Goal: Transaction & Acquisition: Purchase product/service

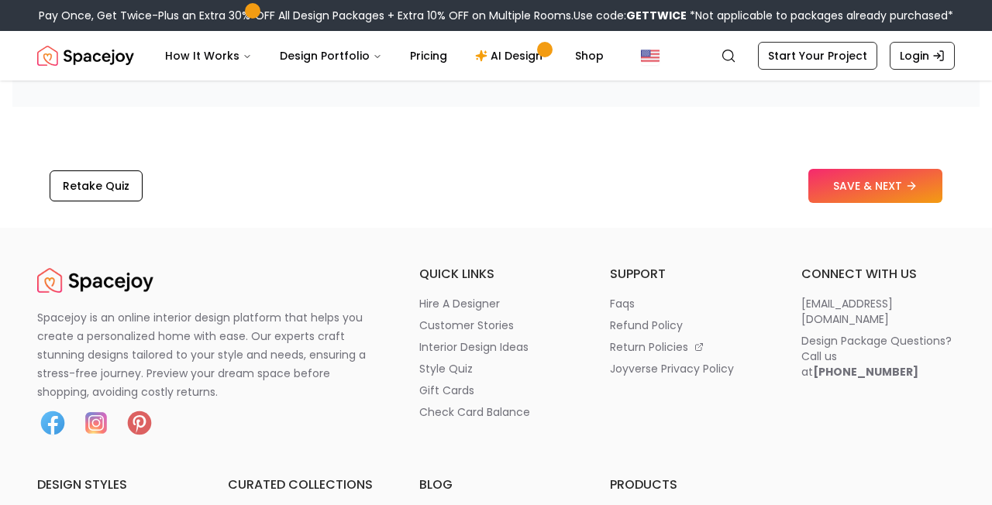
scroll to position [2599, 0]
click at [869, 201] on button "SAVE & NEXT" at bounding box center [875, 187] width 134 height 34
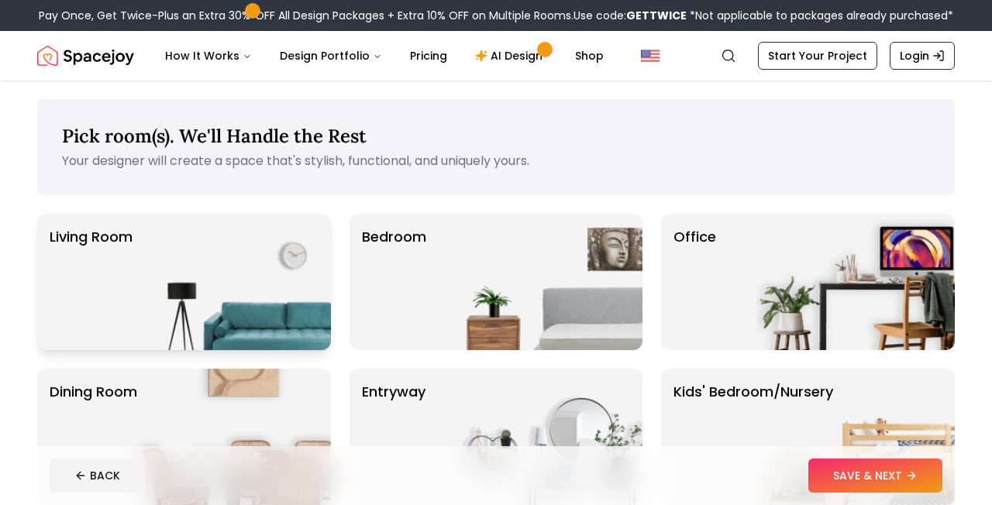
click at [285, 293] on img at bounding box center [232, 282] width 198 height 136
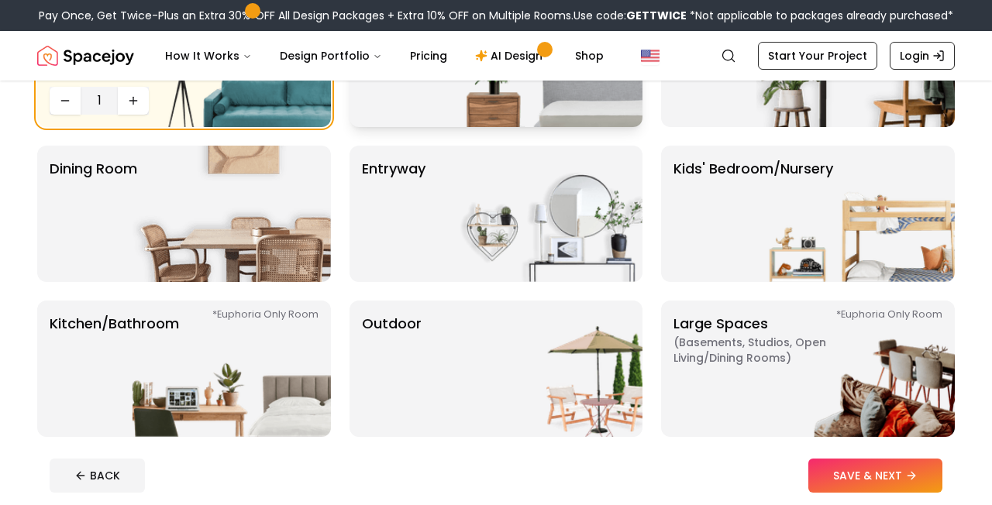
scroll to position [407, 0]
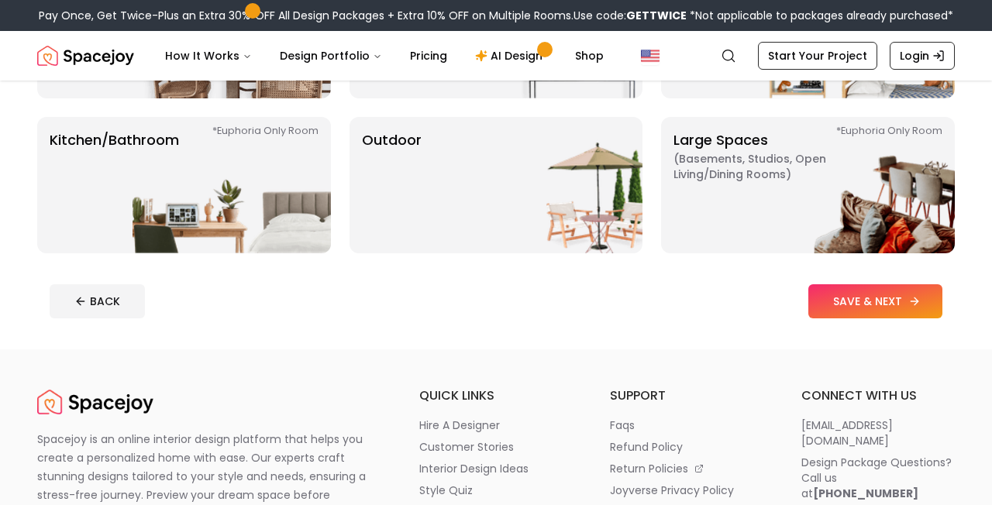
click at [858, 308] on button "SAVE & NEXT" at bounding box center [875, 301] width 134 height 34
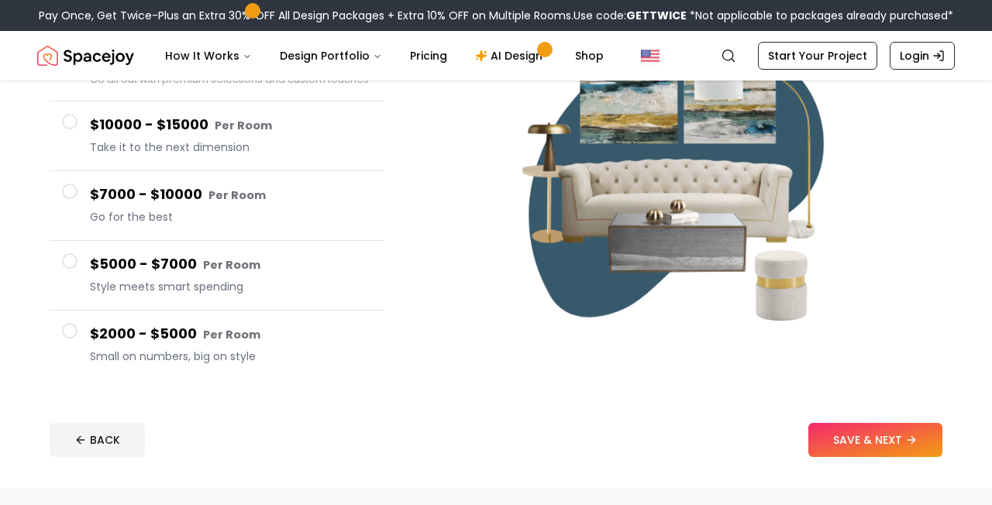
scroll to position [210, 0]
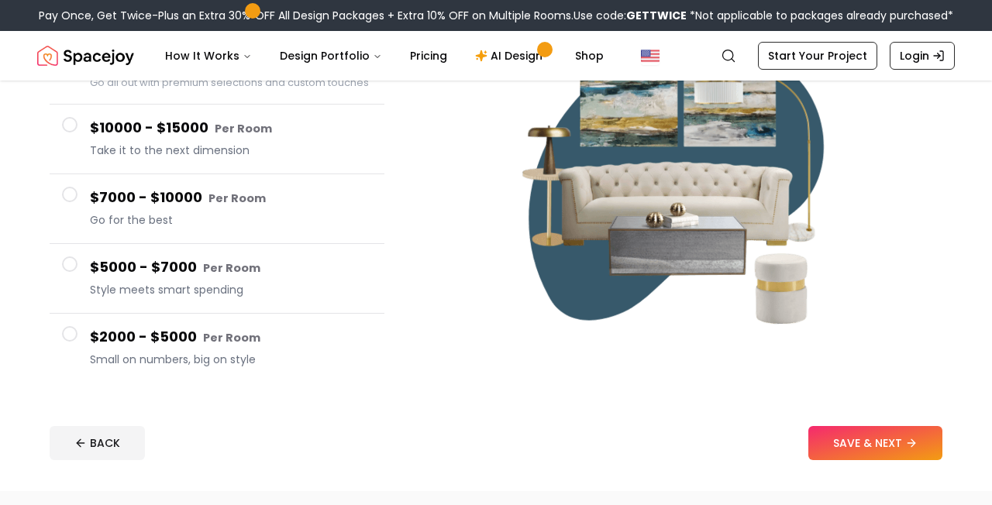
click at [73, 193] on span at bounding box center [70, 195] width 16 height 16
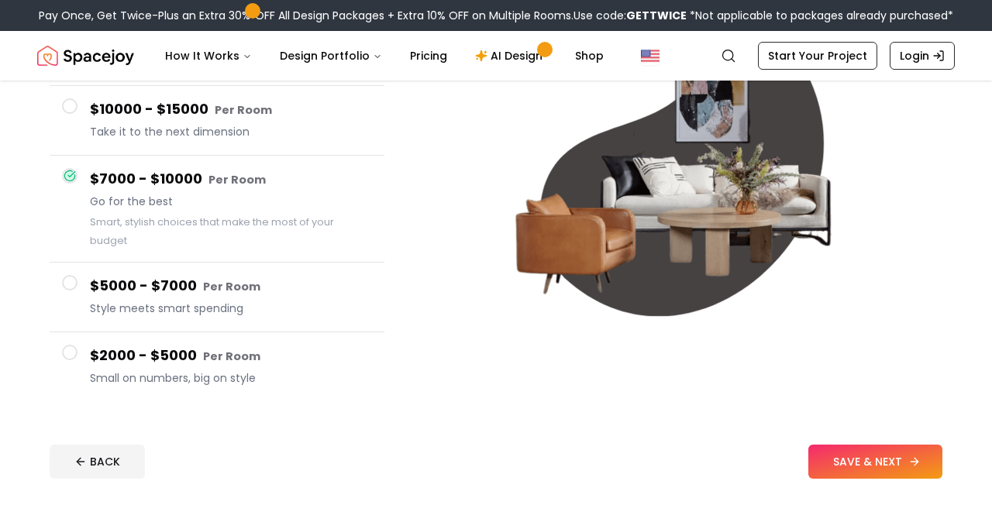
click at [862, 459] on button "SAVE & NEXT" at bounding box center [875, 462] width 134 height 34
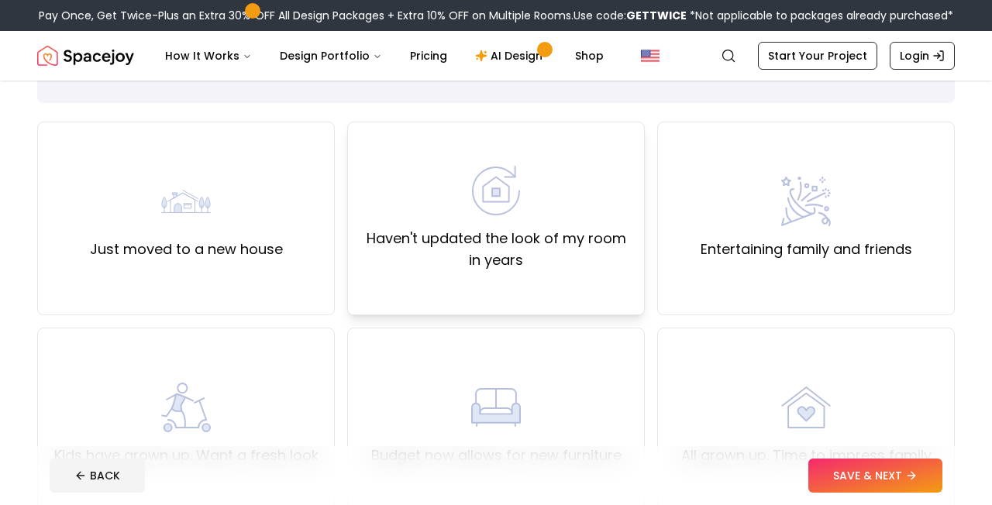
scroll to position [204, 0]
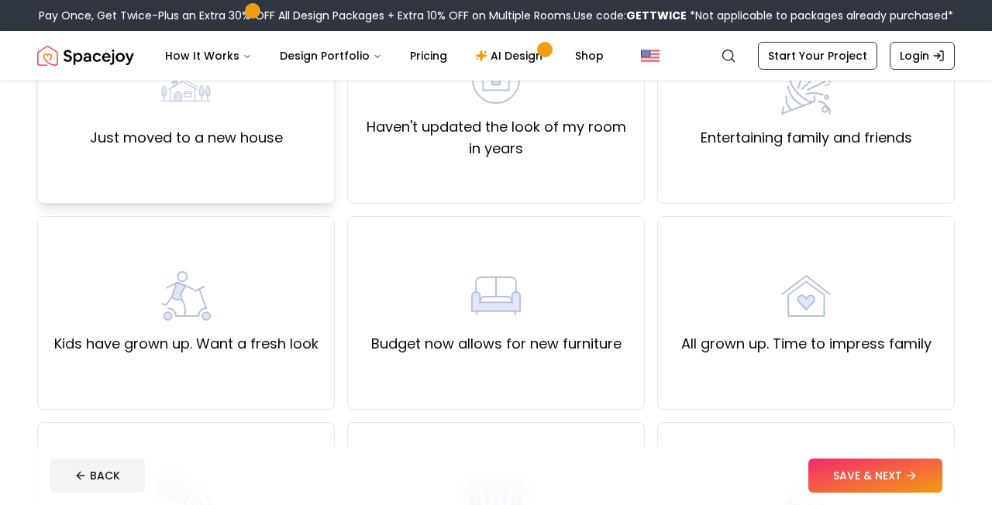
click at [234, 112] on div "Just moved to a new house" at bounding box center [186, 107] width 193 height 84
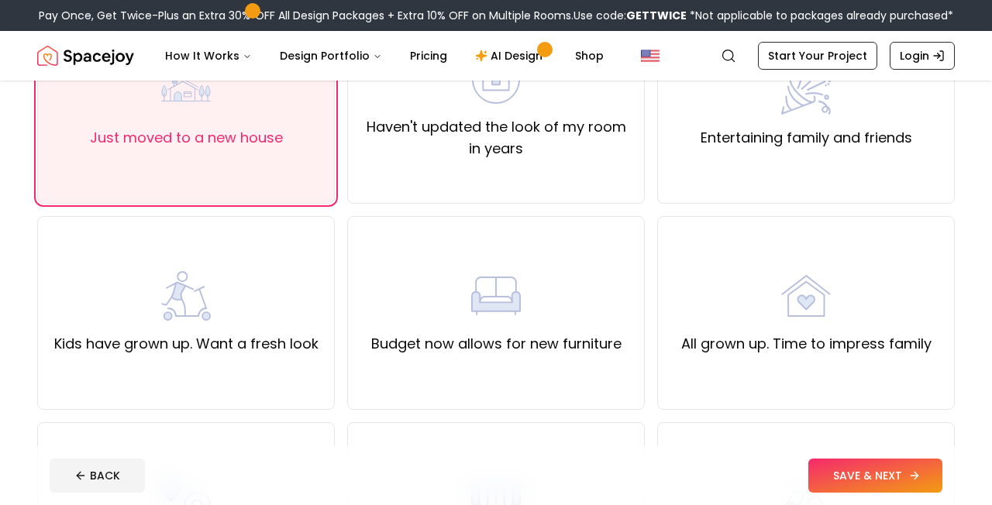
click at [850, 484] on button "SAVE & NEXT" at bounding box center [875, 476] width 134 height 34
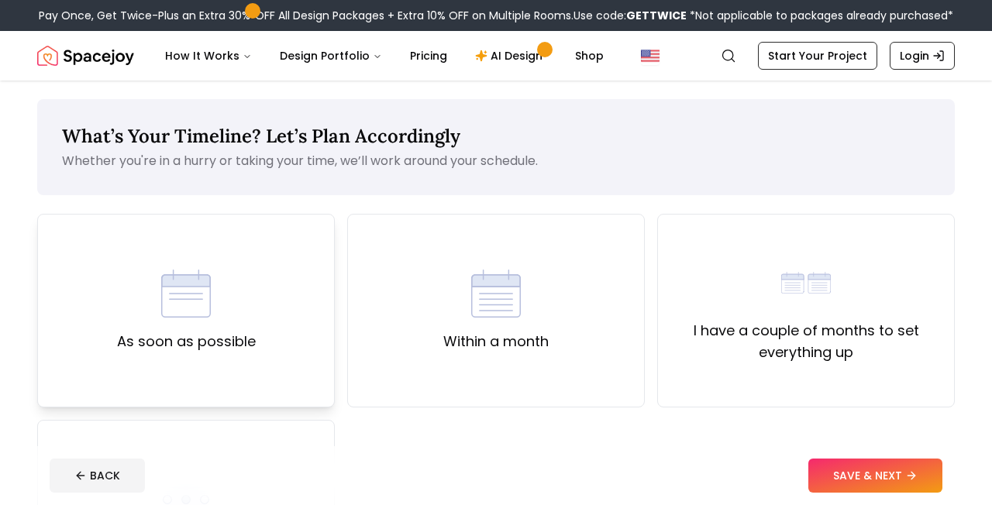
click at [208, 312] on img at bounding box center [186, 294] width 50 height 50
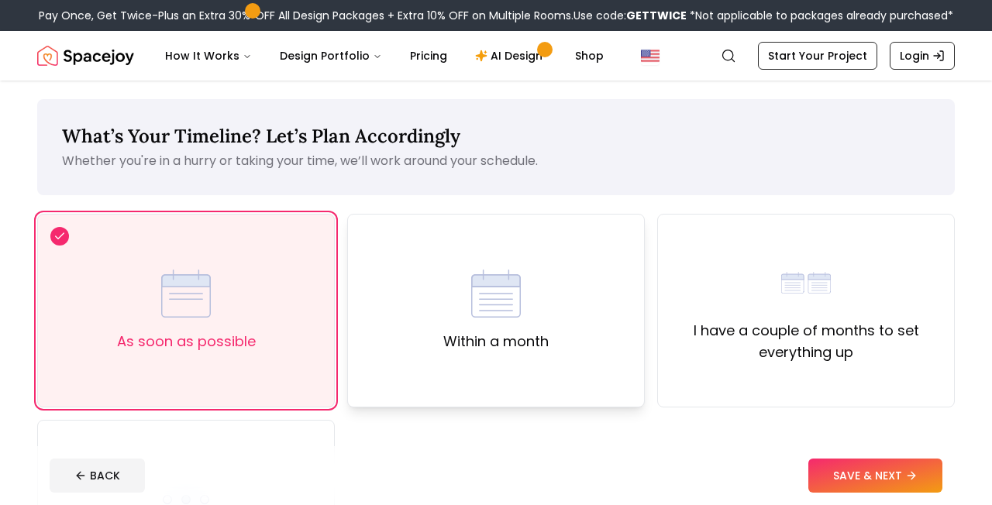
scroll to position [42, 0]
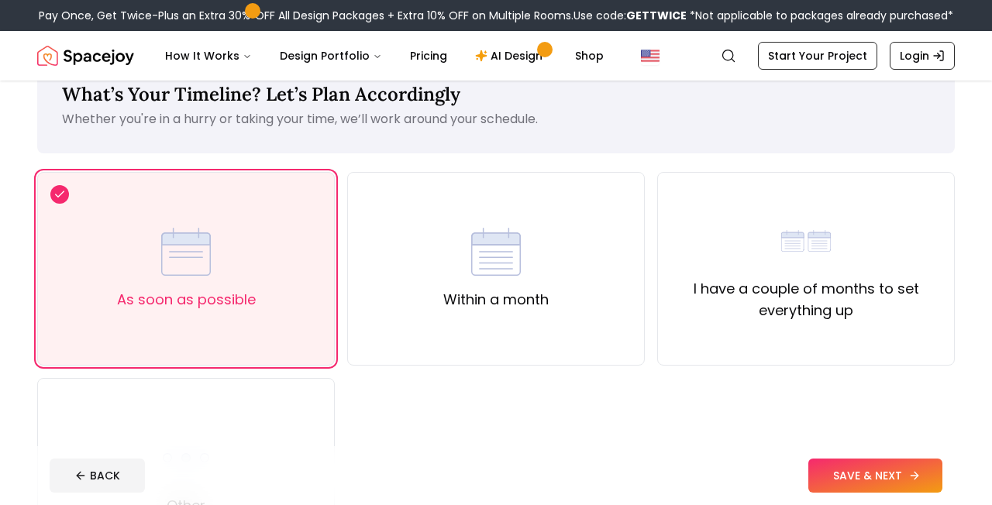
click at [865, 491] on button "SAVE & NEXT" at bounding box center [875, 476] width 134 height 34
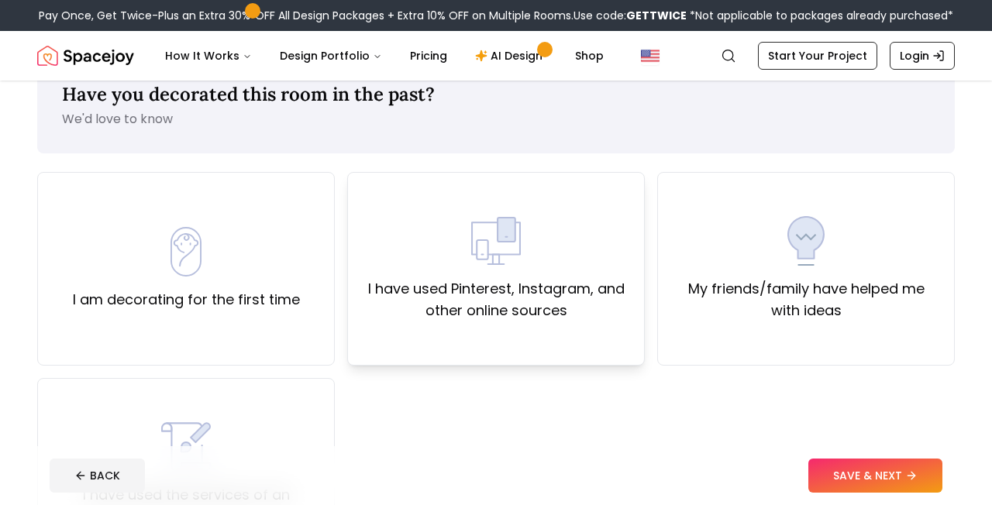
click at [567, 298] on label "I have used Pinterest, Instagram, and other online sources" at bounding box center [495, 299] width 271 height 43
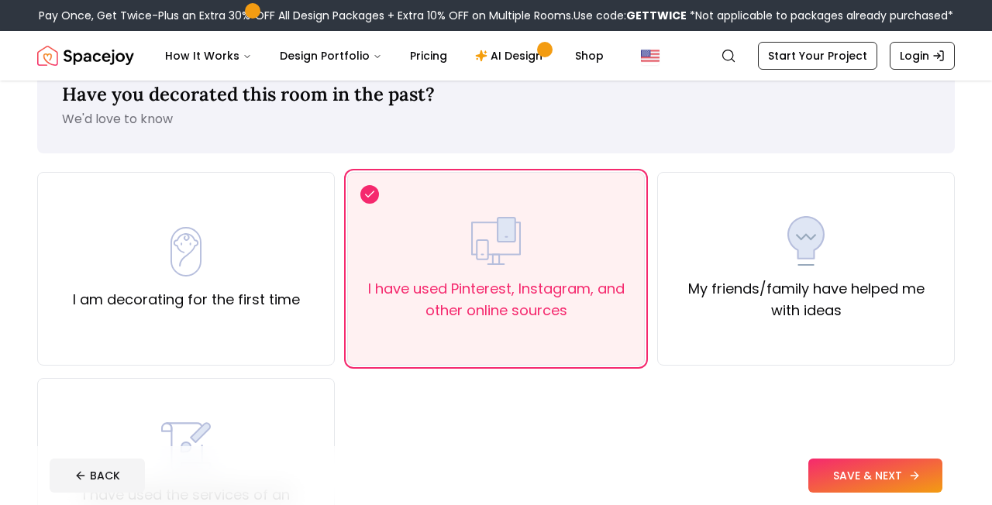
click at [860, 481] on button "SAVE & NEXT" at bounding box center [875, 476] width 134 height 34
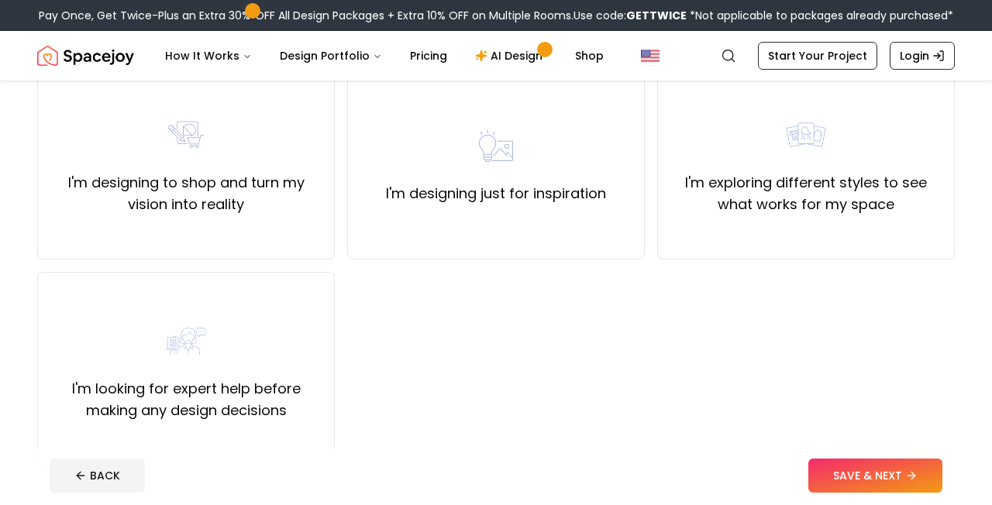
scroll to position [172, 0]
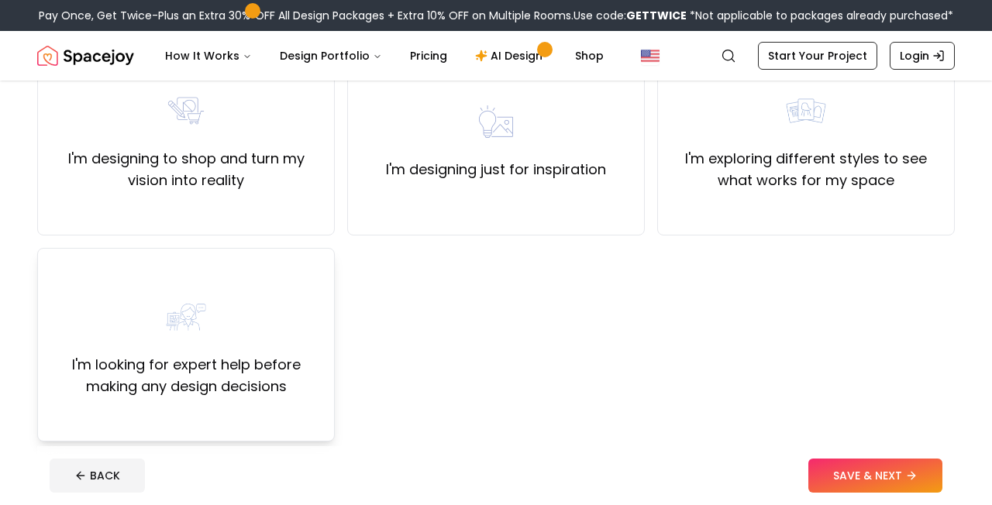
click at [189, 354] on label "I'm looking for expert help before making any design decisions" at bounding box center [185, 375] width 271 height 43
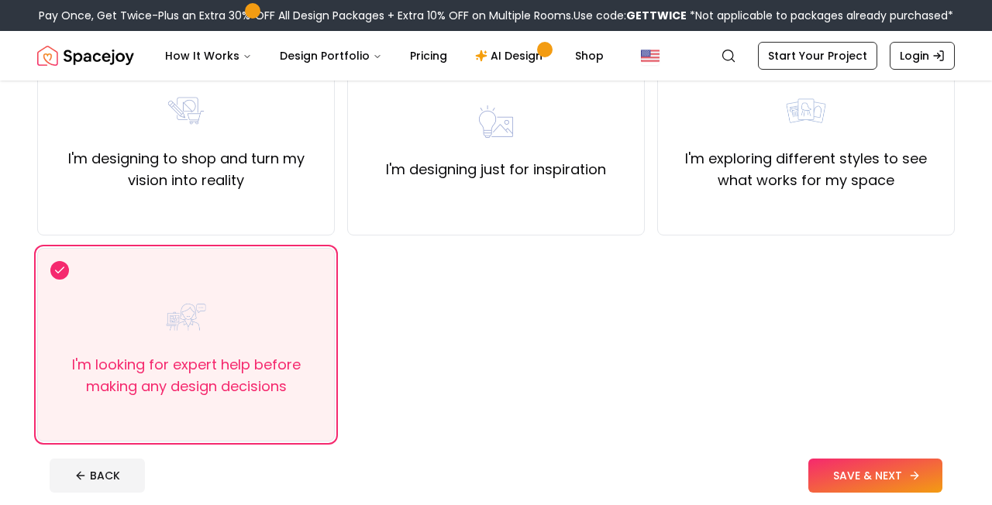
click at [861, 472] on button "SAVE & NEXT" at bounding box center [875, 476] width 134 height 34
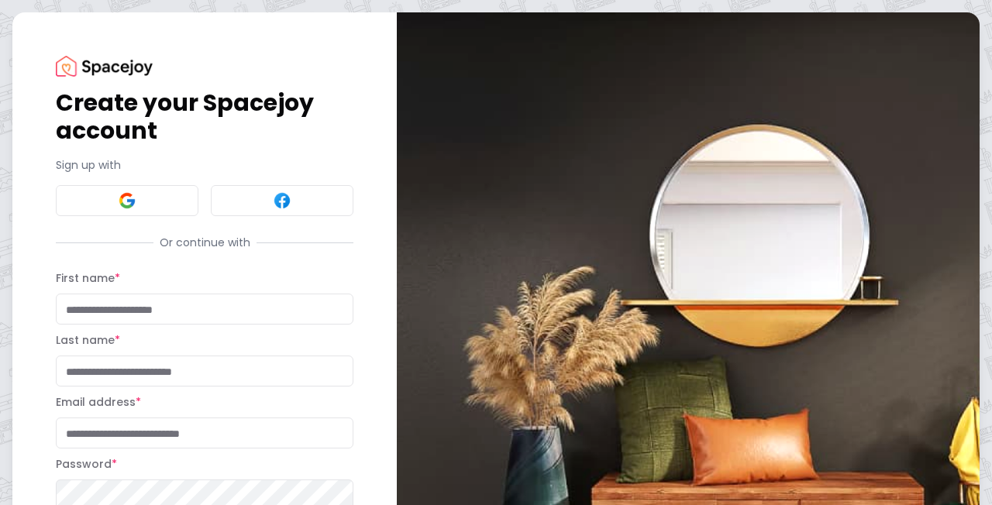
click at [220, 315] on input "First name *" at bounding box center [205, 309] width 298 height 31
type input "*********"
type input "******"
type input "**********"
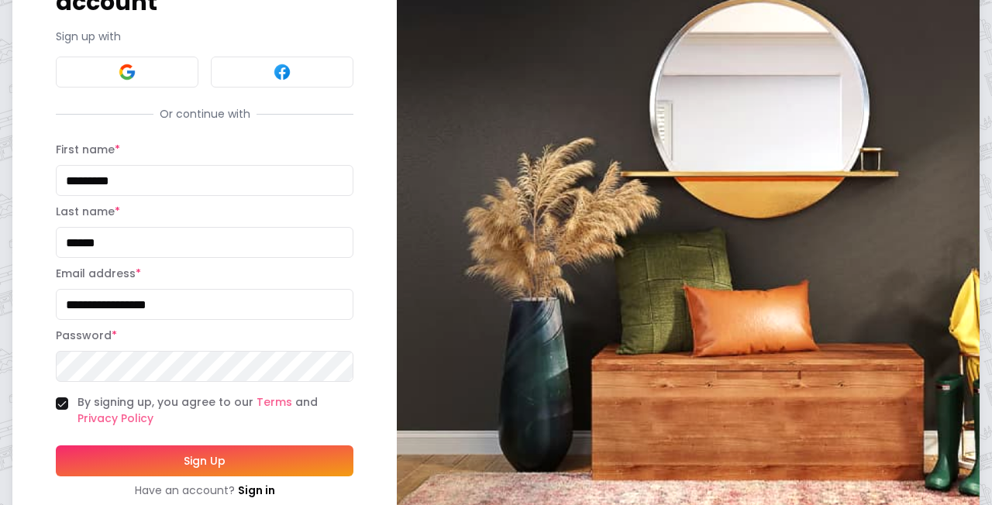
scroll to position [177, 0]
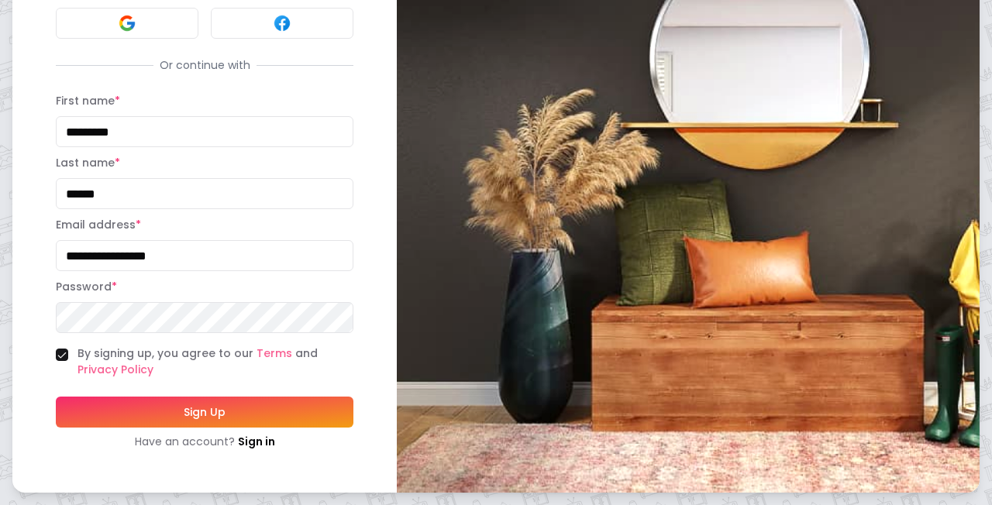
click at [209, 414] on button "Sign Up" at bounding box center [205, 412] width 298 height 31
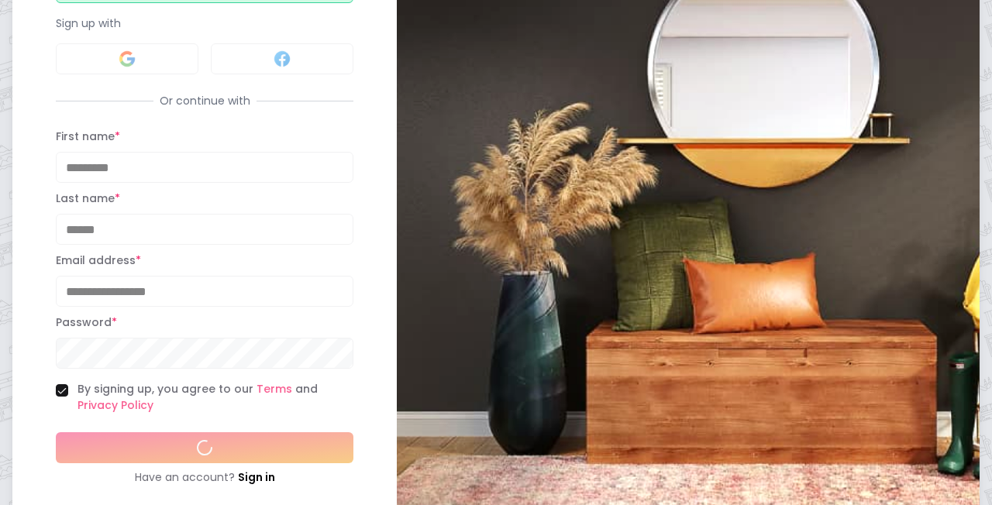
scroll to position [213, 0]
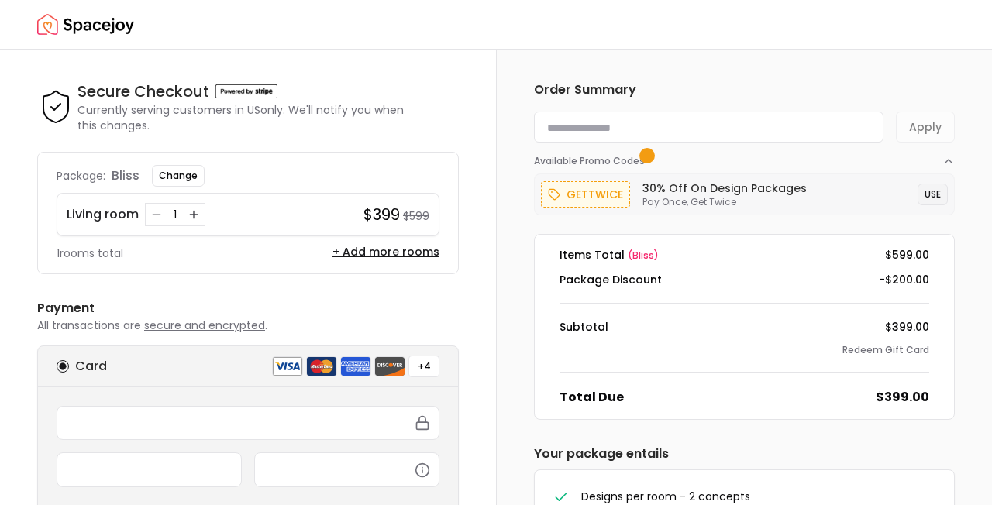
click at [936, 200] on button "USE" at bounding box center [933, 195] width 30 height 22
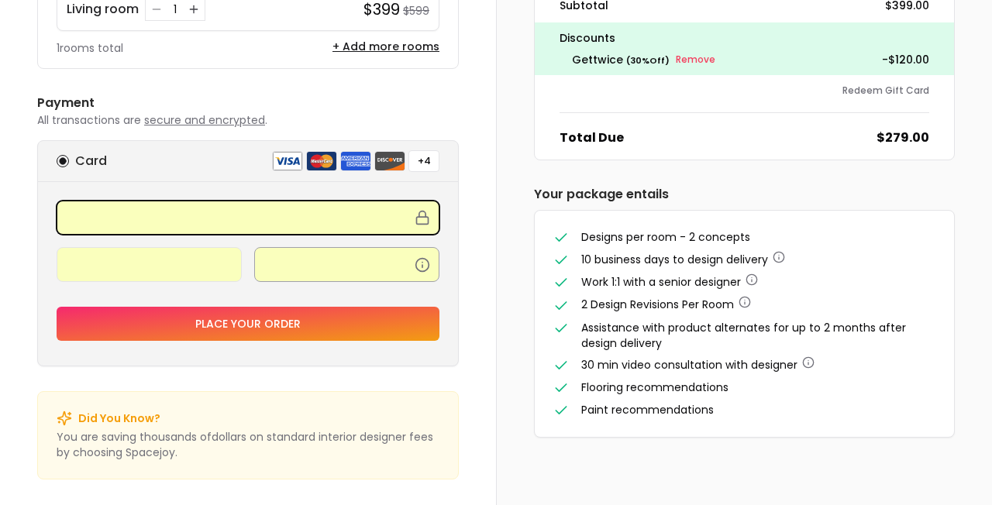
scroll to position [211, 0]
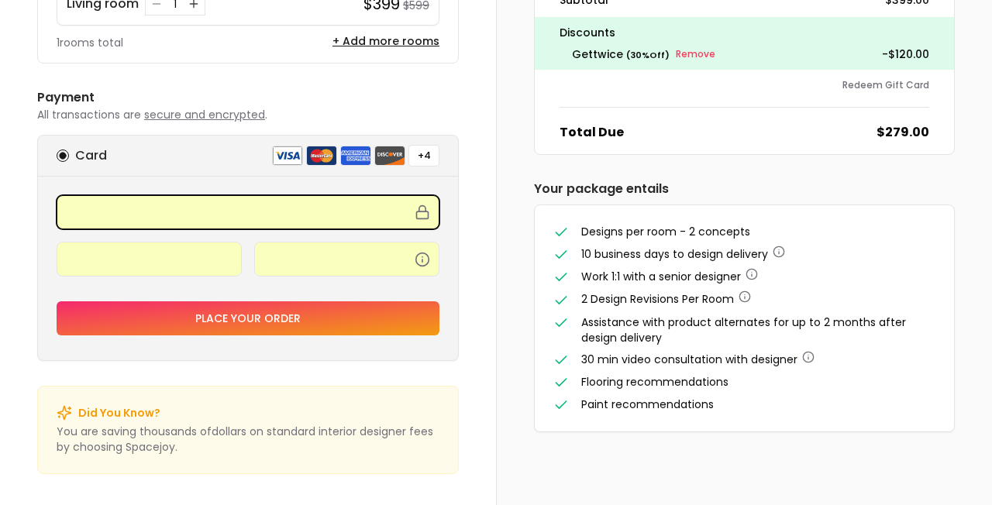
click at [274, 312] on button "Place your order" at bounding box center [248, 319] width 383 height 34
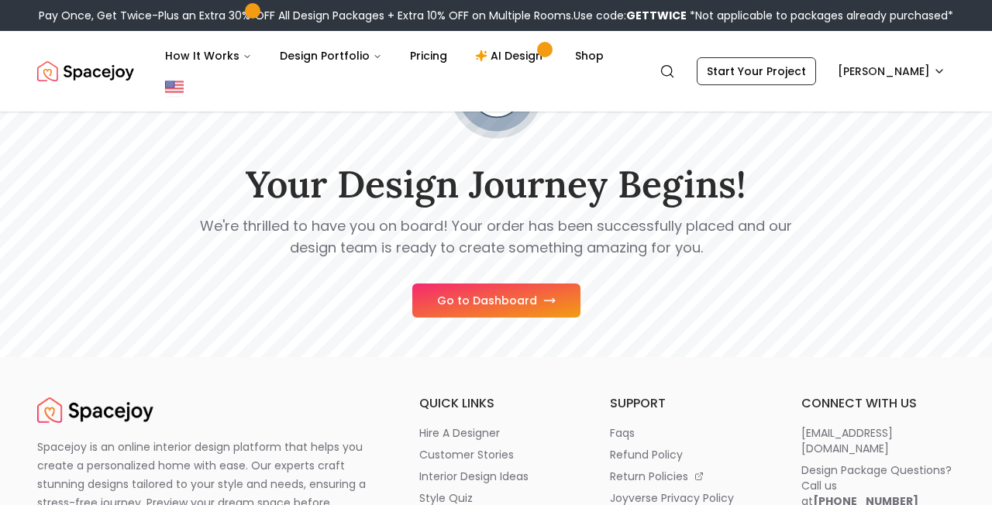
scroll to position [136, 0]
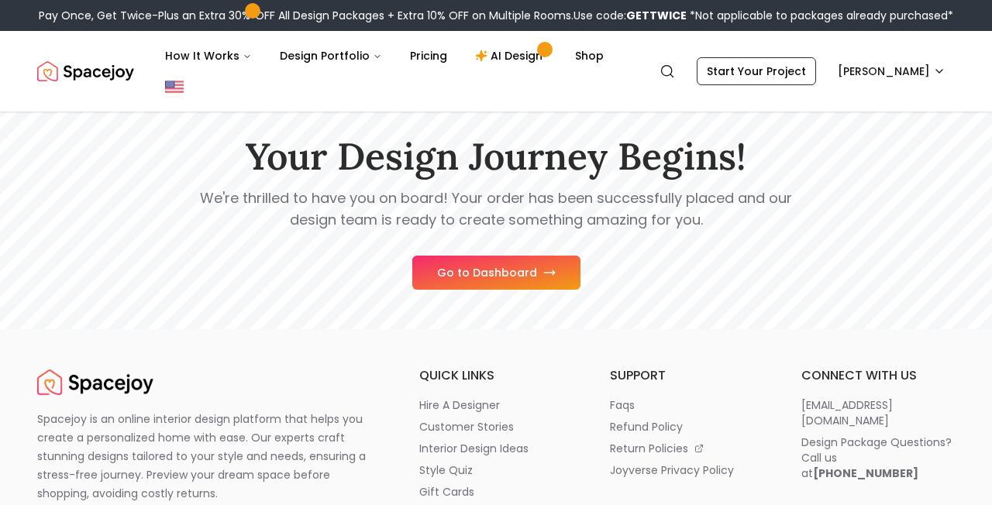
click at [509, 275] on button "Go to Dashboard" at bounding box center [496, 273] width 168 height 34
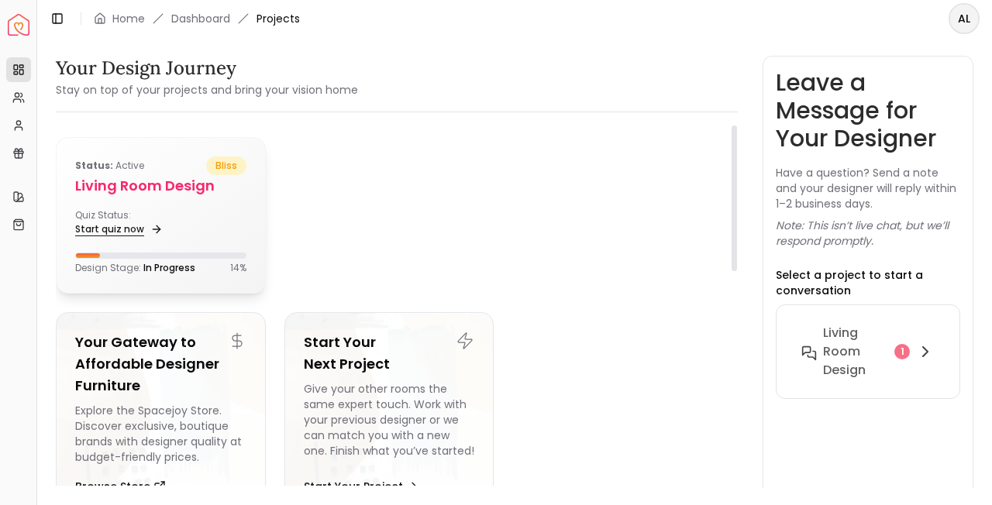
click at [143, 220] on link "Start quiz now" at bounding box center [117, 230] width 84 height 22
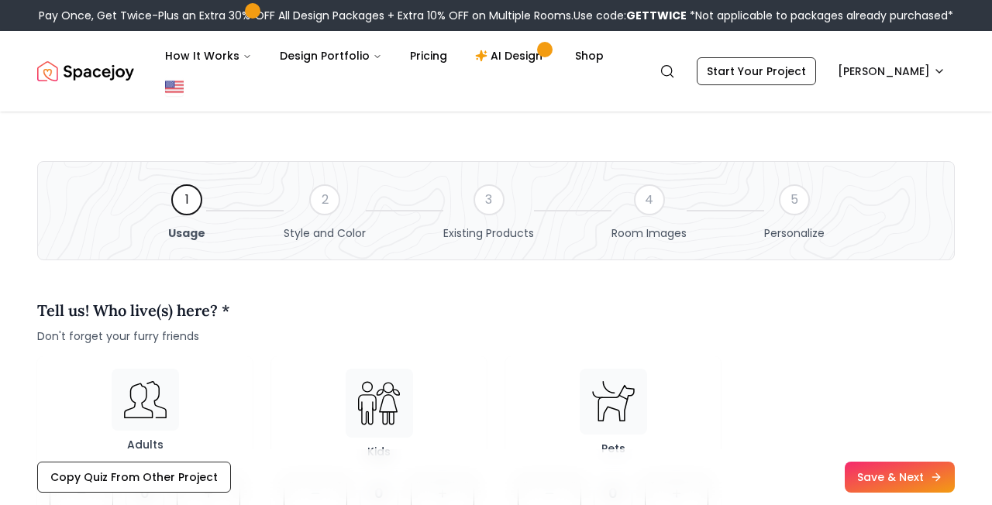
scroll to position [175, 0]
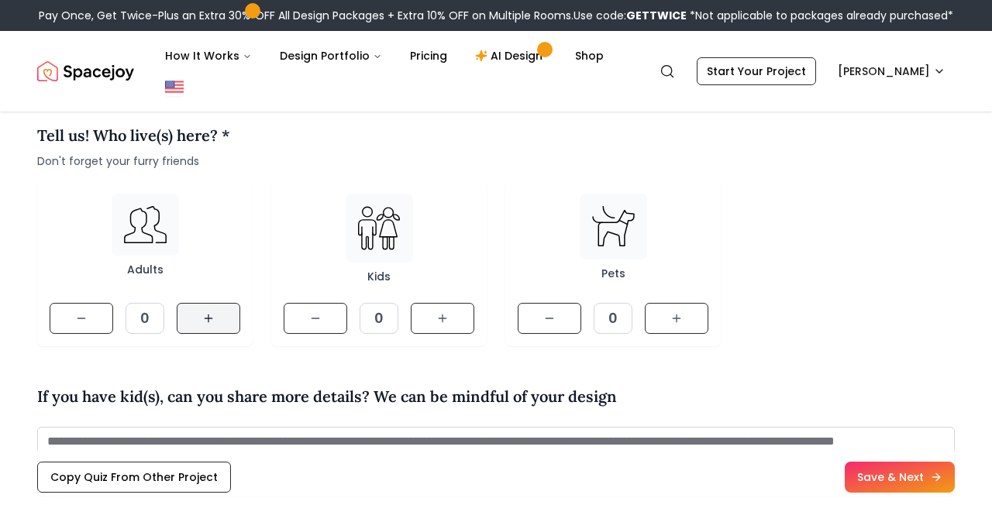
click at [198, 312] on button at bounding box center [209, 318] width 64 height 31
click at [443, 319] on icon at bounding box center [443, 318] width 0 height 7
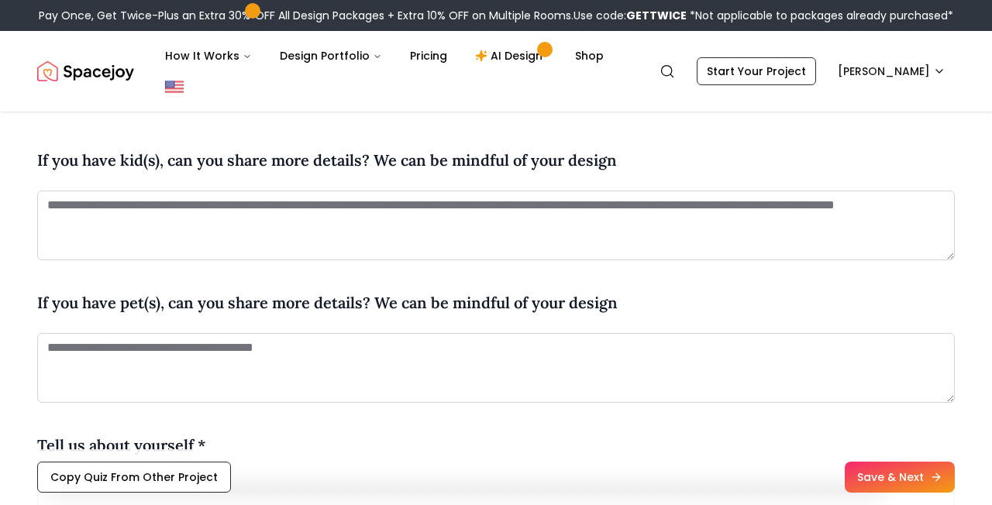
scroll to position [414, 0]
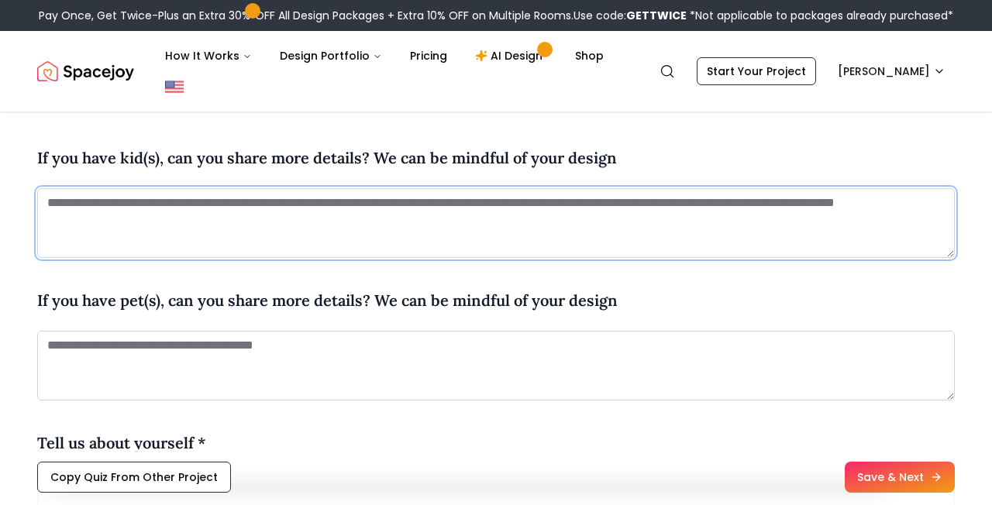
click at [378, 212] on textarea at bounding box center [496, 223] width 918 height 70
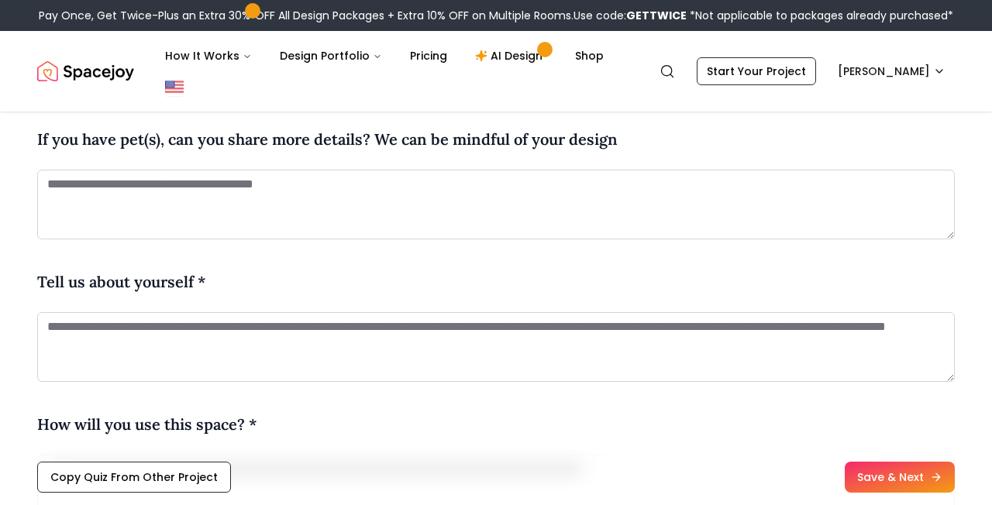
scroll to position [595, 0]
type textarea "**********"
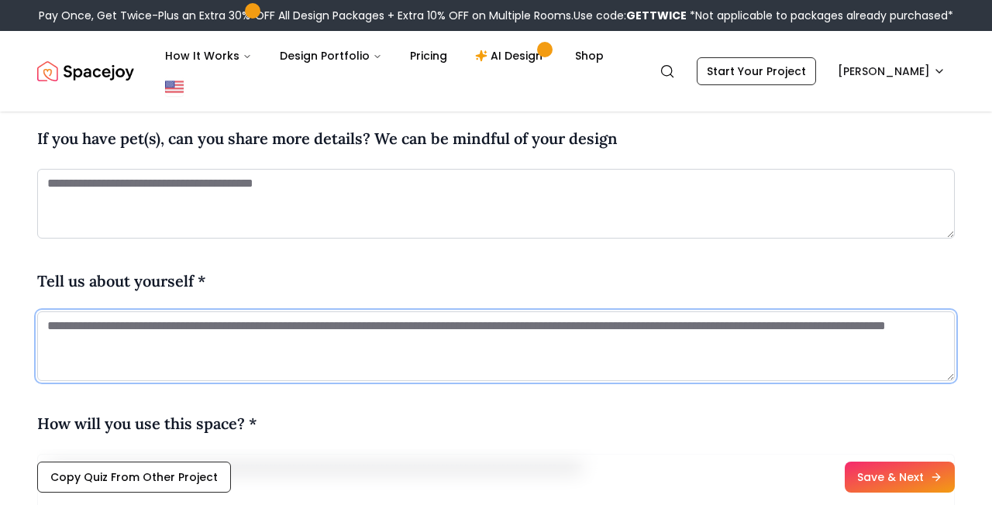
click at [136, 325] on textarea at bounding box center [496, 347] width 918 height 70
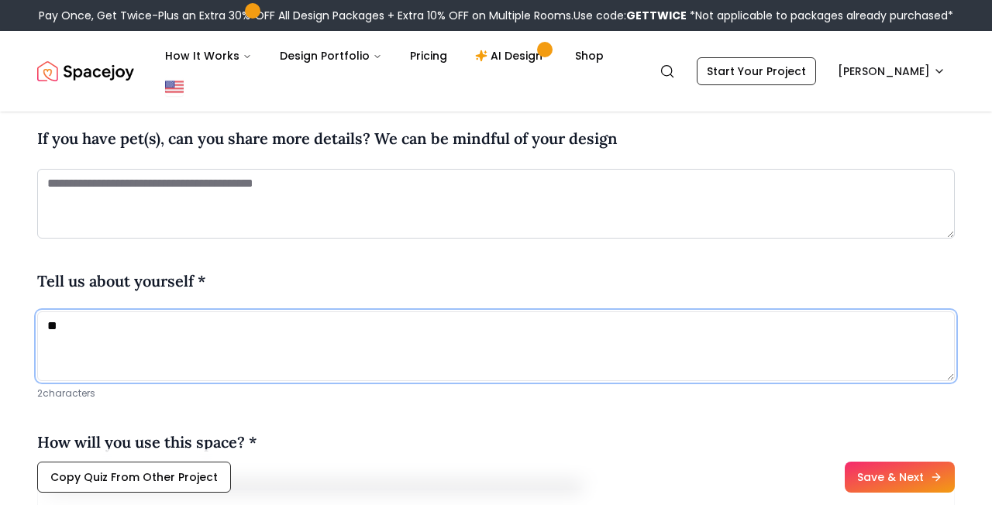
type textarea "*"
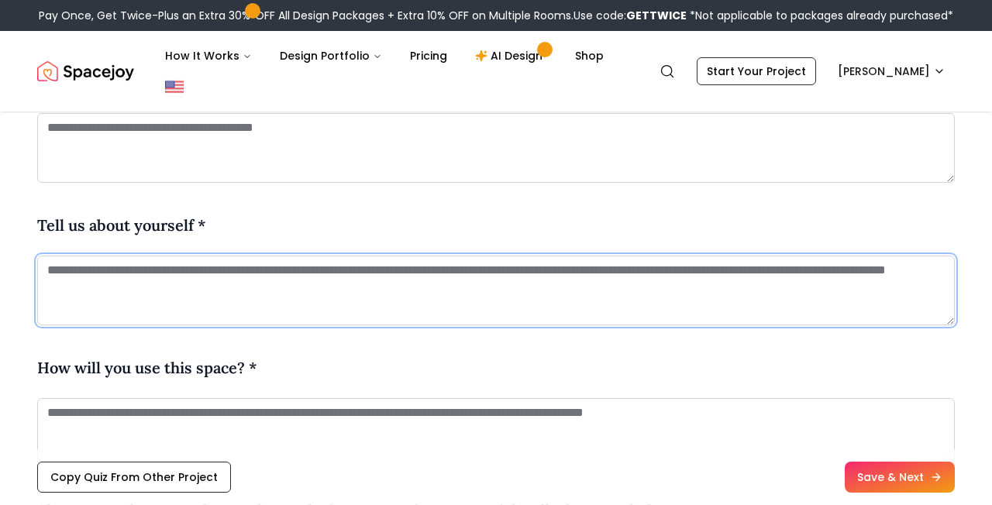
scroll to position [657, 0]
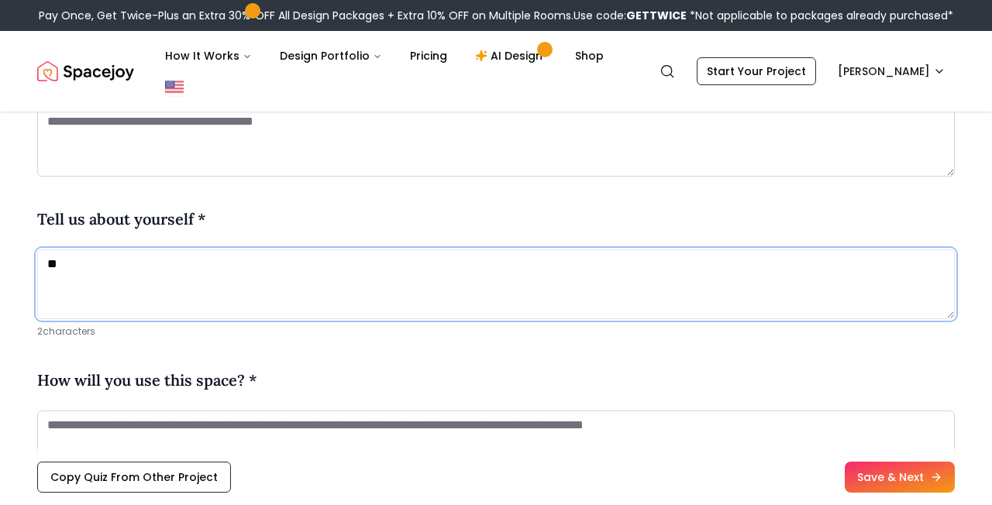
type textarea "*"
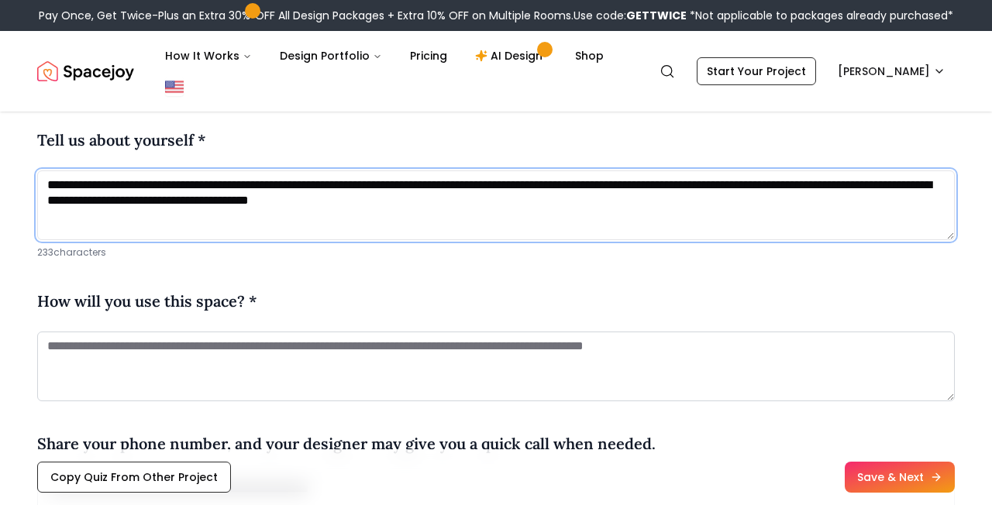
scroll to position [742, 0]
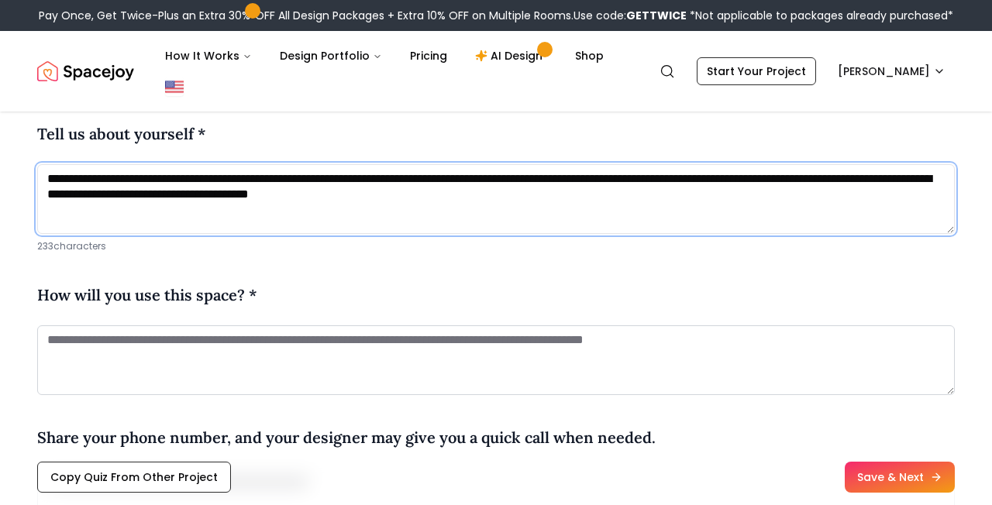
type textarea "**********"
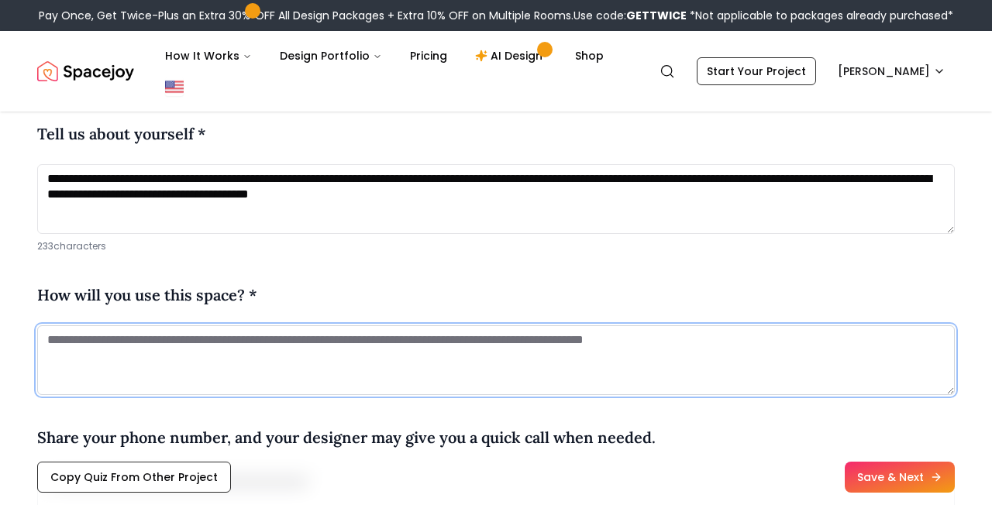
click at [457, 345] on textarea at bounding box center [496, 361] width 918 height 70
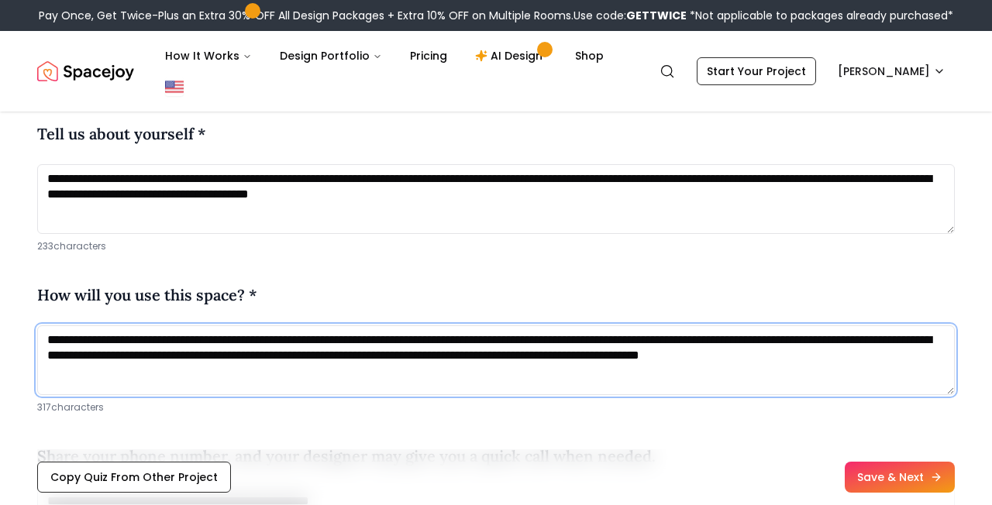
click at [274, 359] on textarea "**********" at bounding box center [496, 361] width 918 height 70
click at [264, 346] on textarea "**********" at bounding box center [496, 361] width 918 height 70
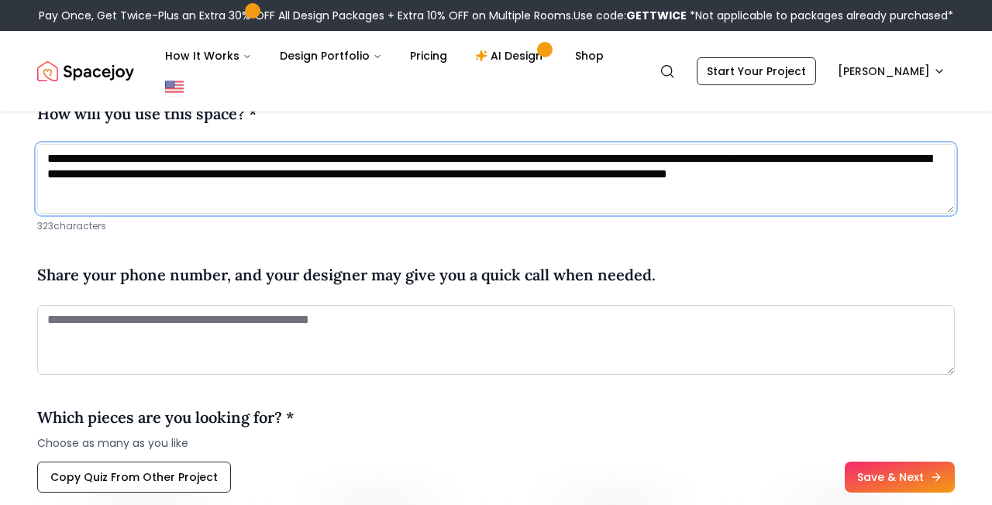
scroll to position [936, 0]
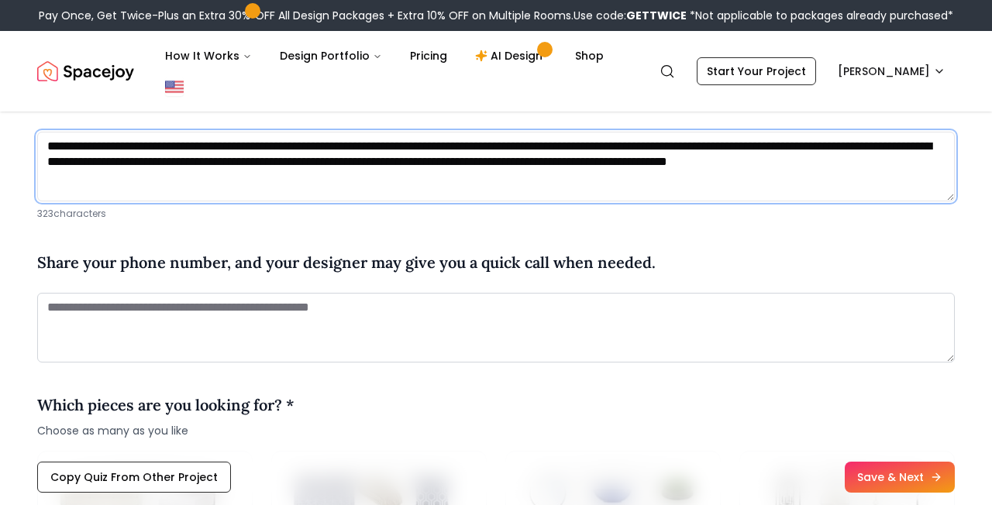
type textarea "**********"
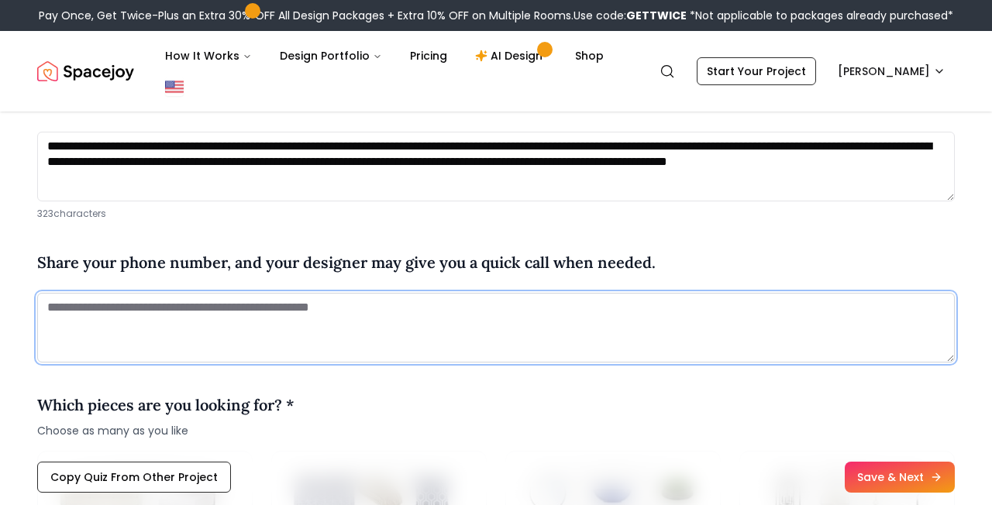
click at [500, 338] on textarea at bounding box center [496, 328] width 918 height 70
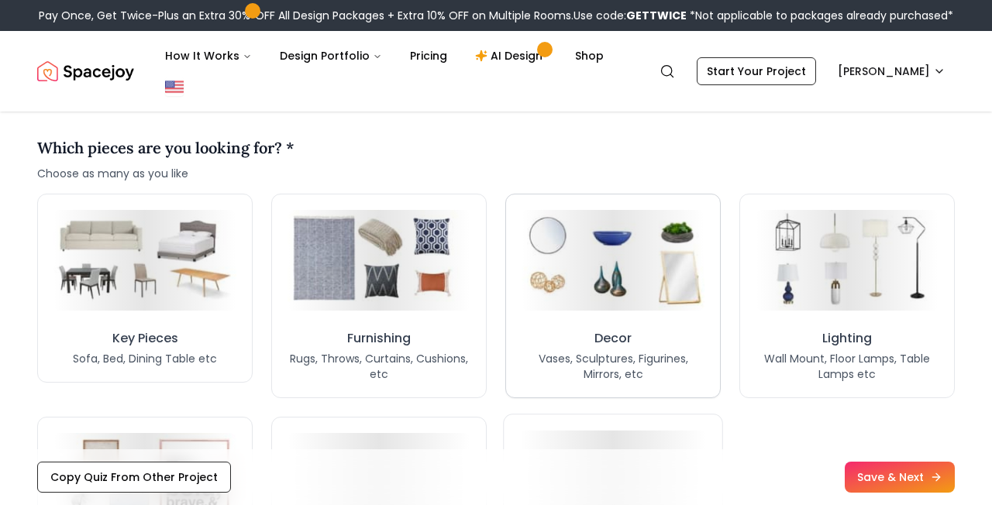
scroll to position [1212, 0]
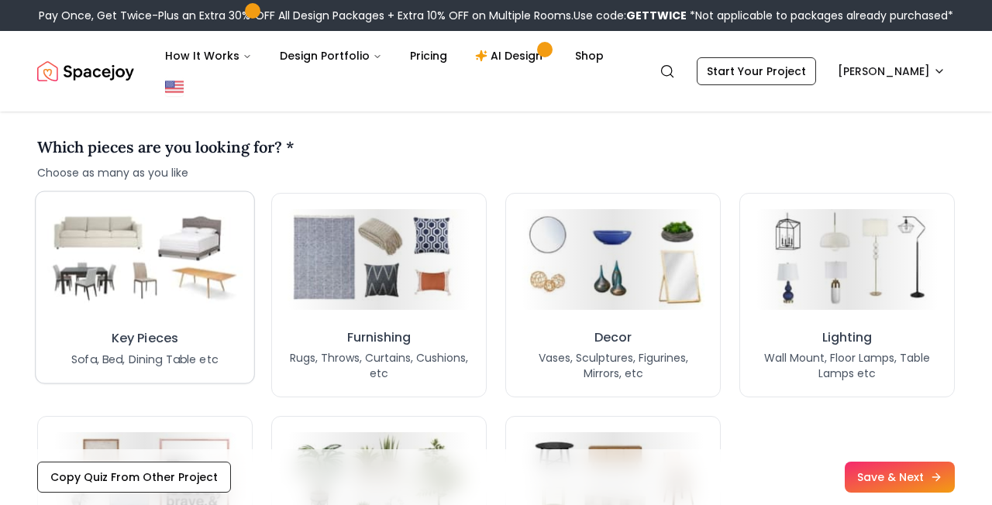
type textarea "**********"
click at [176, 250] on img at bounding box center [144, 259] width 195 height 108
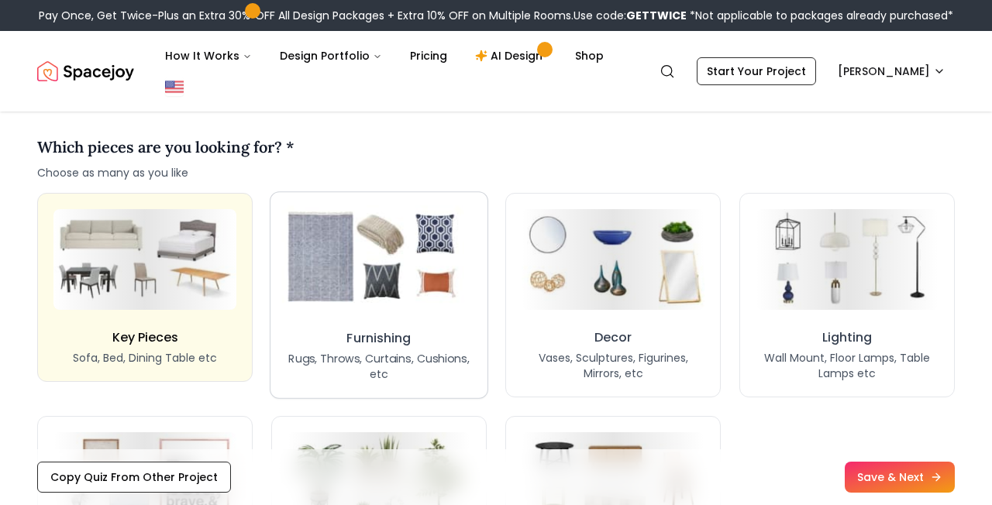
click at [420, 279] on img at bounding box center [378, 258] width 195 height 107
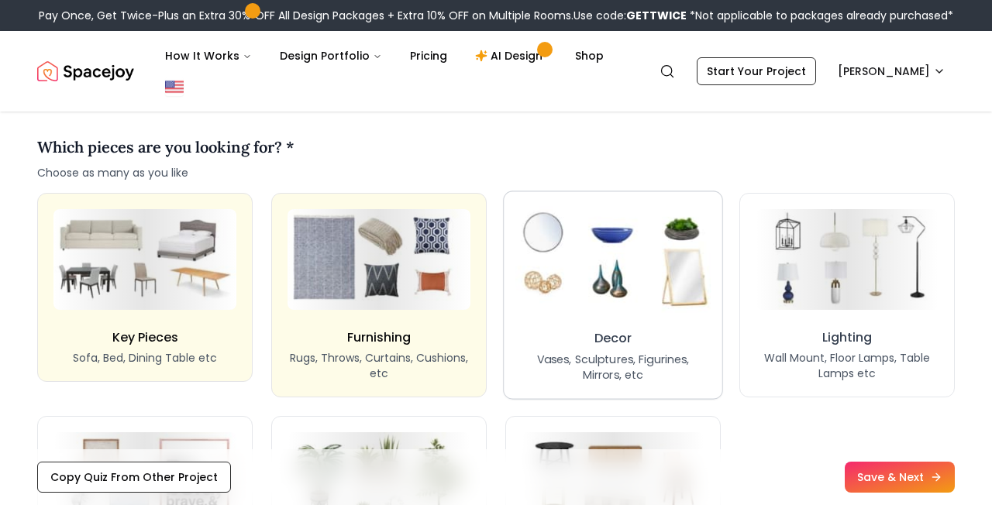
click at [694, 289] on img at bounding box center [613, 259] width 196 height 108
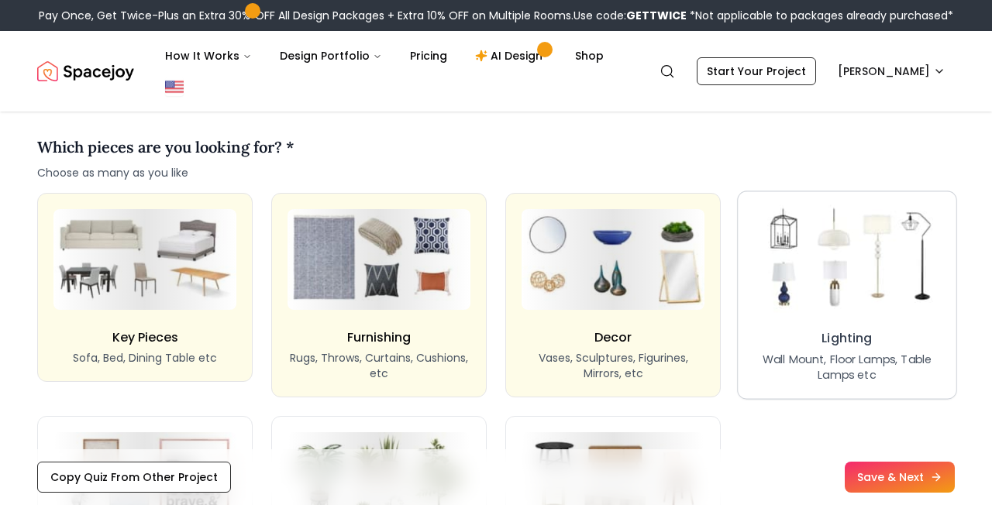
click at [836, 285] on img at bounding box center [848, 259] width 196 height 108
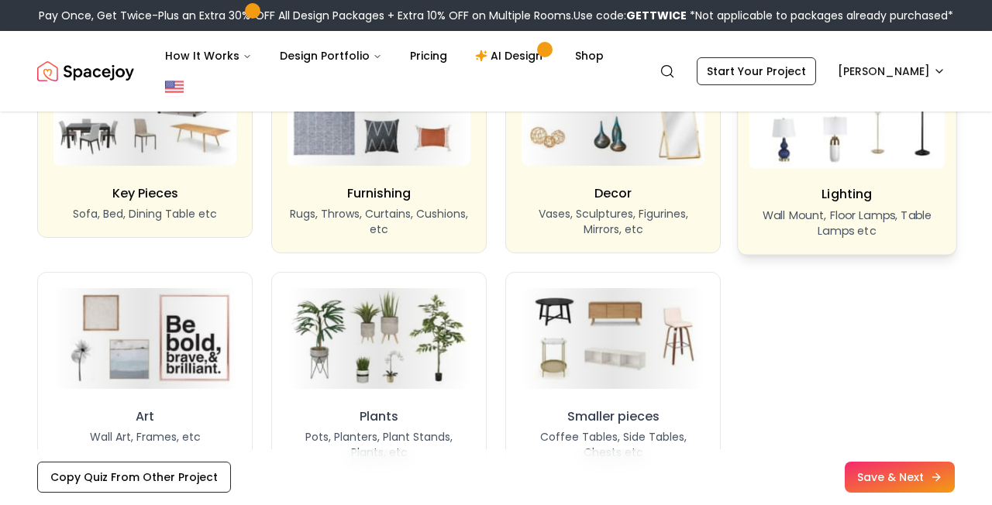
scroll to position [1387, 0]
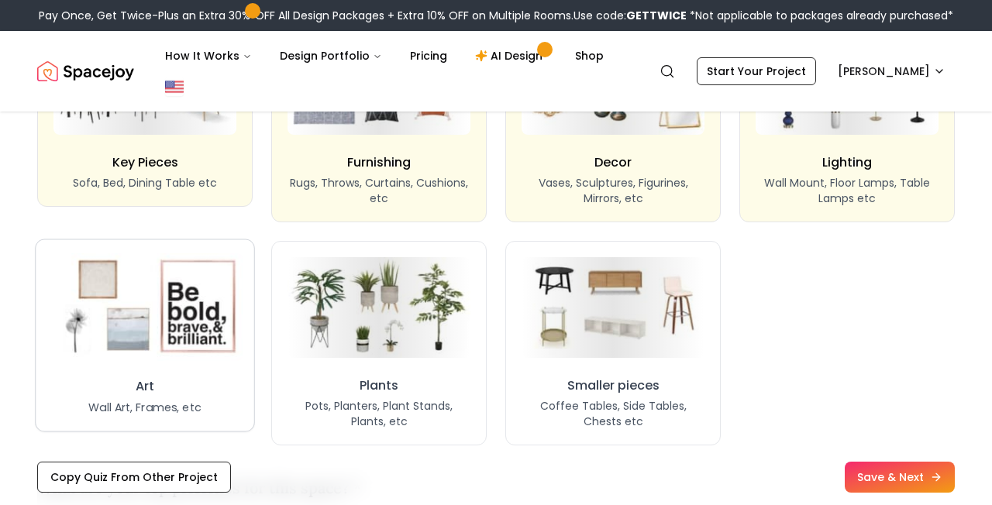
click at [222, 312] on img at bounding box center [145, 307] width 196 height 108
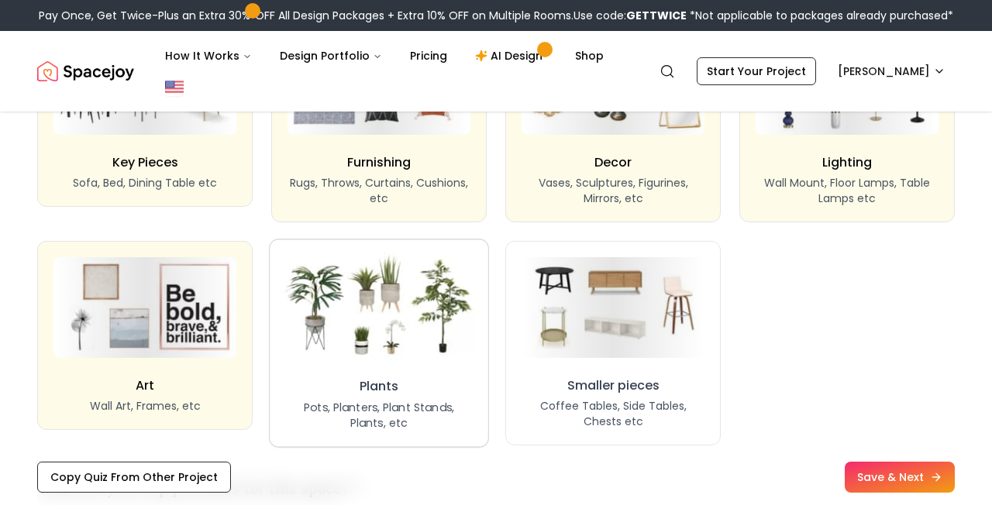
click at [442, 342] on img at bounding box center [379, 307] width 196 height 108
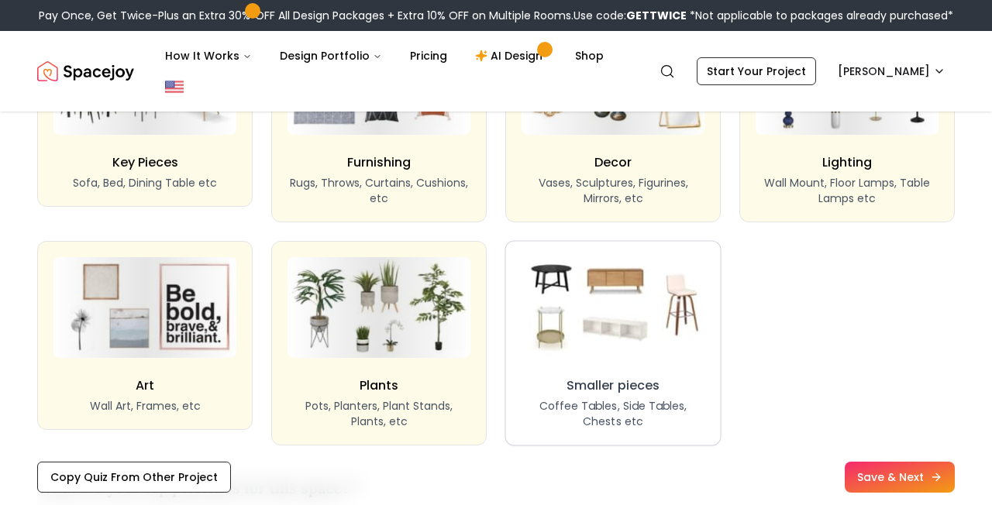
click at [578, 342] on img at bounding box center [613, 307] width 193 height 106
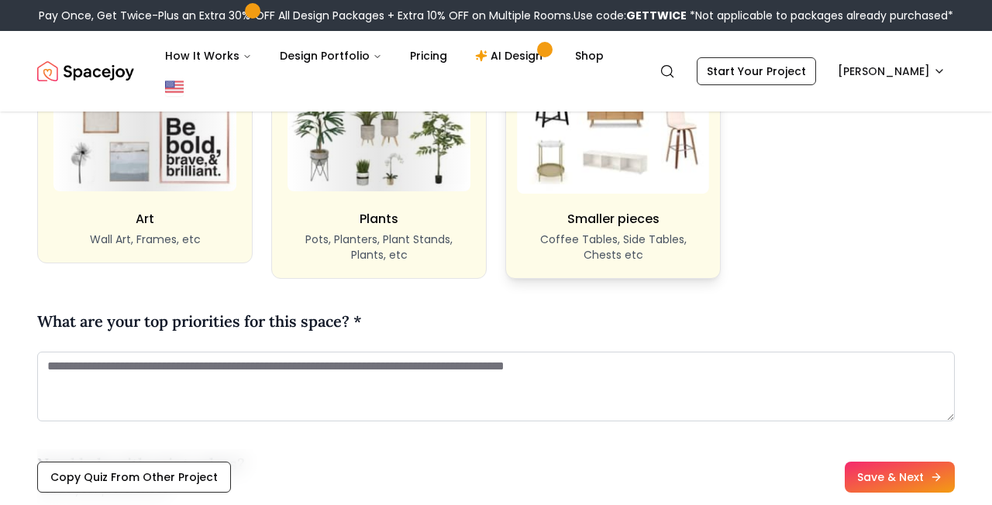
scroll to position [1632, 0]
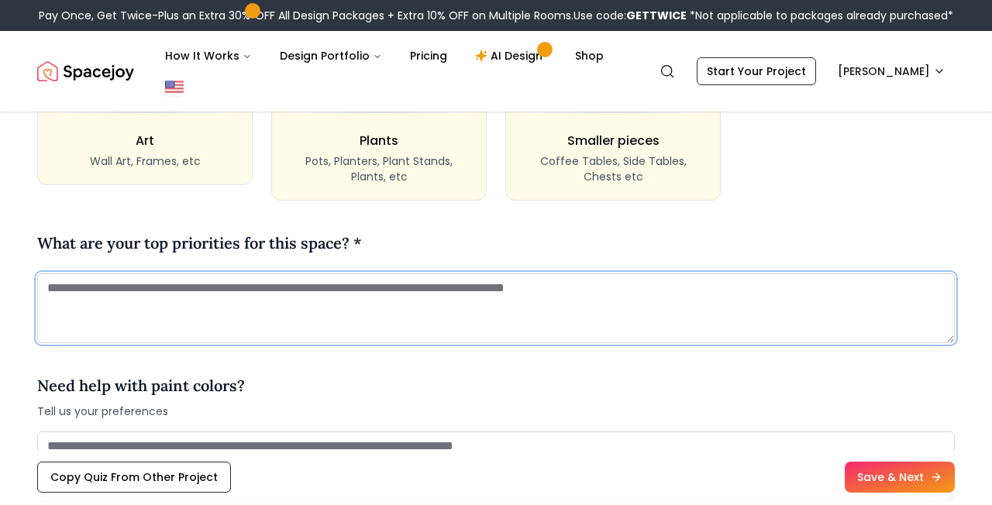
click at [485, 301] on textarea at bounding box center [496, 309] width 918 height 70
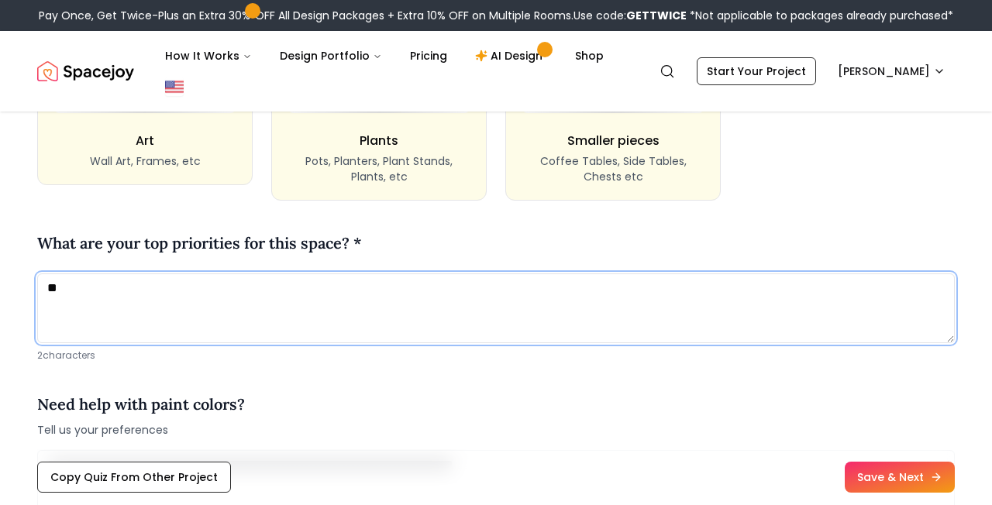
type textarea "*"
drag, startPoint x: 419, startPoint y: 310, endPoint x: 34, endPoint y: 277, distance: 386.7
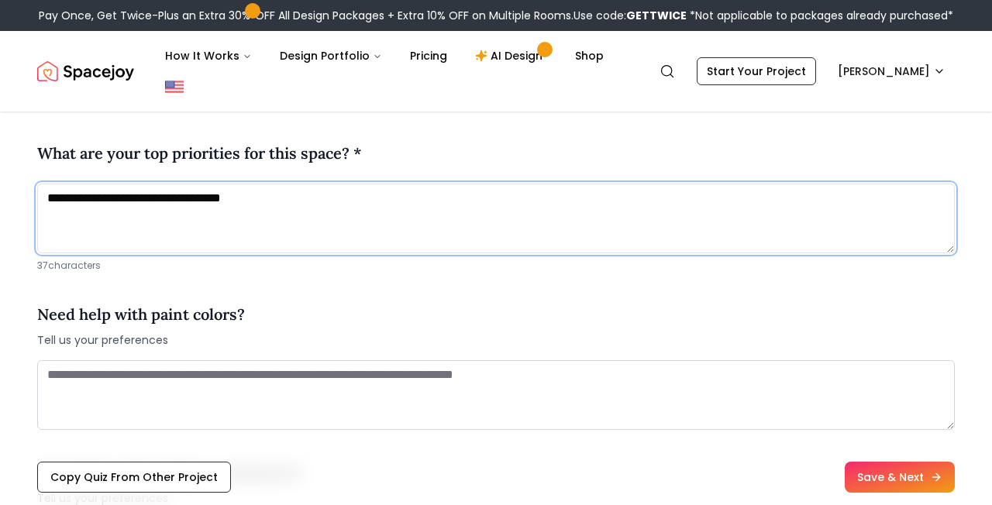
scroll to position [1721, 0]
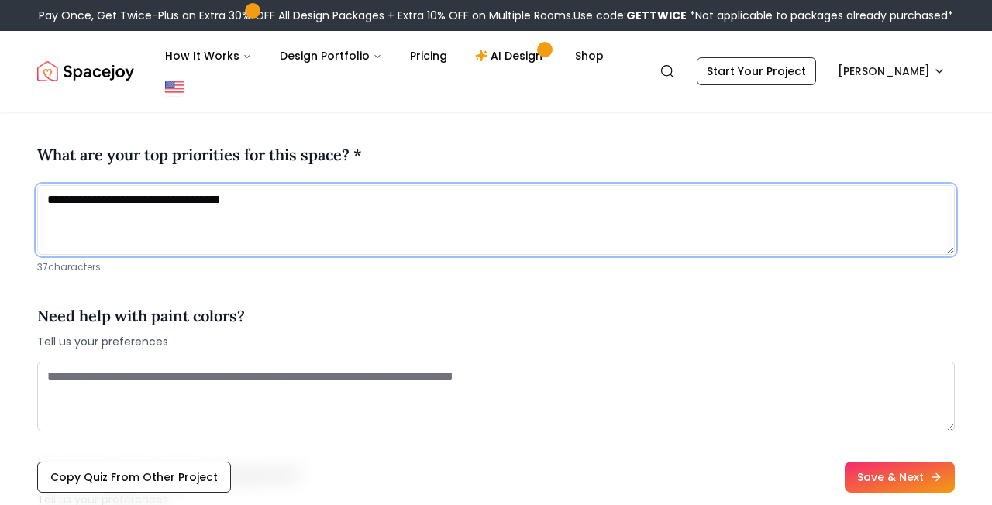
click at [347, 226] on textarea "**********" at bounding box center [496, 220] width 918 height 70
click at [50, 207] on textarea "**********" at bounding box center [496, 220] width 918 height 70
type textarea "*"
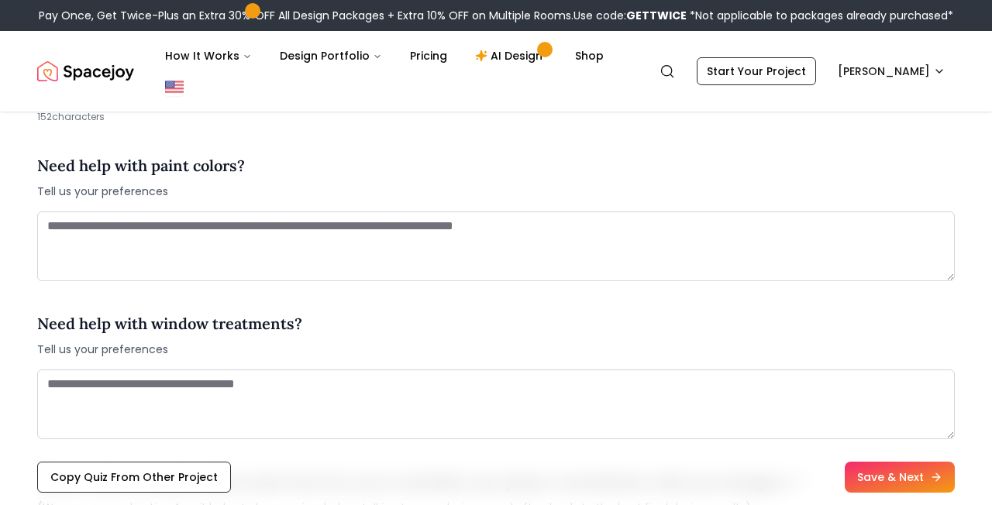
scroll to position [1884, 0]
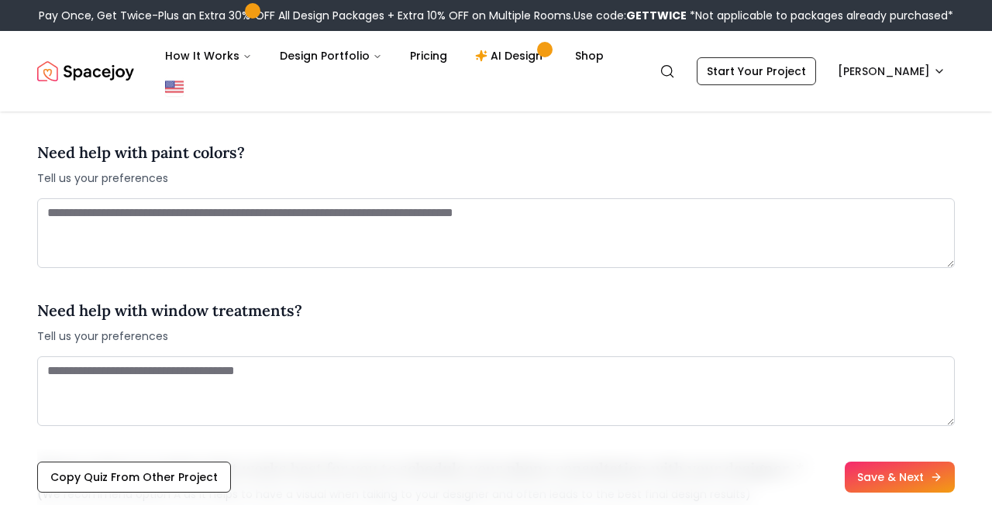
type textarea "**********"
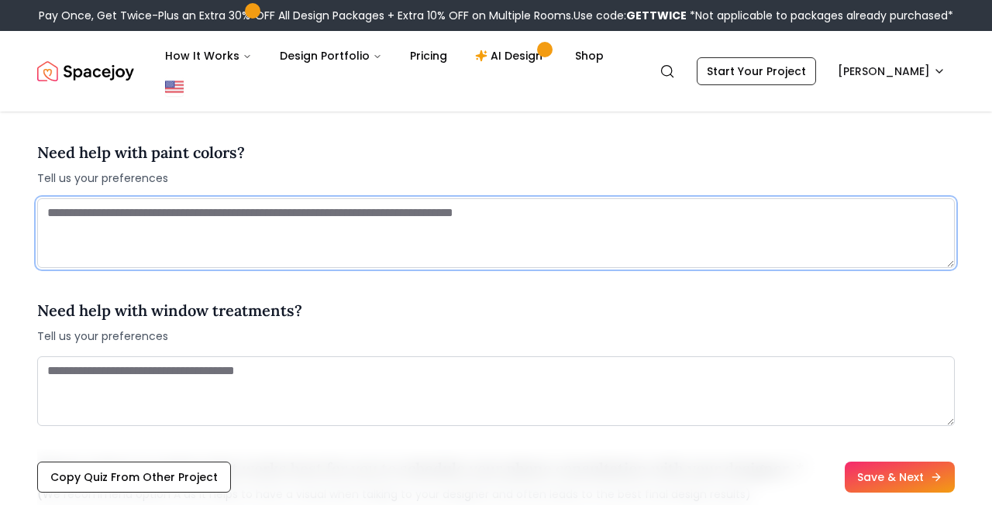
click at [295, 249] on textarea at bounding box center [496, 233] width 918 height 70
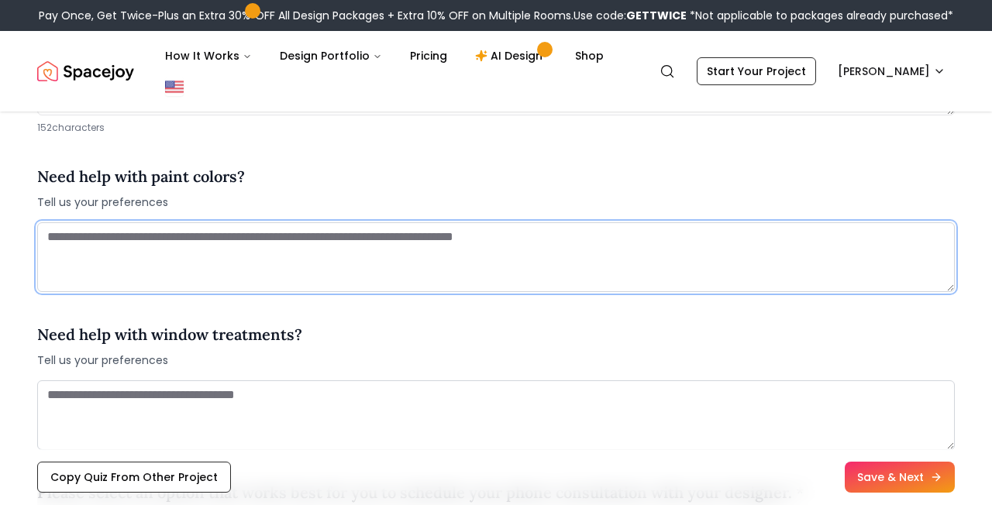
scroll to position [1846, 0]
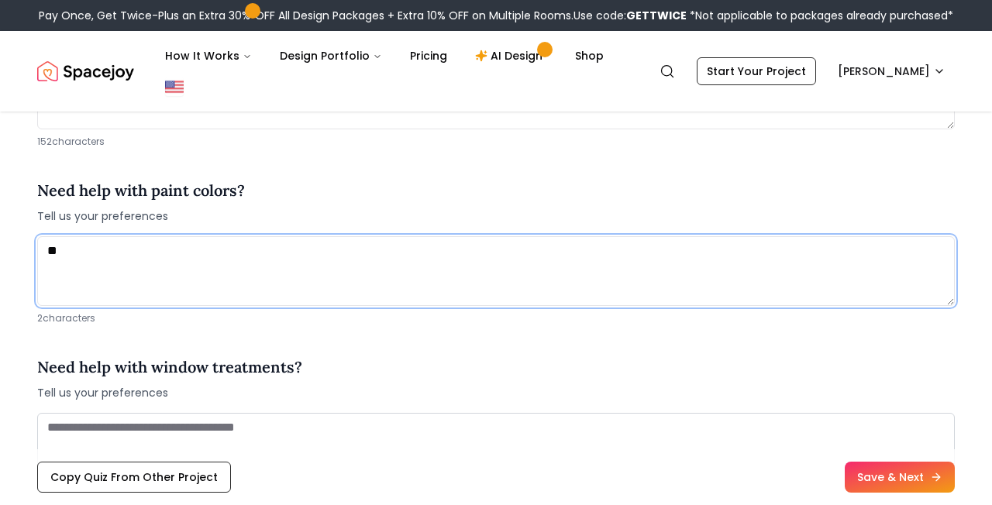
type textarea "*"
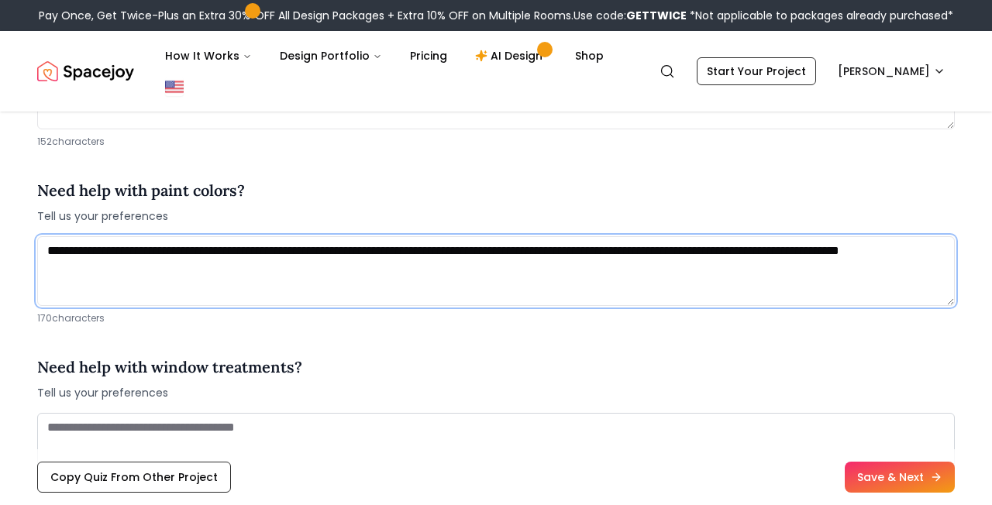
click at [752, 253] on textarea "**********" at bounding box center [496, 271] width 918 height 70
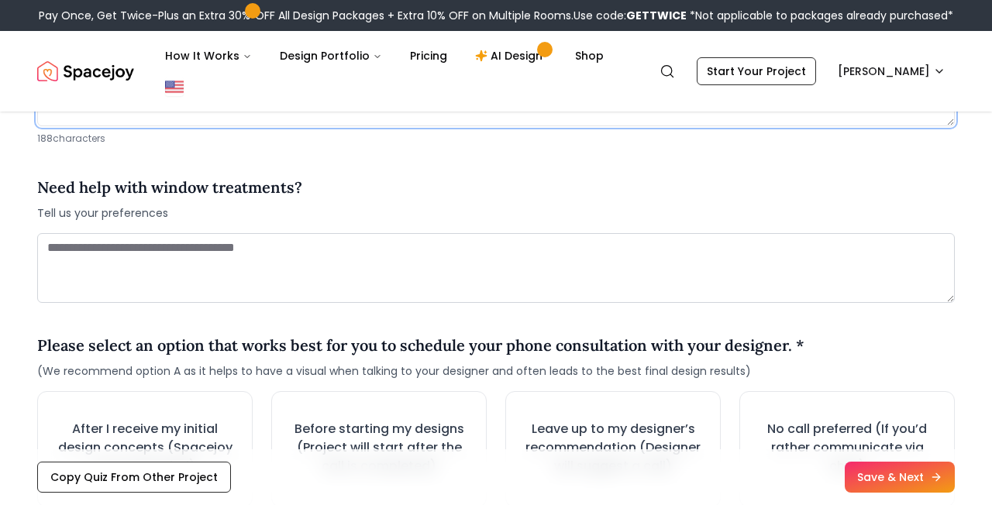
scroll to position [2028, 0]
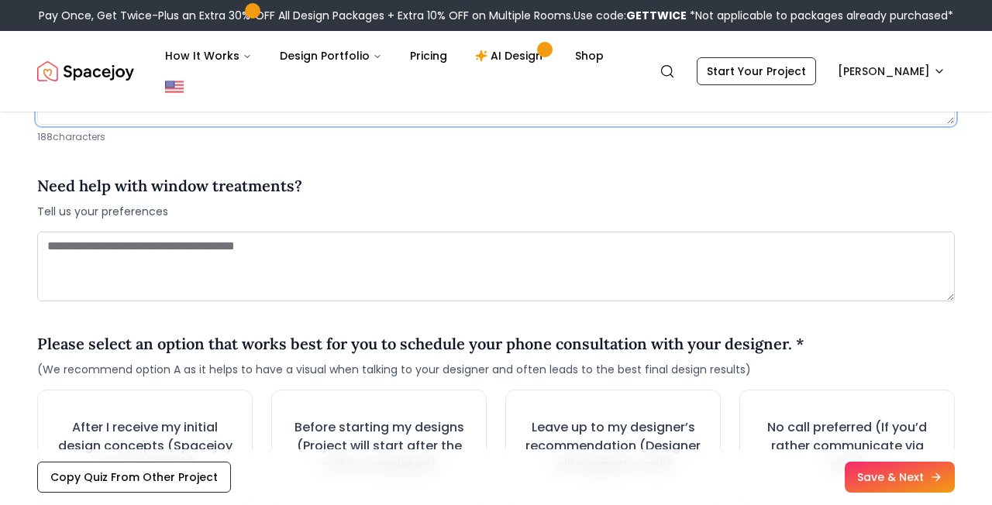
type textarea "**********"
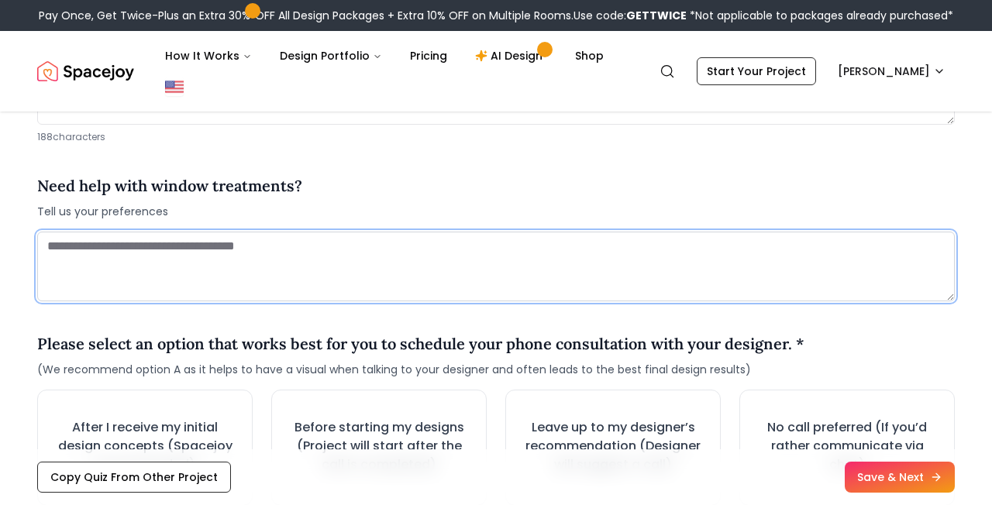
click at [287, 271] on textarea at bounding box center [496, 267] width 918 height 70
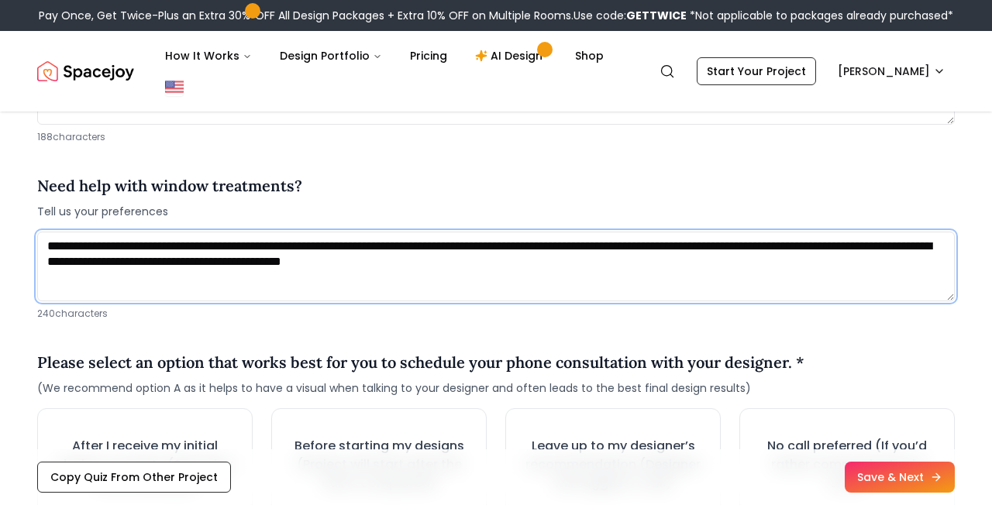
click at [343, 263] on textarea "**********" at bounding box center [496, 267] width 918 height 70
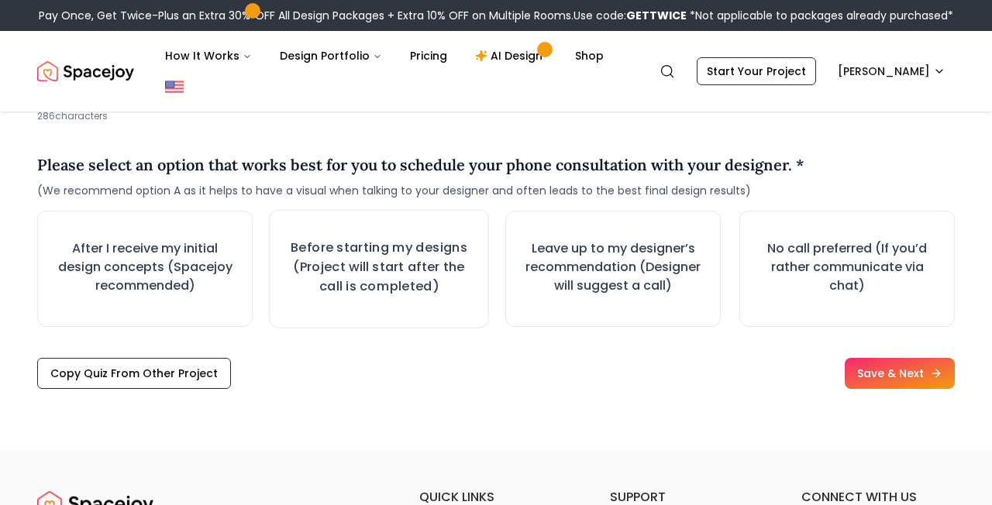
scroll to position [2259, 0]
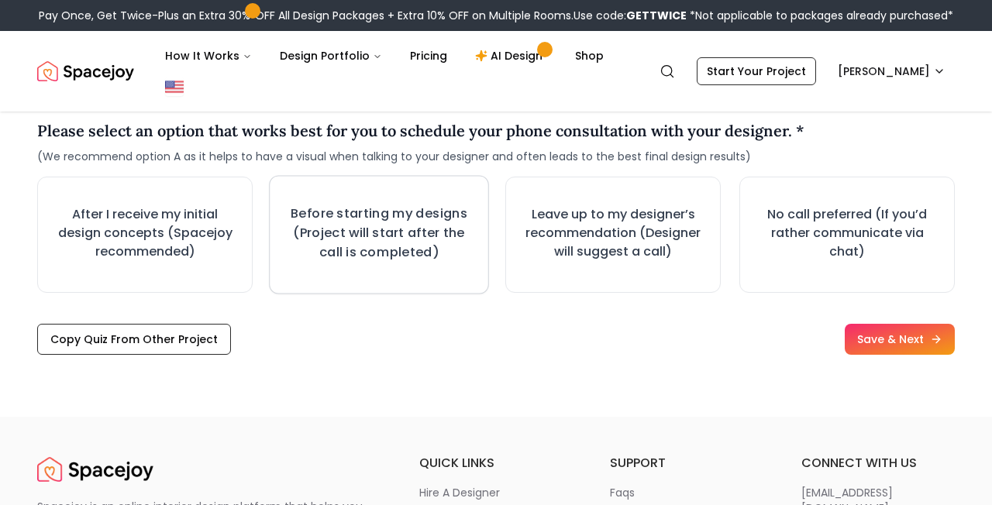
type textarea "**********"
click at [360, 248] on h3 "Before starting my designs (Project will start after the call is completed)" at bounding box center [379, 233] width 191 height 58
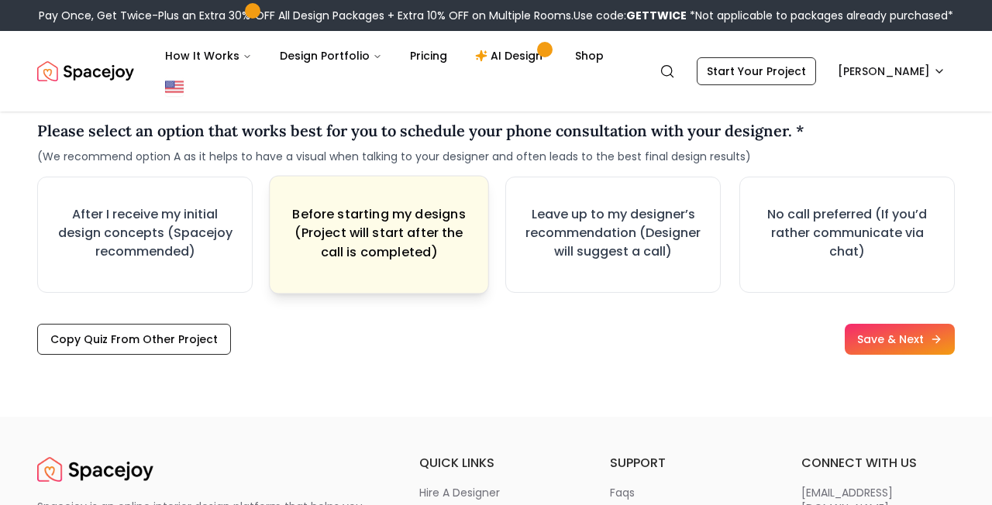
scroll to position [2397, 0]
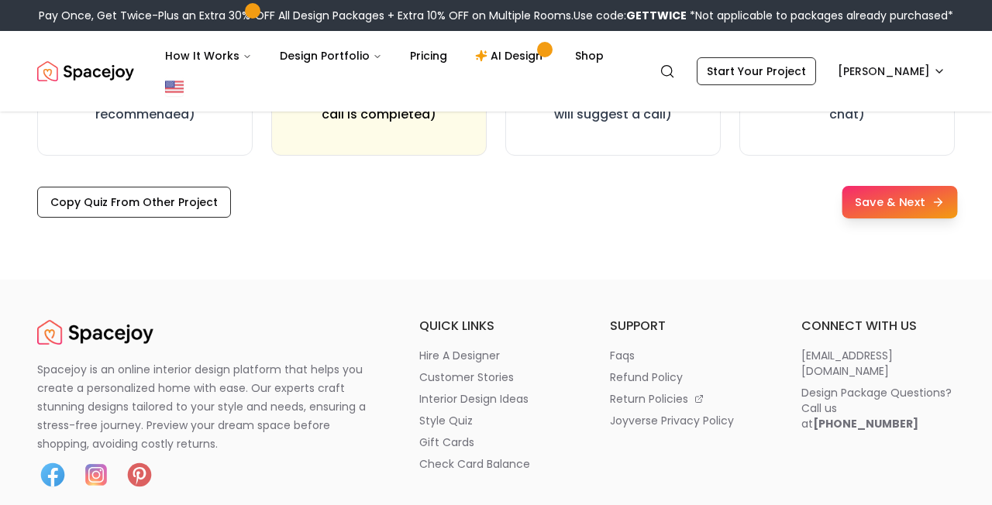
click at [874, 213] on button "Save & Next" at bounding box center [899, 202] width 115 height 33
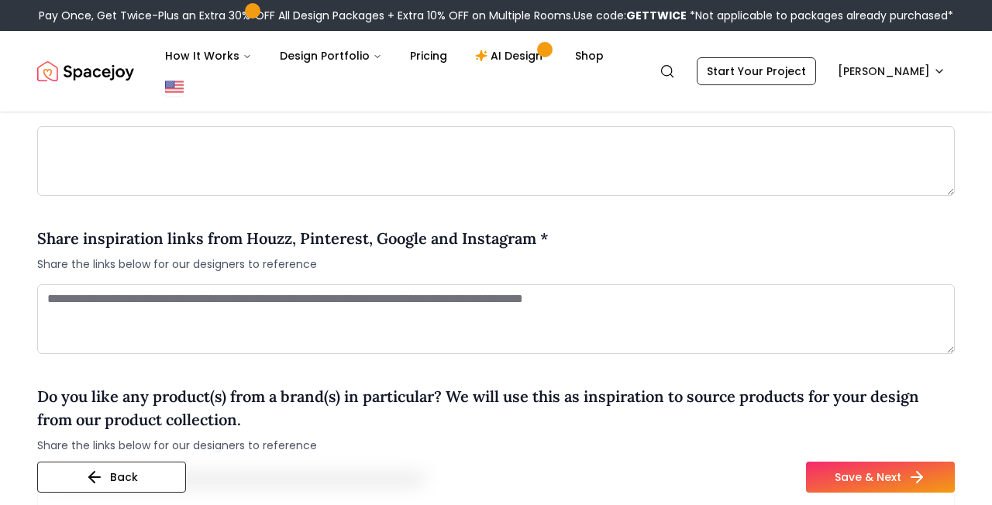
scroll to position [1153, 0]
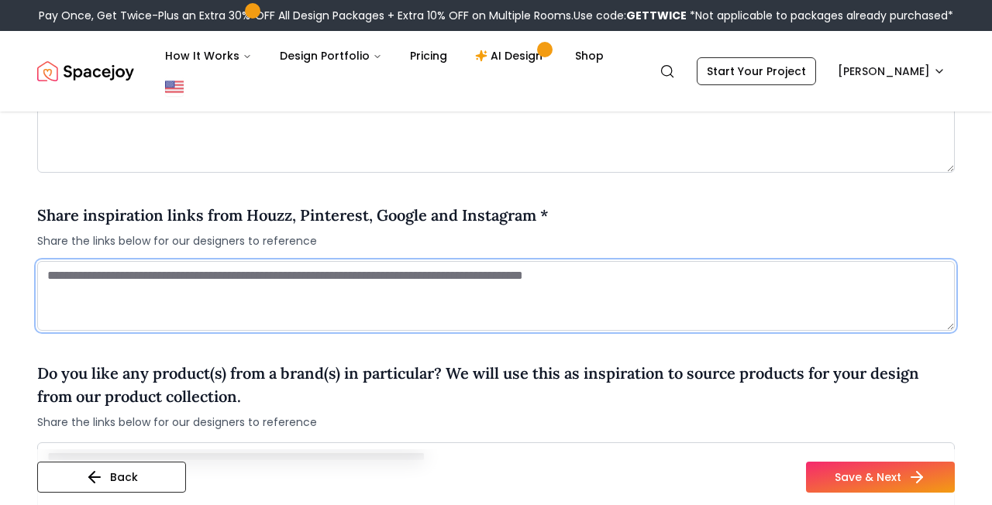
click at [305, 263] on textarea at bounding box center [496, 296] width 918 height 70
paste textarea "**********"
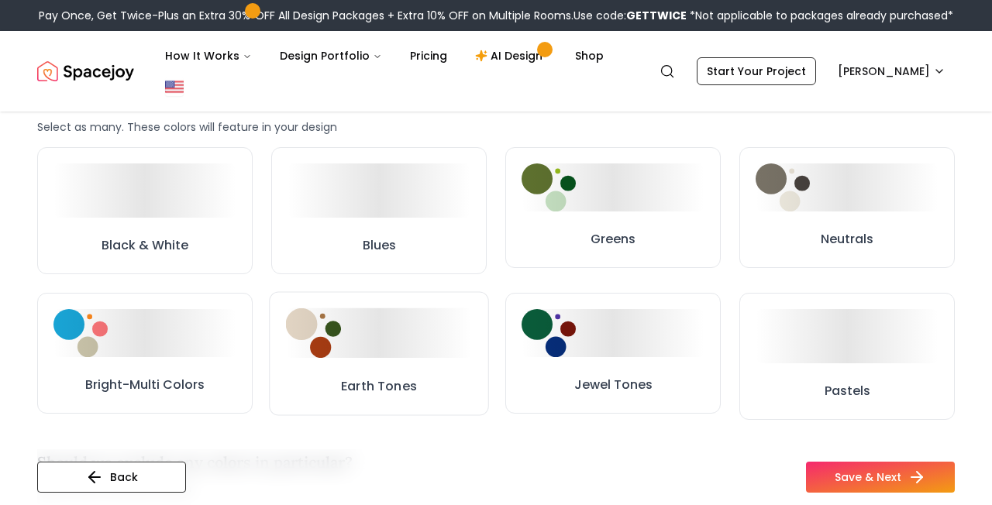
scroll to position [730, 0]
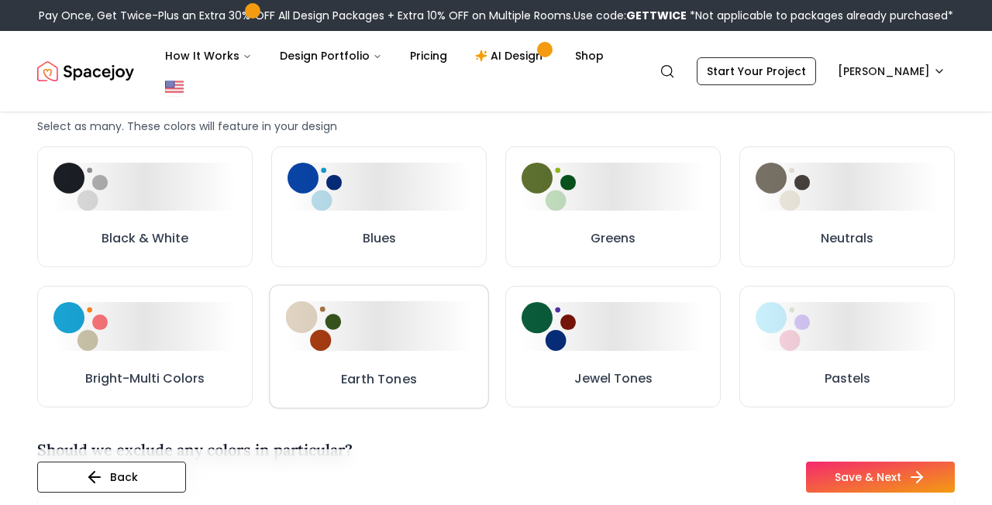
type textarea "**********"
click at [382, 326] on div at bounding box center [379, 327] width 187 height 50
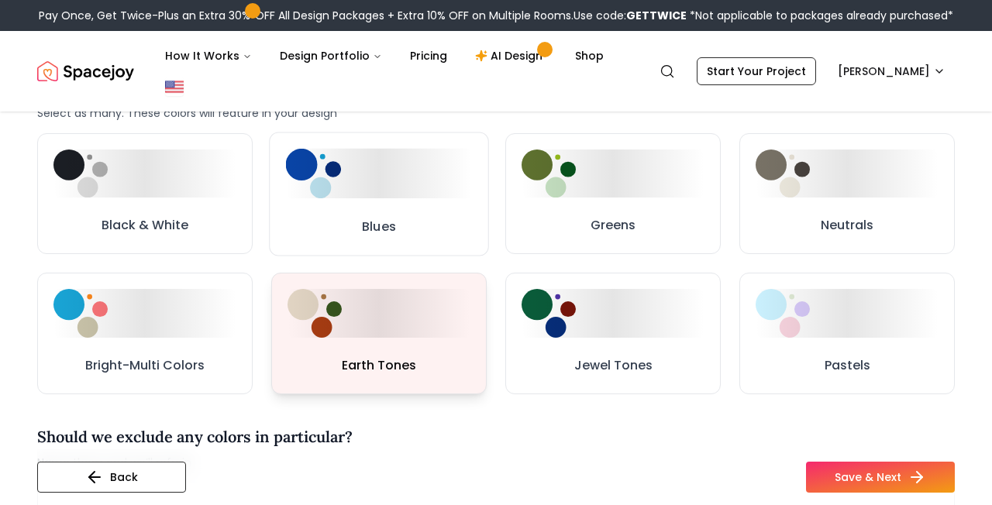
scroll to position [744, 0]
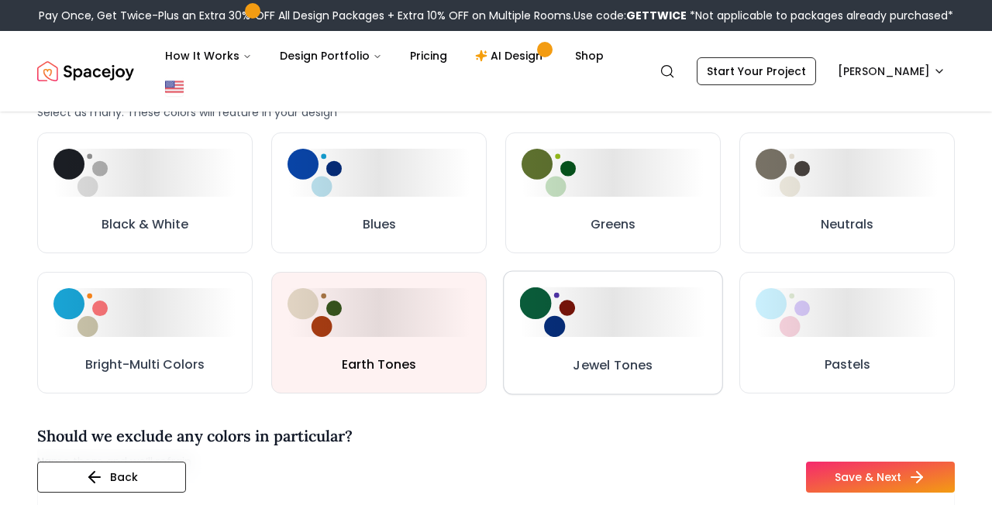
click at [608, 341] on button "Jewel Tones" at bounding box center [613, 333] width 220 height 124
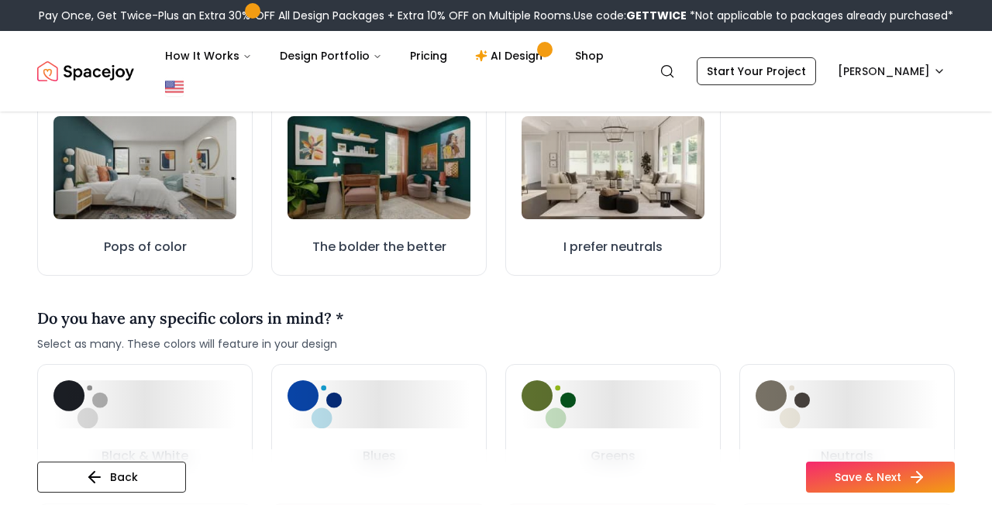
scroll to position [492, 0]
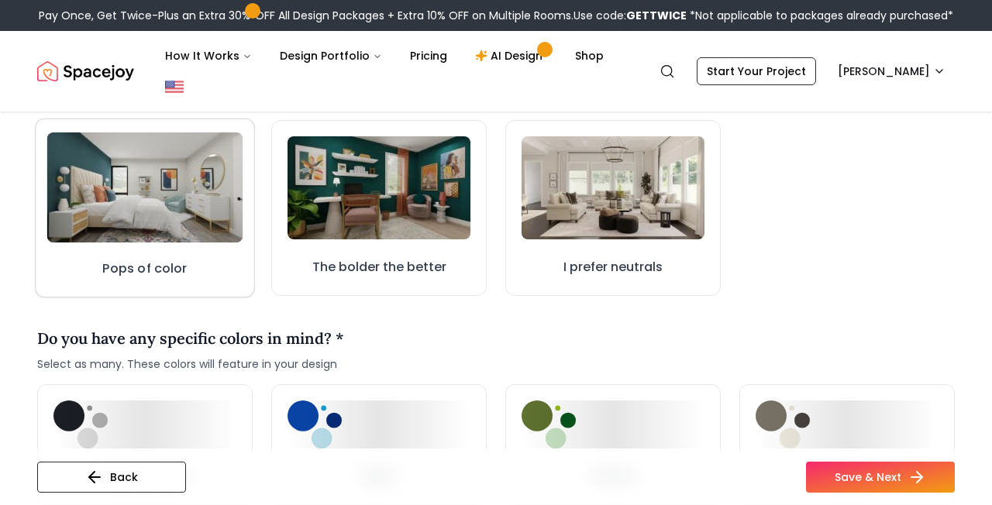
click at [197, 205] on img at bounding box center [145, 188] width 196 height 110
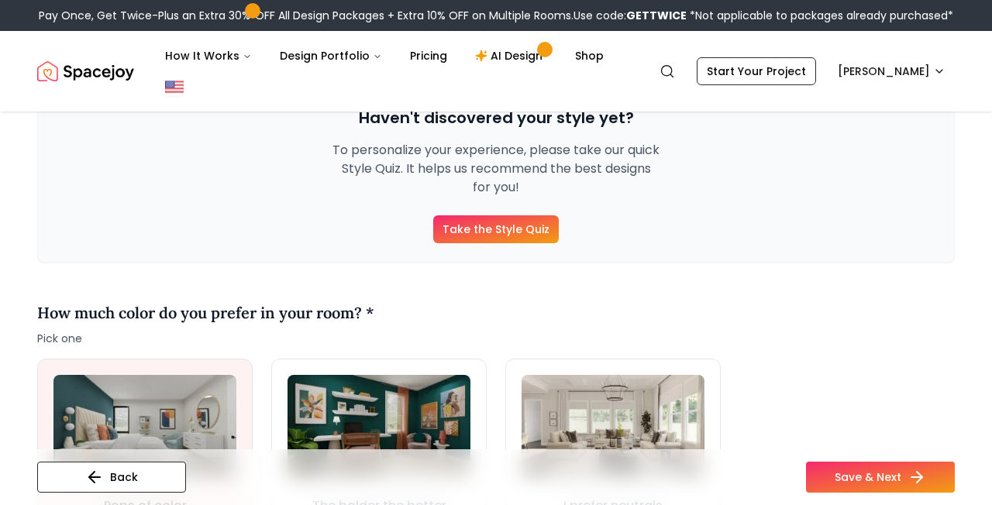
scroll to position [254, 0]
click at [535, 230] on link "Take the Style Quiz" at bounding box center [496, 229] width 126 height 28
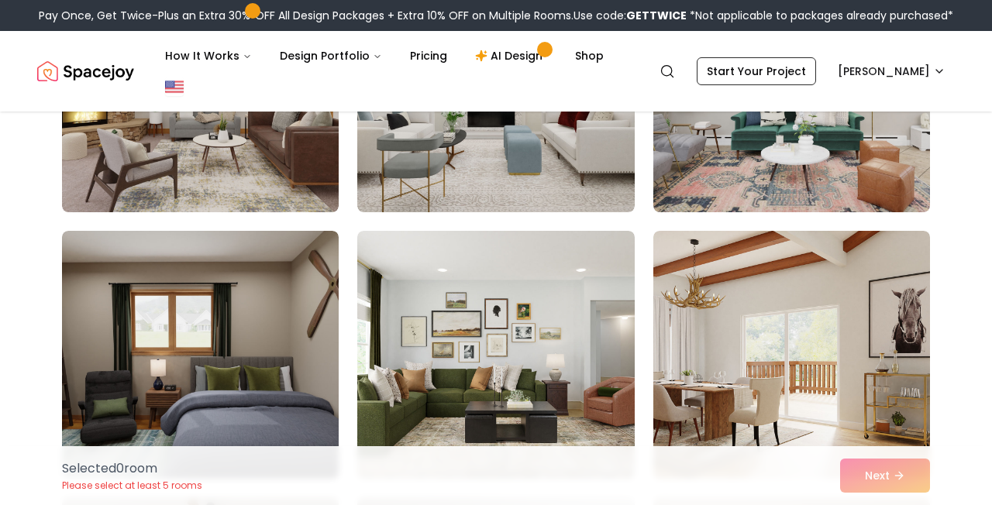
scroll to position [3068, 0]
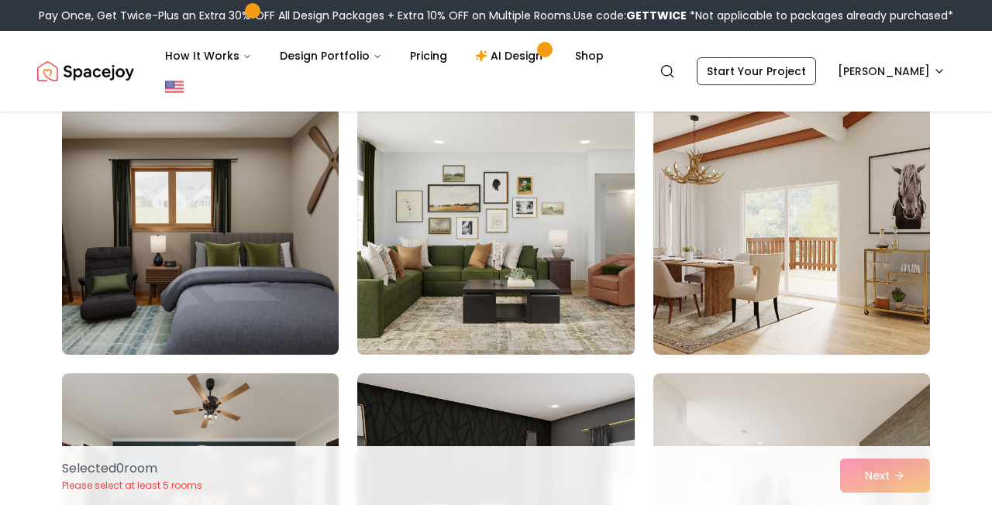
click at [611, 274] on img at bounding box center [495, 231] width 291 height 260
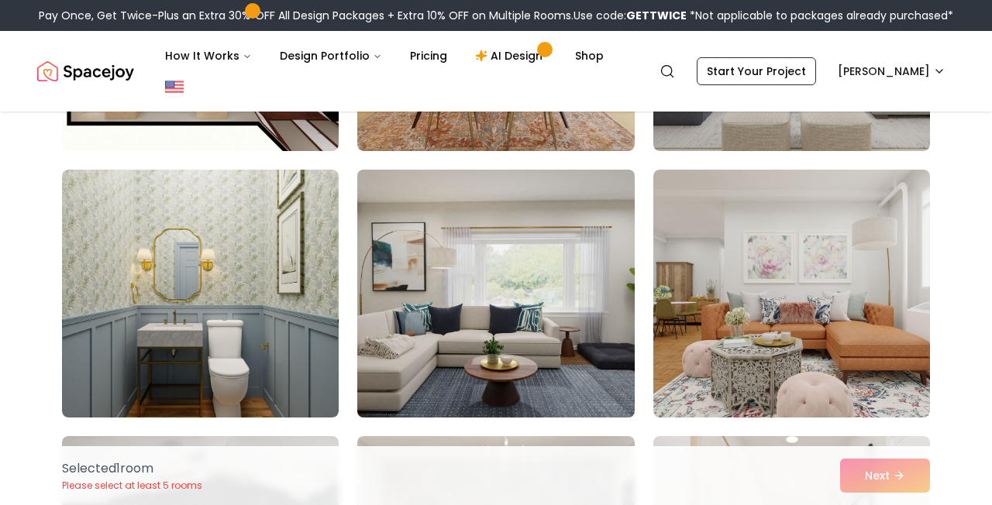
scroll to position [859, 0]
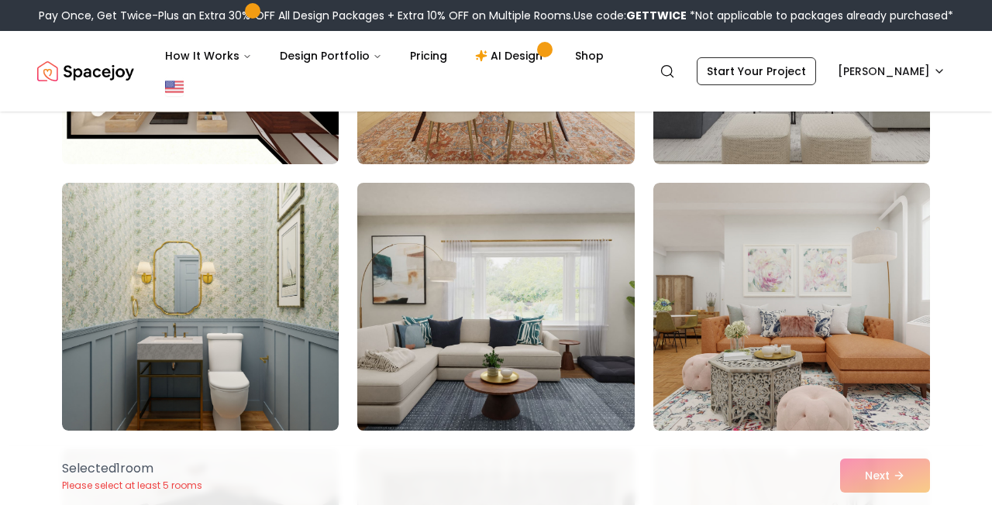
click at [555, 265] on img at bounding box center [495, 307] width 291 height 260
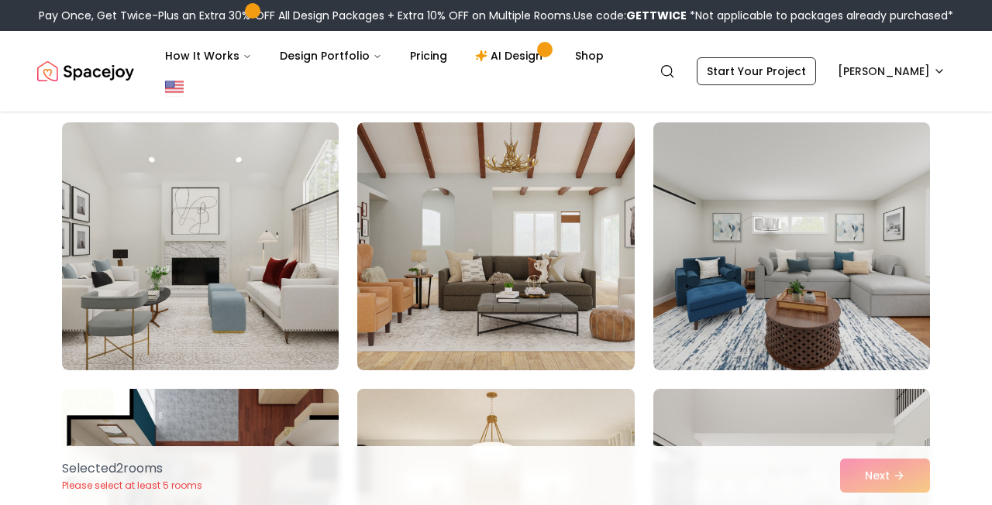
scroll to position [383, 0]
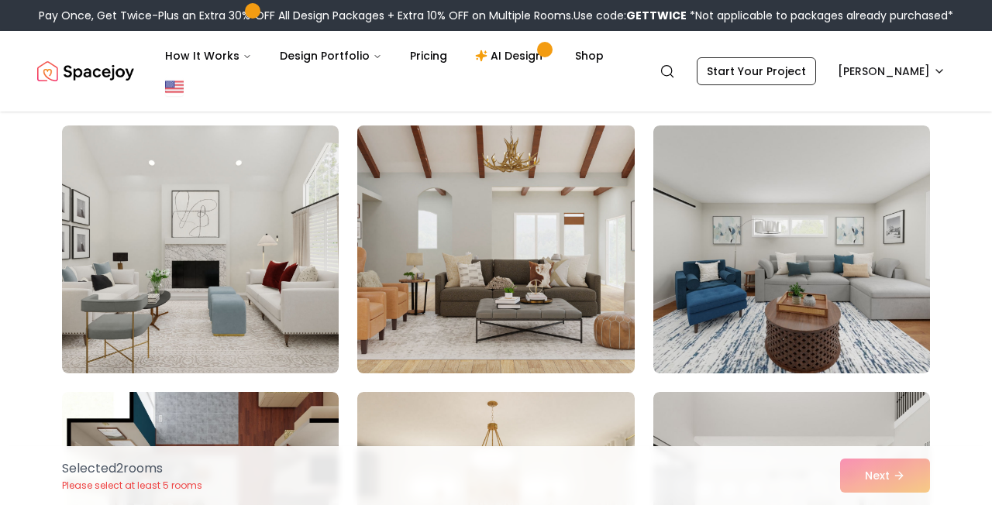
click at [550, 254] on img at bounding box center [495, 249] width 291 height 260
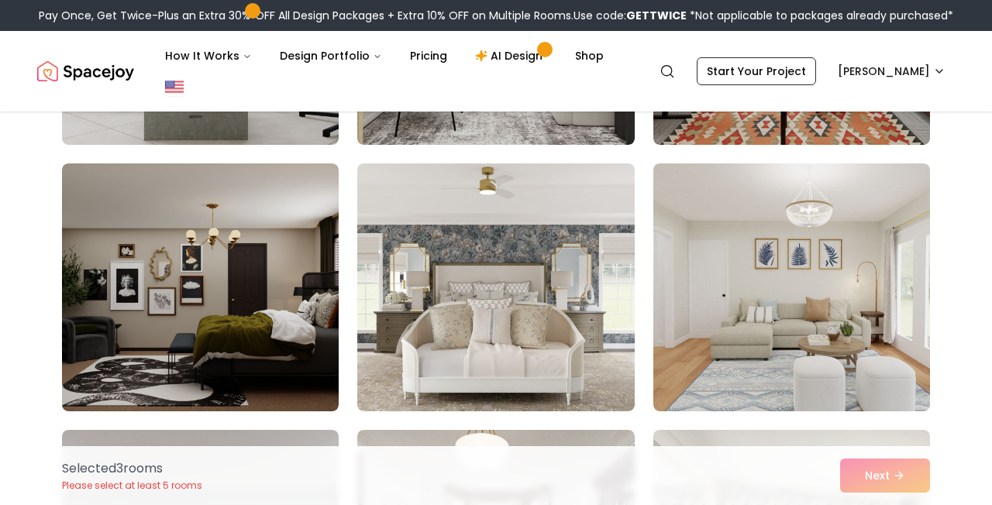
scroll to position [4882, 0]
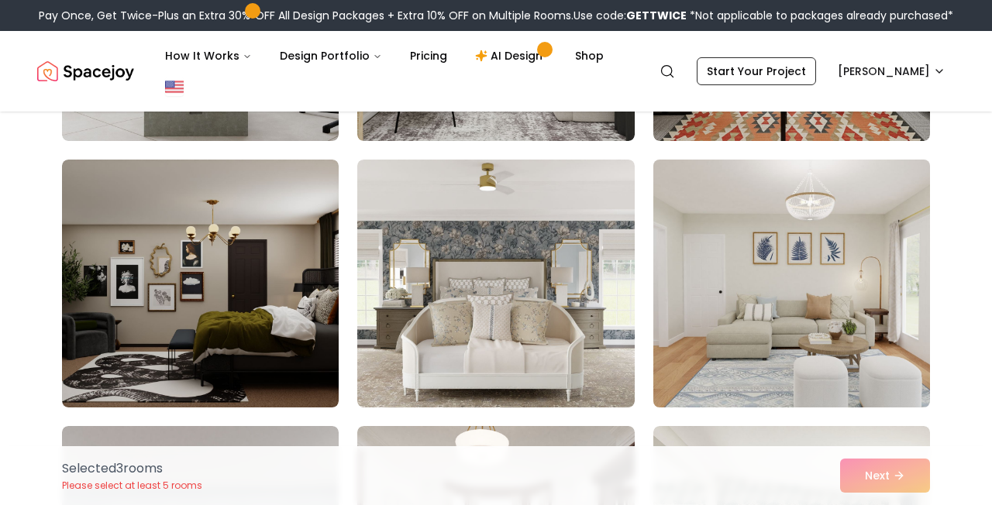
click at [723, 289] on img at bounding box center [791, 283] width 291 height 260
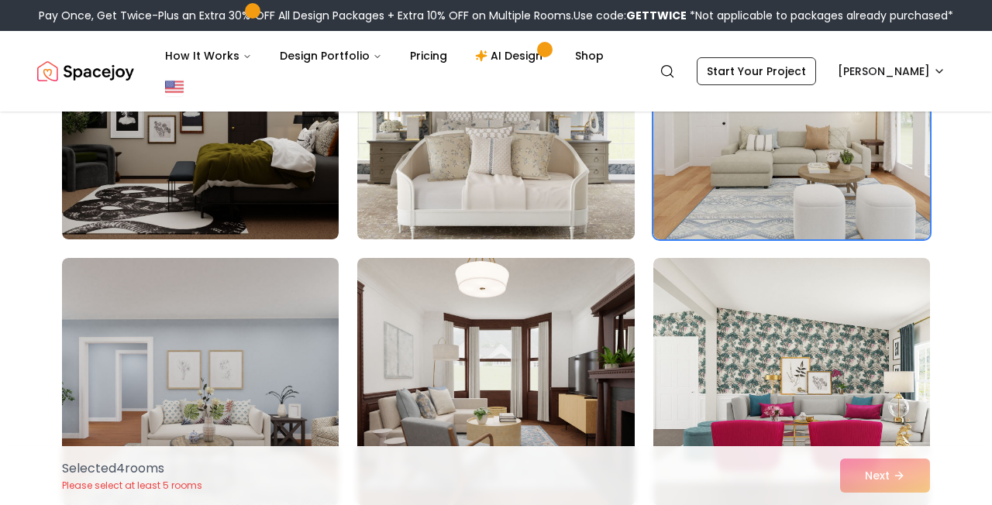
scroll to position [5120, 0]
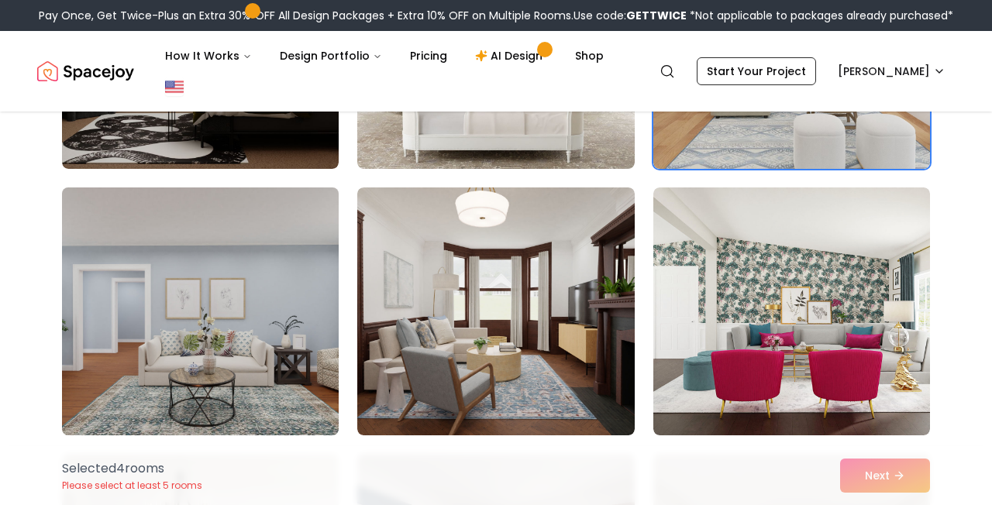
click at [293, 307] on img at bounding box center [200, 311] width 291 height 260
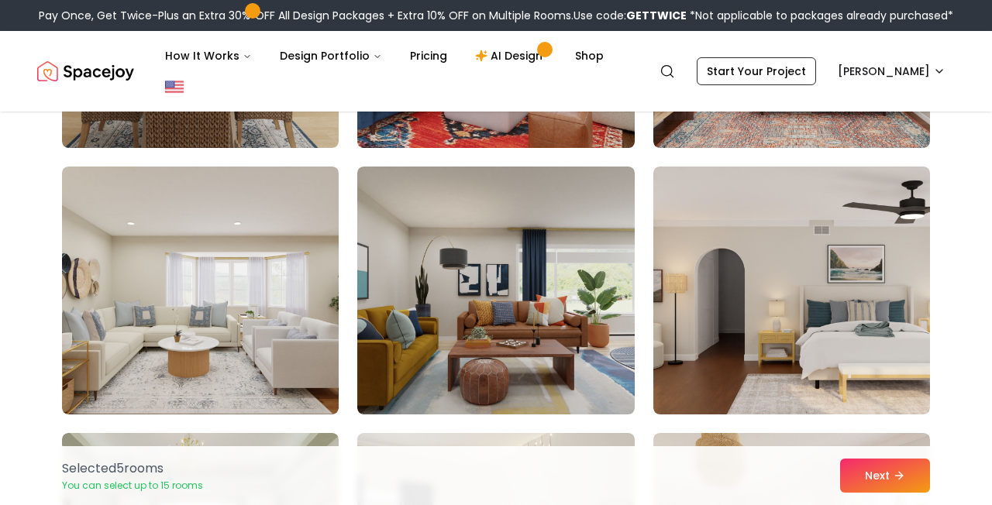
scroll to position [5677, 0]
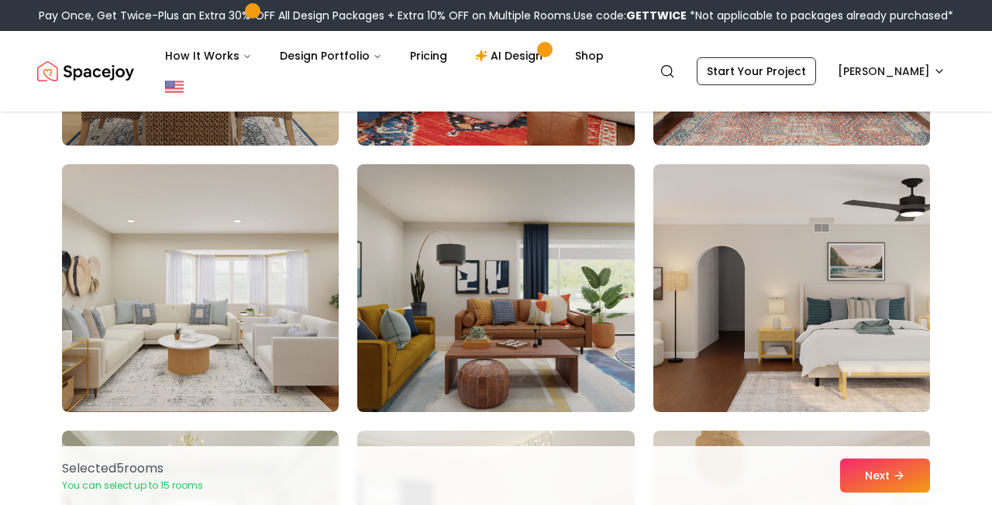
click at [584, 272] on img at bounding box center [495, 288] width 291 height 260
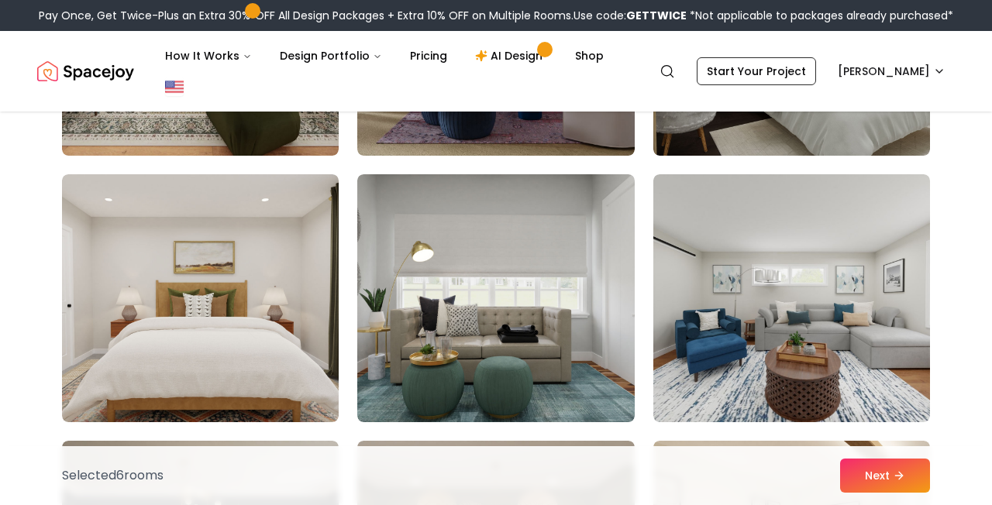
scroll to position [7267, 0]
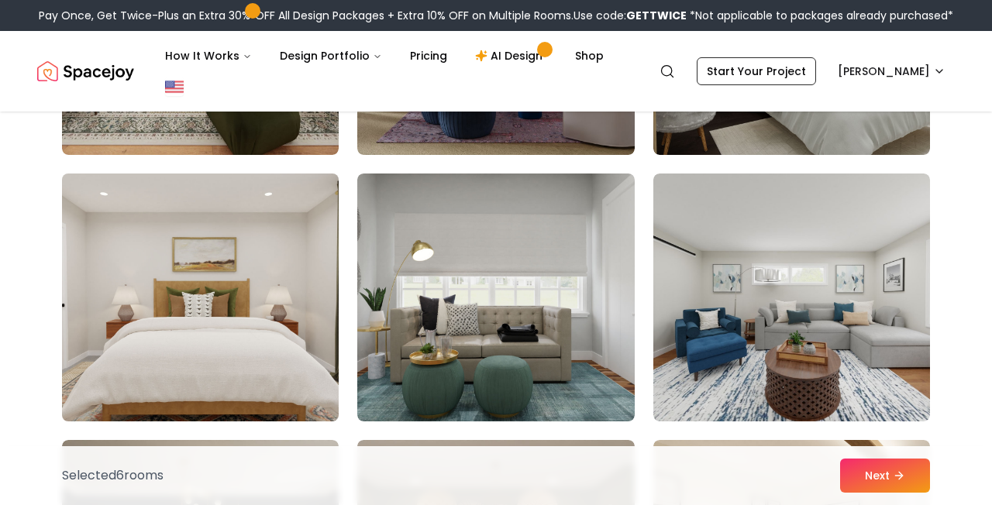
click at [299, 257] on img at bounding box center [200, 297] width 291 height 260
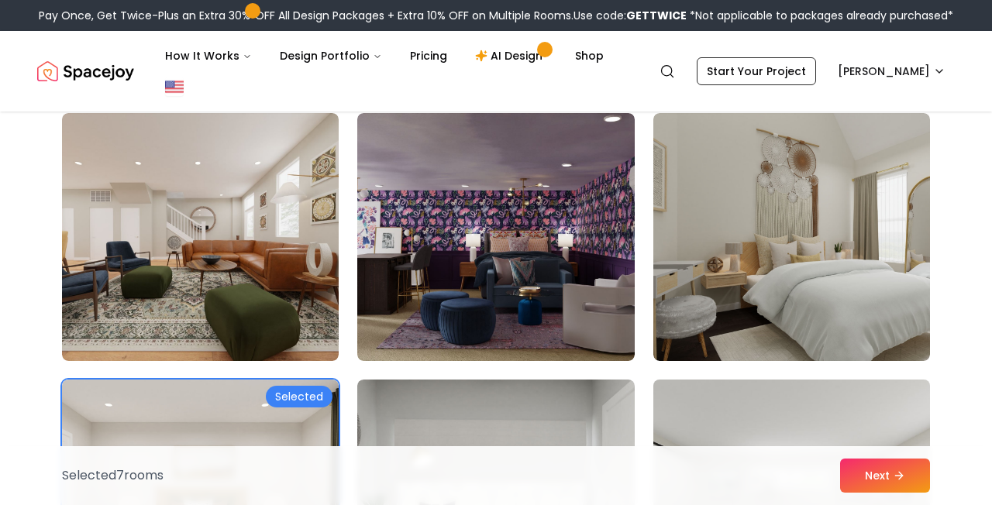
scroll to position [7050, 0]
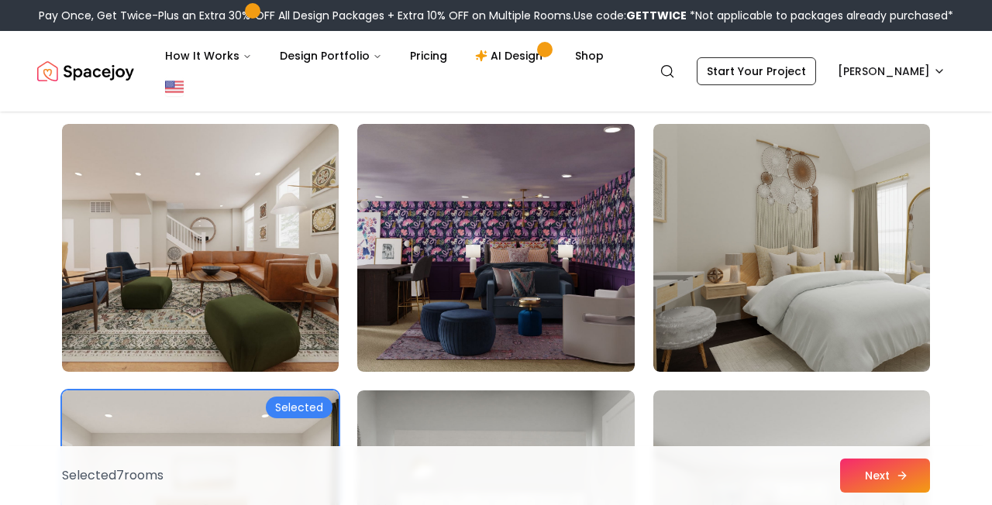
click at [877, 467] on button "Next" at bounding box center [885, 476] width 90 height 34
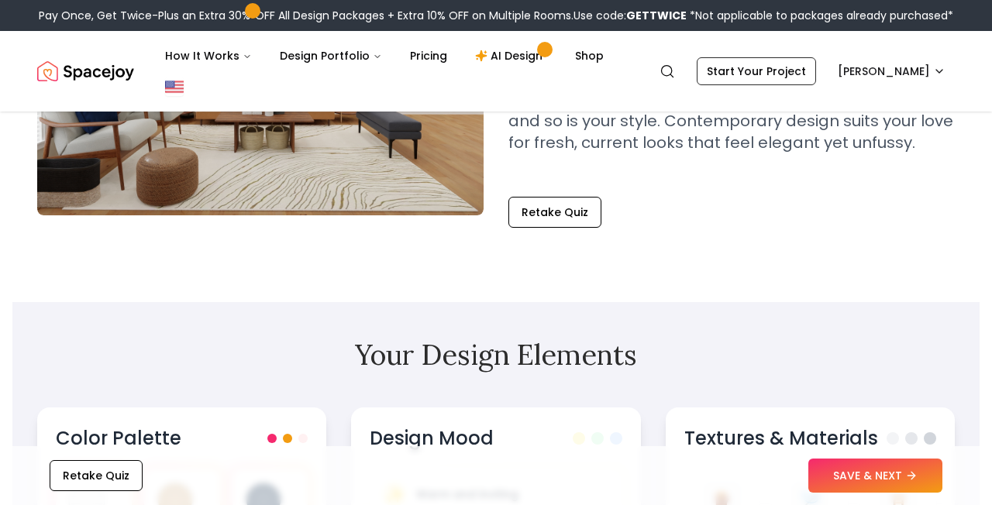
scroll to position [273, 0]
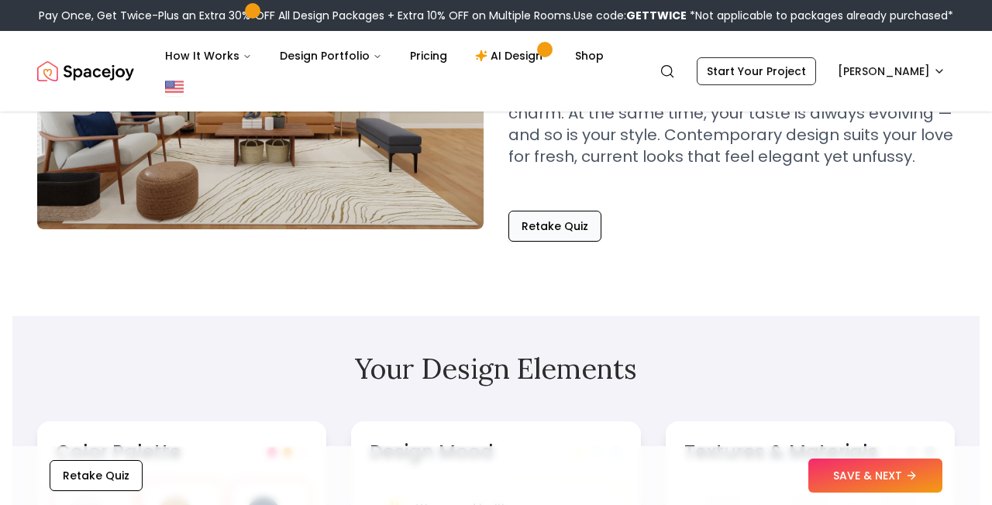
click at [553, 232] on button "Retake Quiz" at bounding box center [554, 226] width 93 height 31
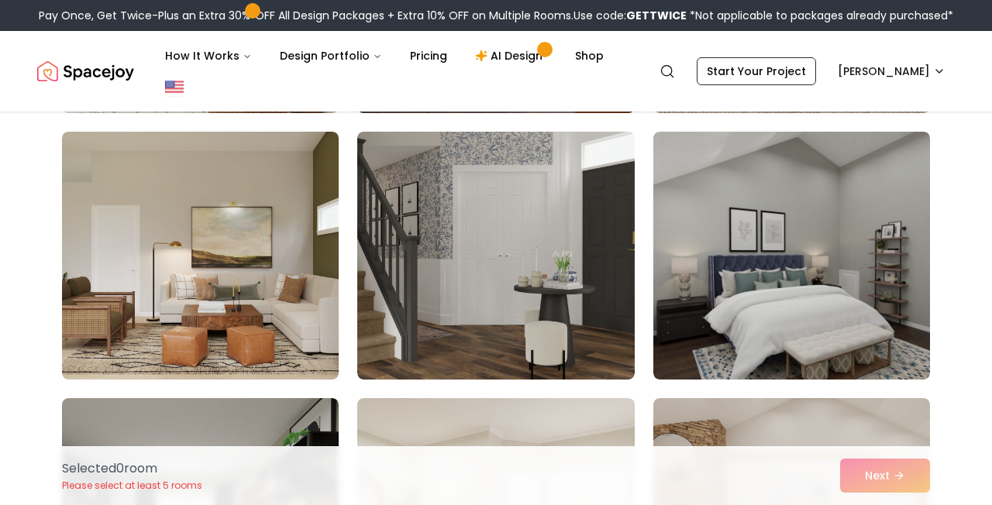
scroll to position [670, 0]
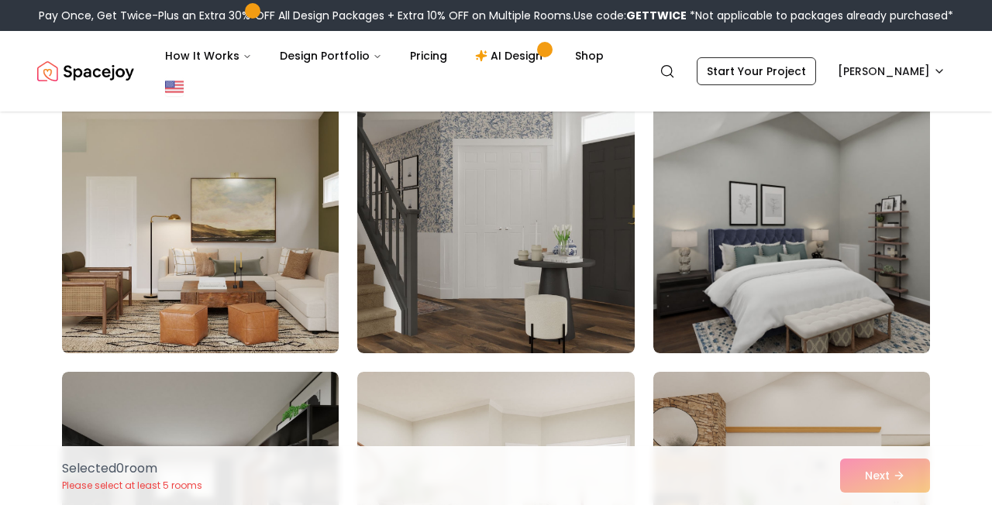
click at [255, 224] on img at bounding box center [200, 229] width 291 height 260
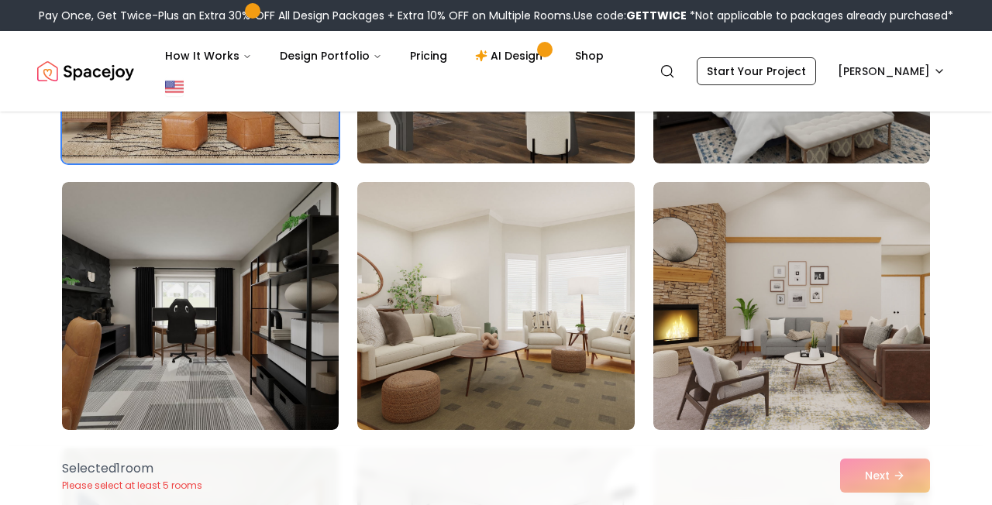
scroll to position [857, 0]
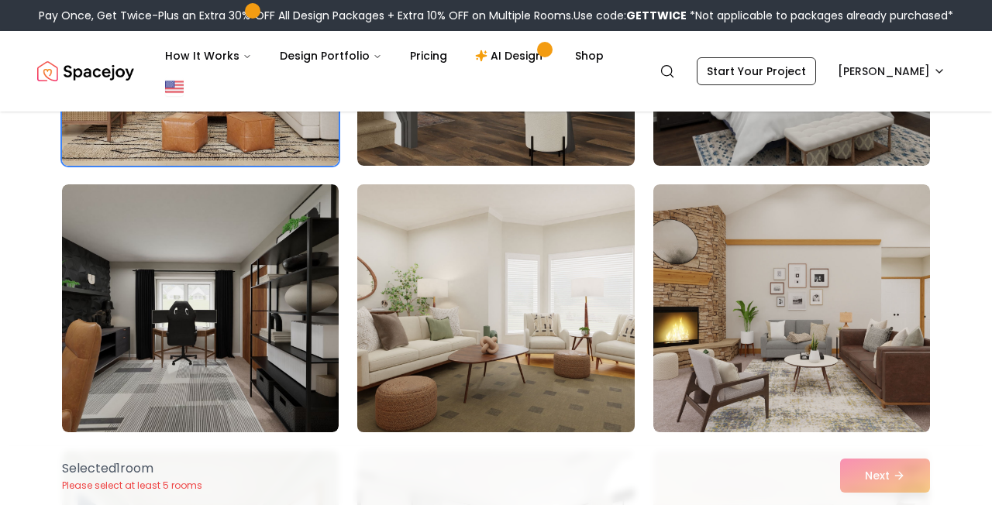
click at [564, 291] on img at bounding box center [495, 308] width 291 height 260
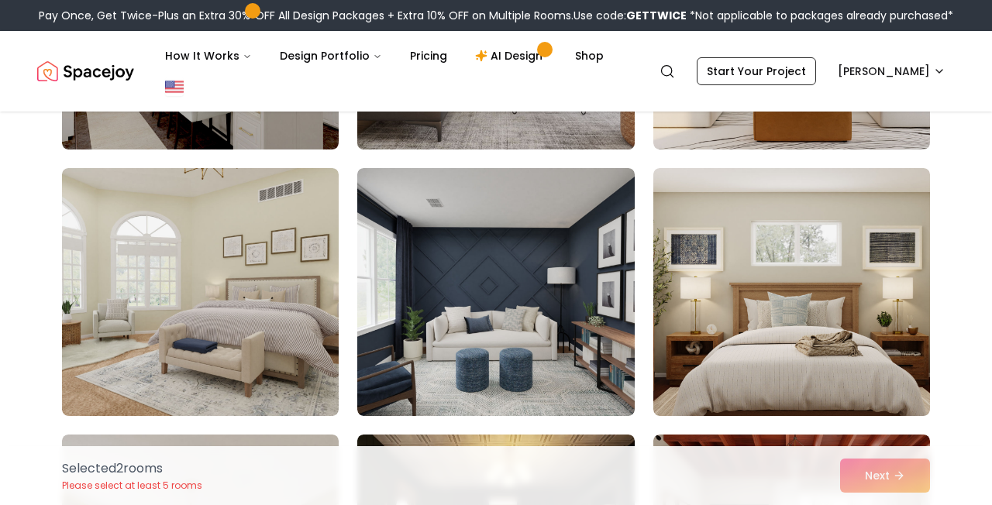
scroll to position [1938, 0]
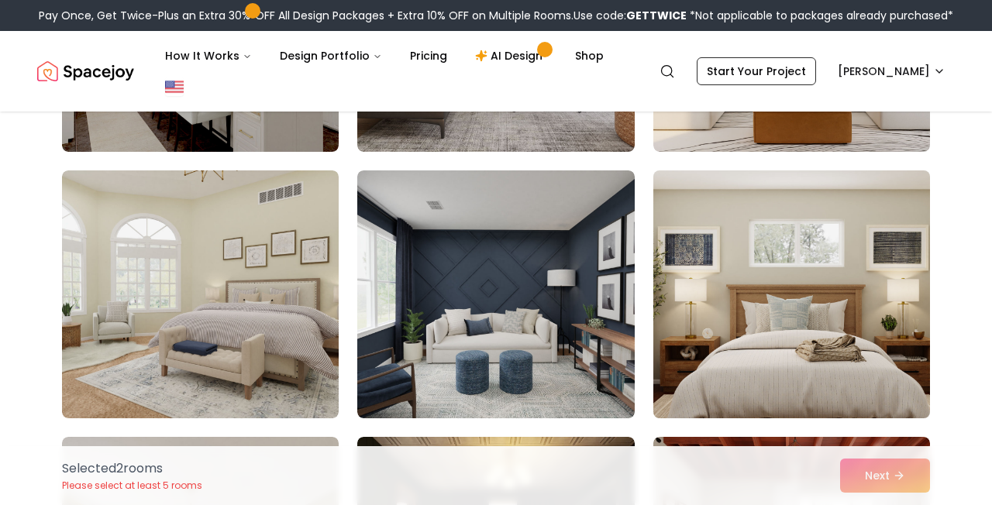
click at [797, 367] on img at bounding box center [791, 294] width 291 height 260
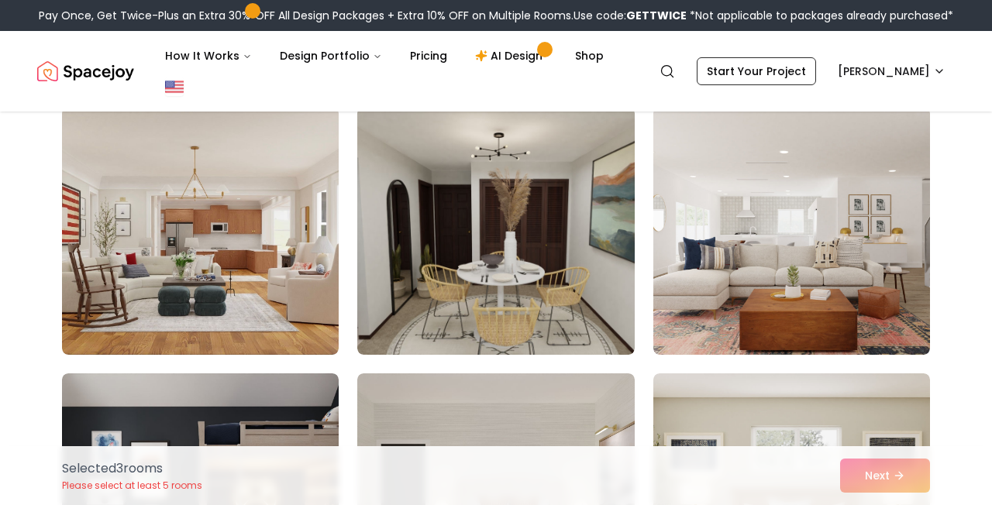
scroll to position [3603, 0]
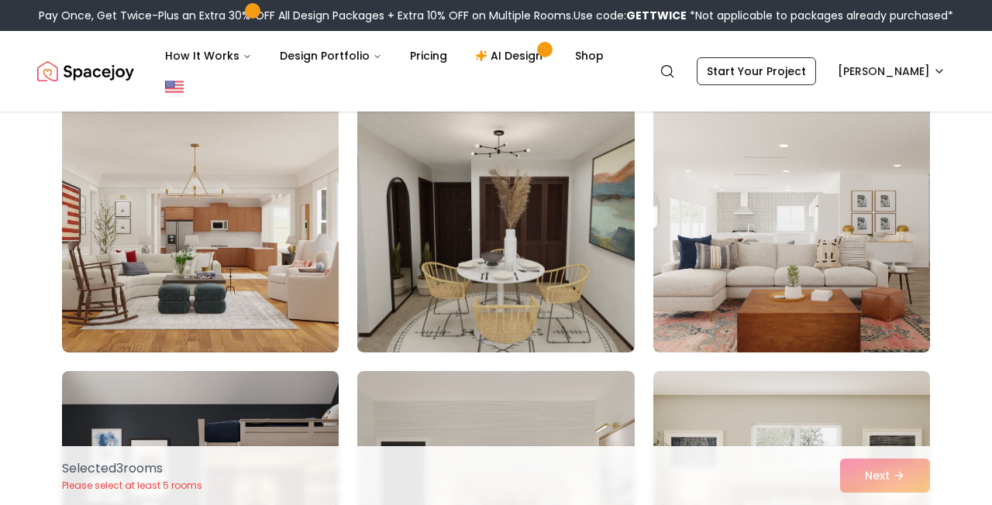
click at [740, 256] on img at bounding box center [791, 228] width 291 height 260
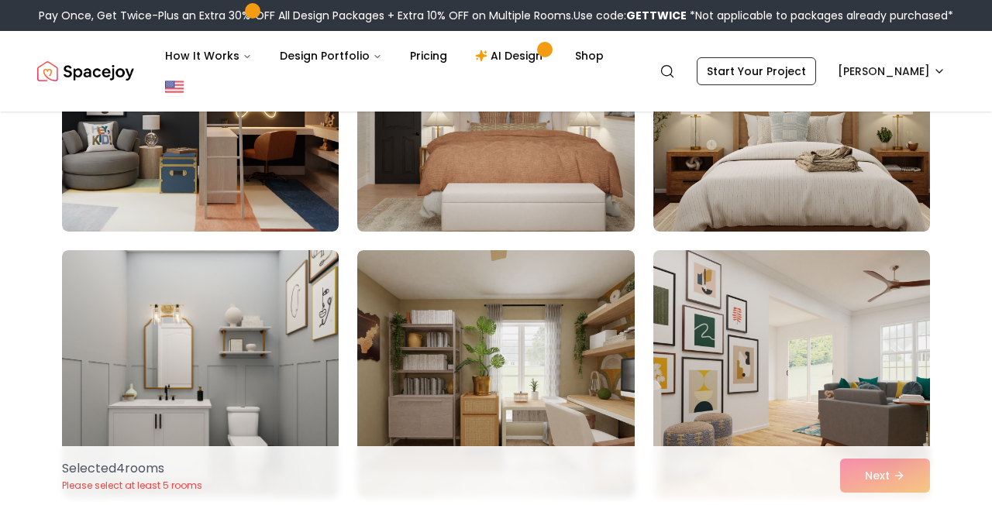
scroll to position [4030, 0]
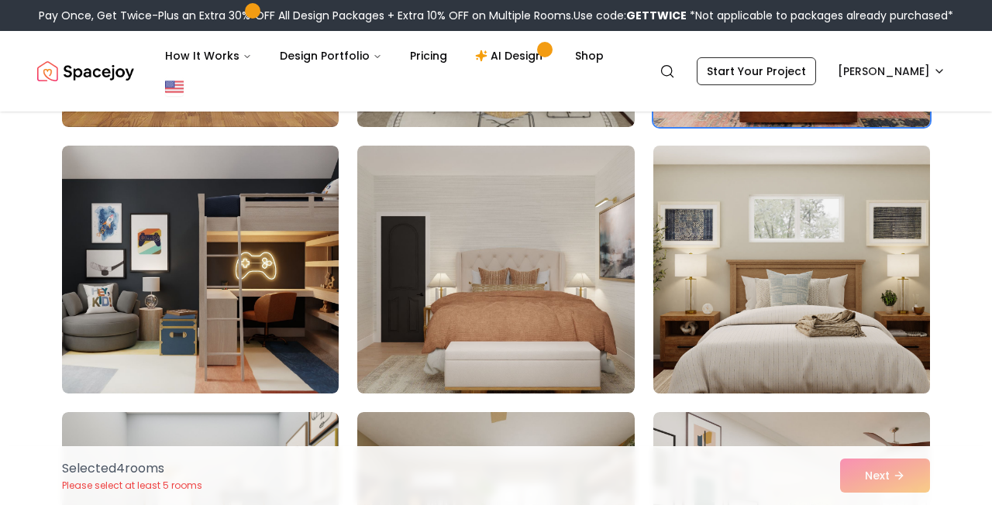
click at [794, 240] on img at bounding box center [791, 270] width 291 height 260
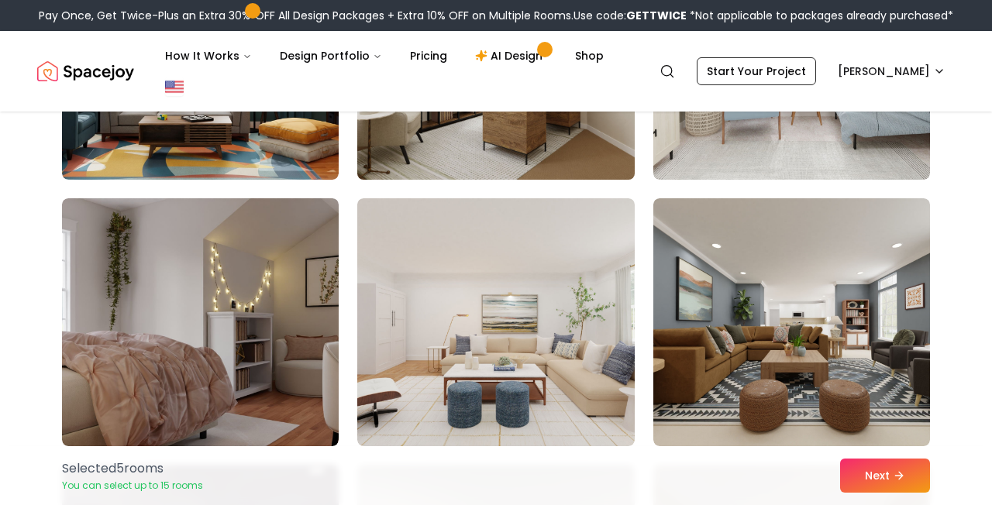
scroll to position [6236, 0]
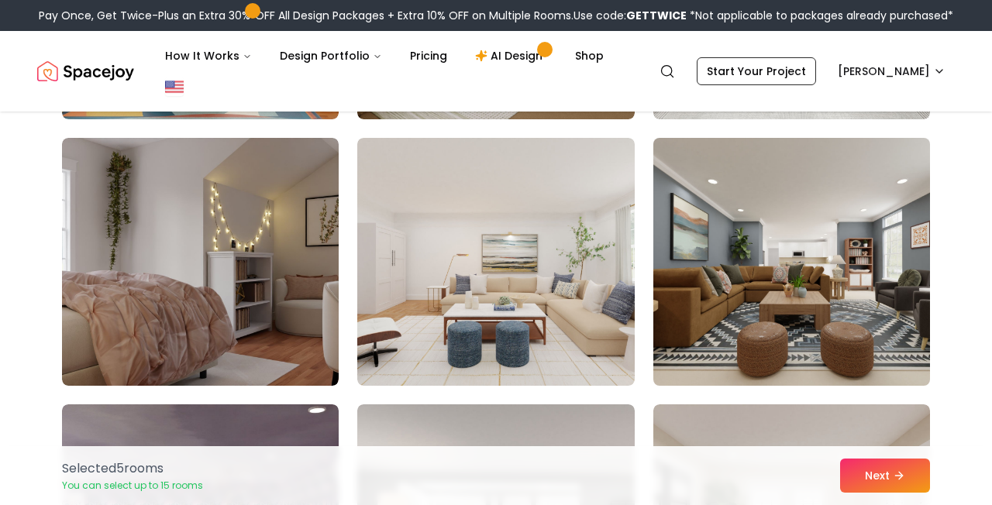
click at [790, 298] on img at bounding box center [791, 262] width 291 height 260
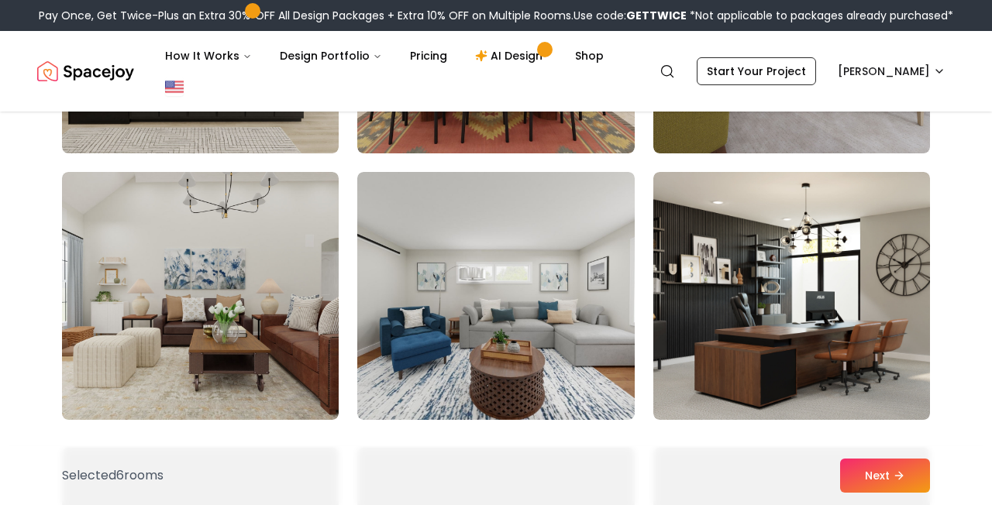
scroll to position [7804, 0]
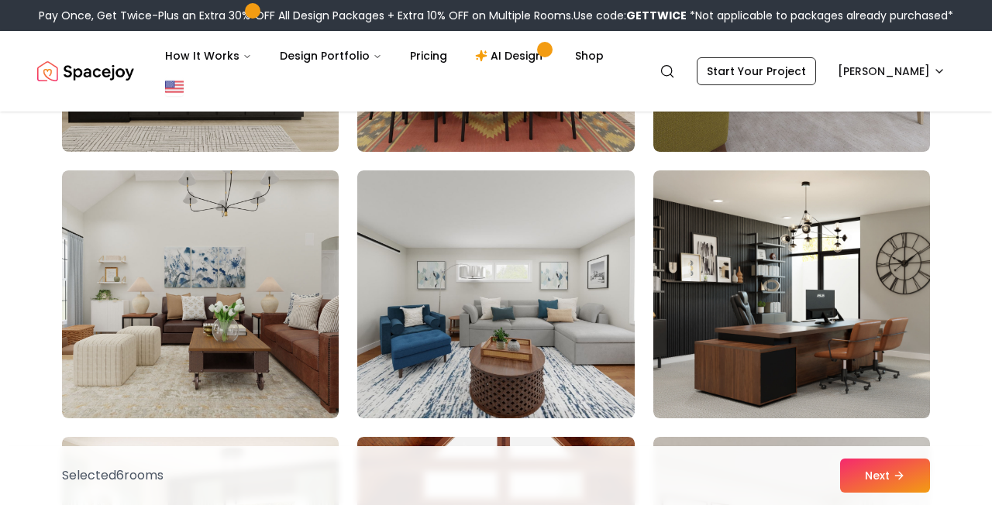
click at [563, 319] on img at bounding box center [495, 295] width 277 height 248
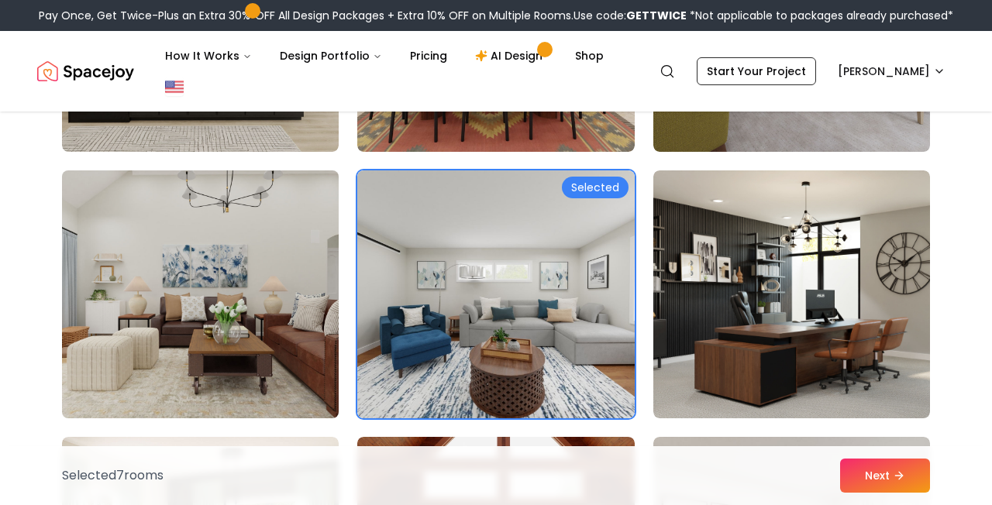
click at [271, 279] on img at bounding box center [200, 294] width 291 height 260
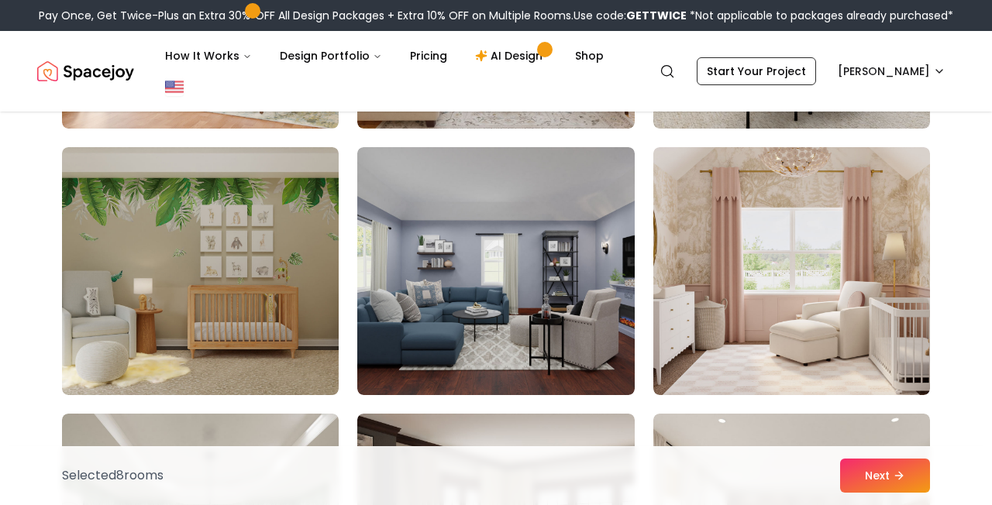
scroll to position [8362, 0]
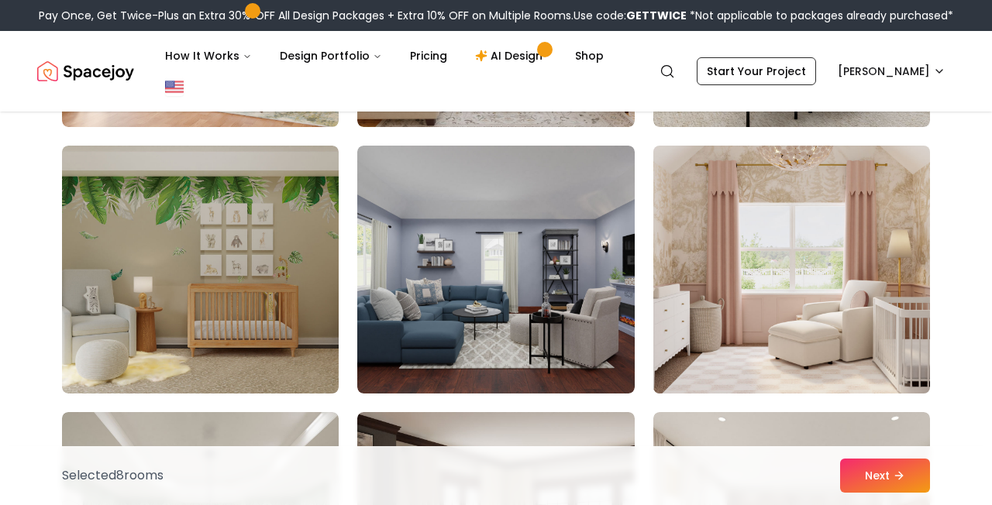
click at [770, 327] on img at bounding box center [791, 270] width 291 height 260
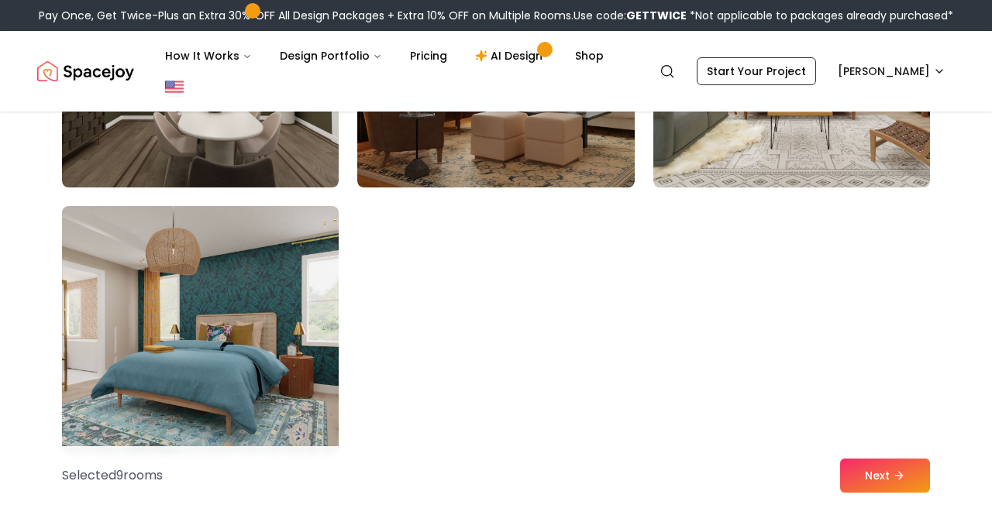
scroll to position [9021, 0]
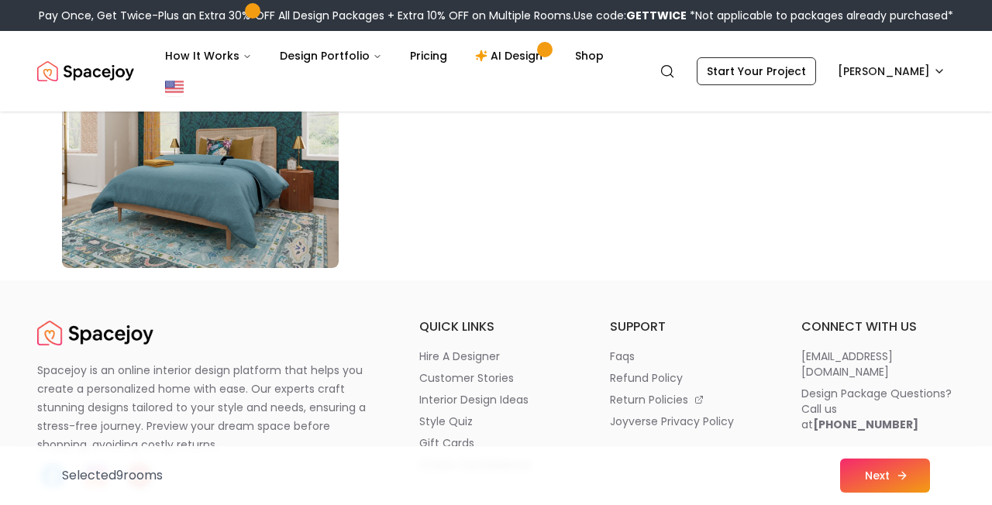
click at [891, 484] on button "Next" at bounding box center [885, 476] width 90 height 34
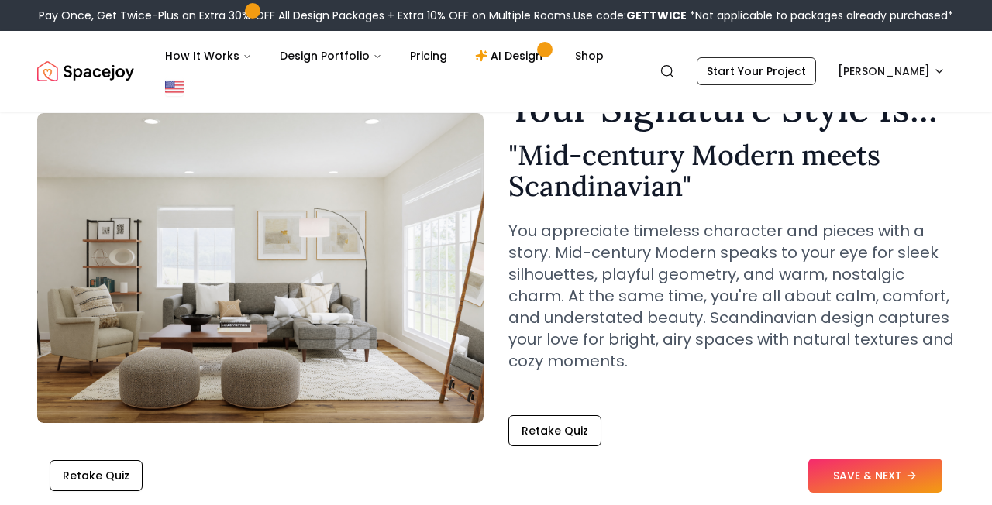
scroll to position [129, 0]
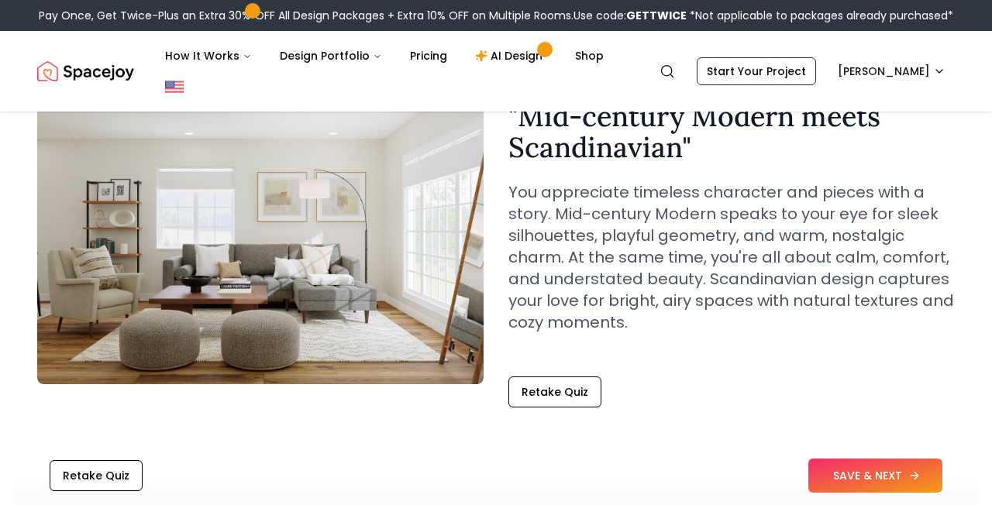
click at [860, 477] on button "SAVE & NEXT" at bounding box center [875, 476] width 134 height 34
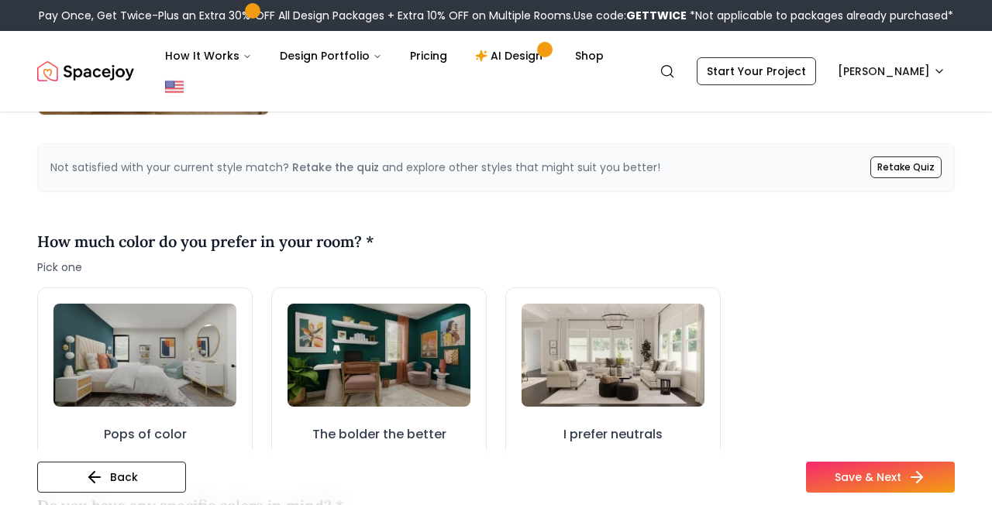
scroll to position [433, 0]
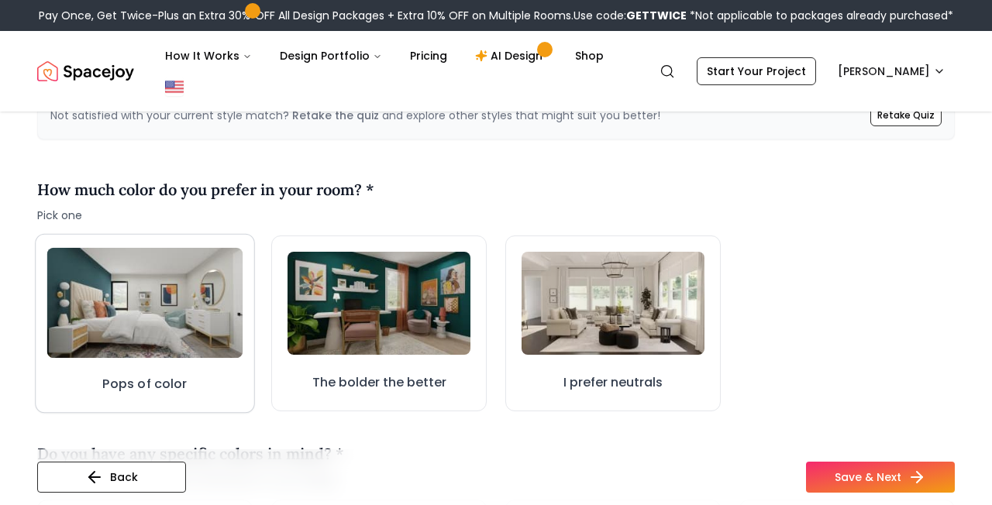
click at [193, 275] on img at bounding box center [145, 303] width 196 height 110
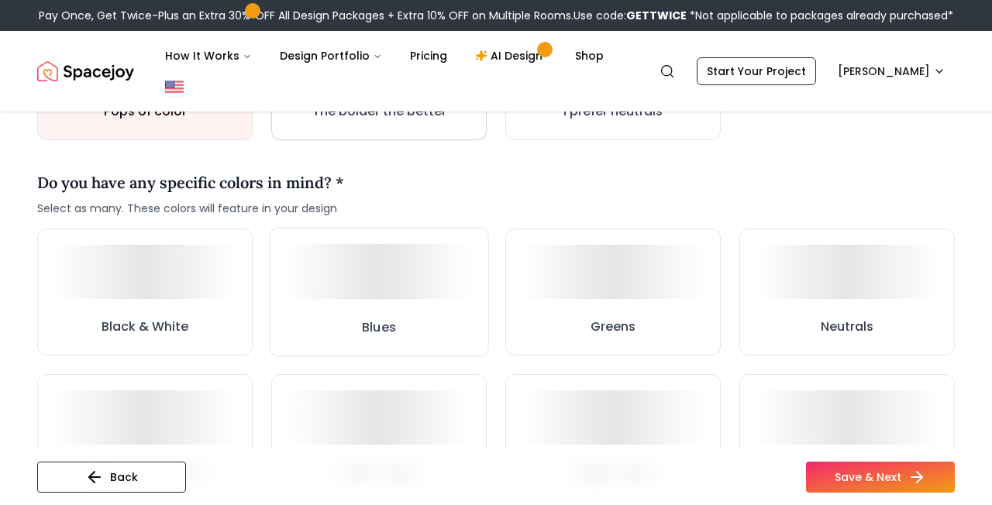
scroll to position [774, 0]
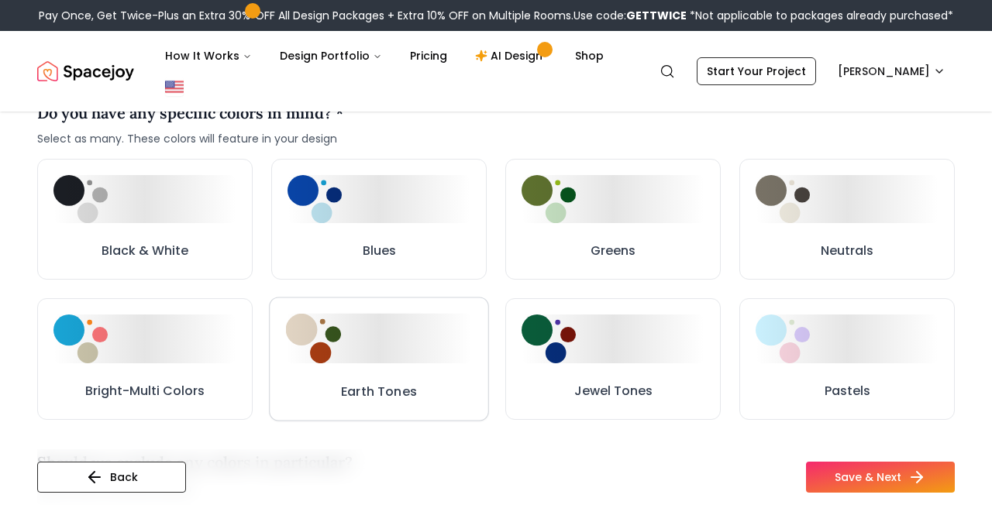
click at [354, 350] on div at bounding box center [379, 339] width 187 height 50
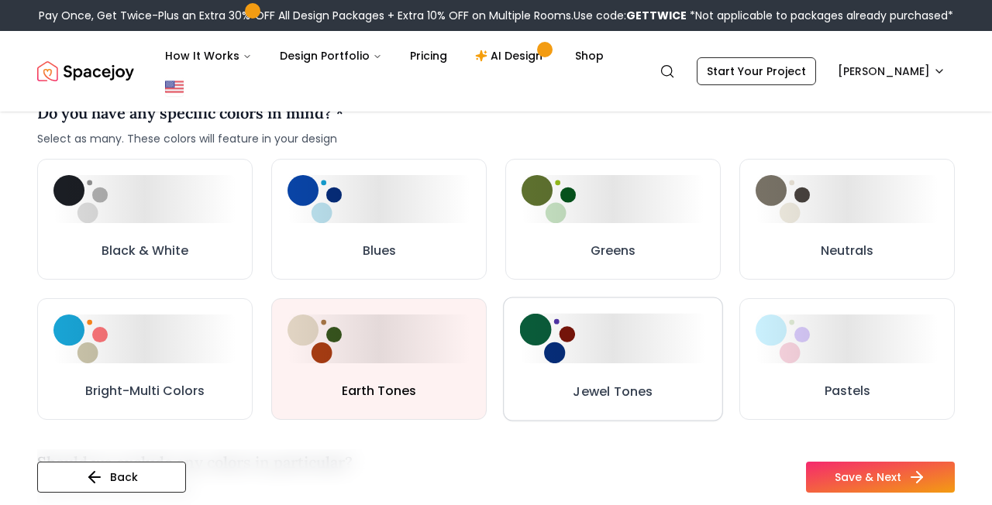
click at [608, 364] on button "Jewel Tones" at bounding box center [613, 360] width 220 height 124
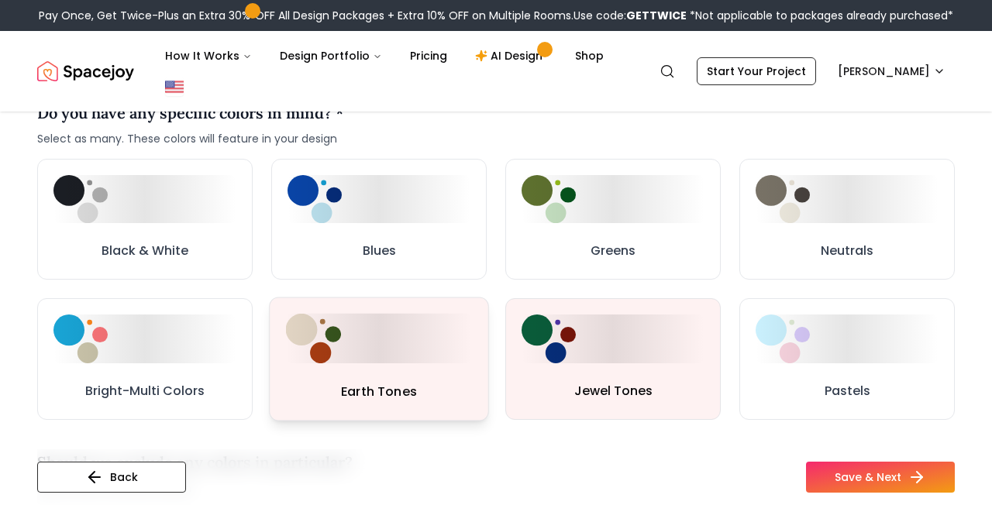
click at [442, 357] on div at bounding box center [379, 339] width 187 height 50
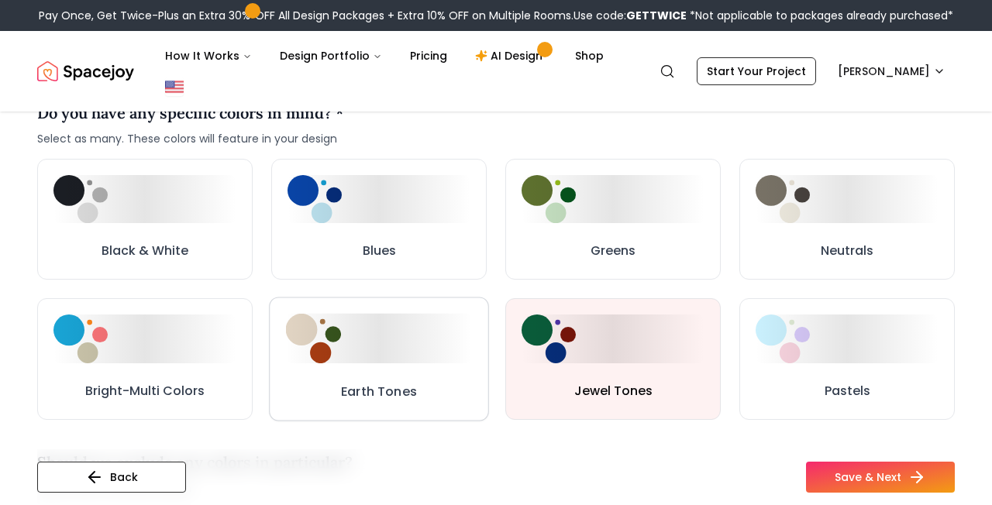
click at [442, 357] on div at bounding box center [379, 339] width 187 height 50
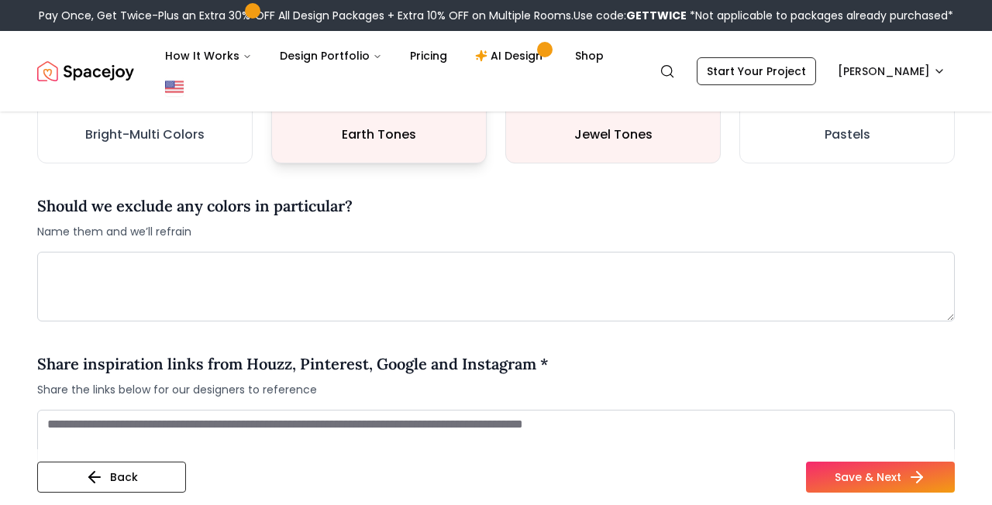
scroll to position [1028, 0]
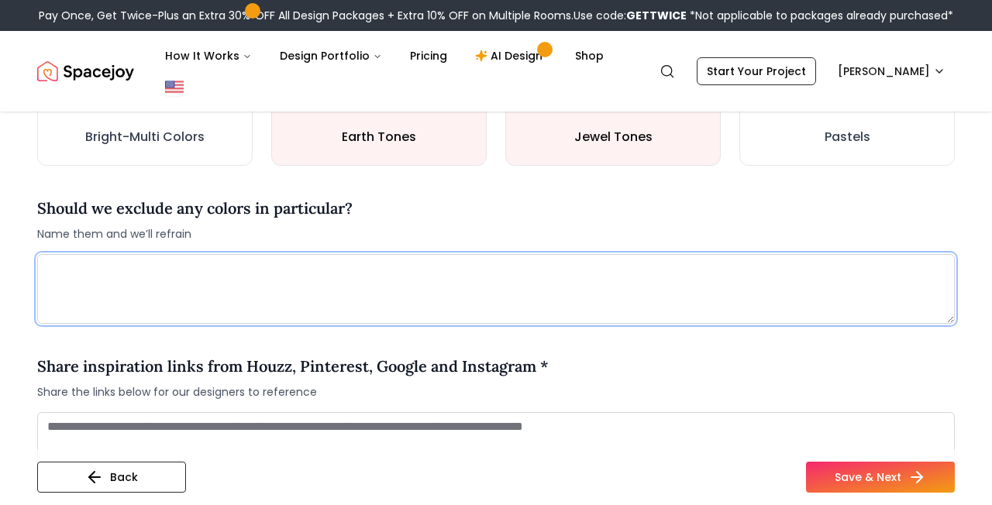
click at [421, 298] on textarea at bounding box center [496, 289] width 918 height 70
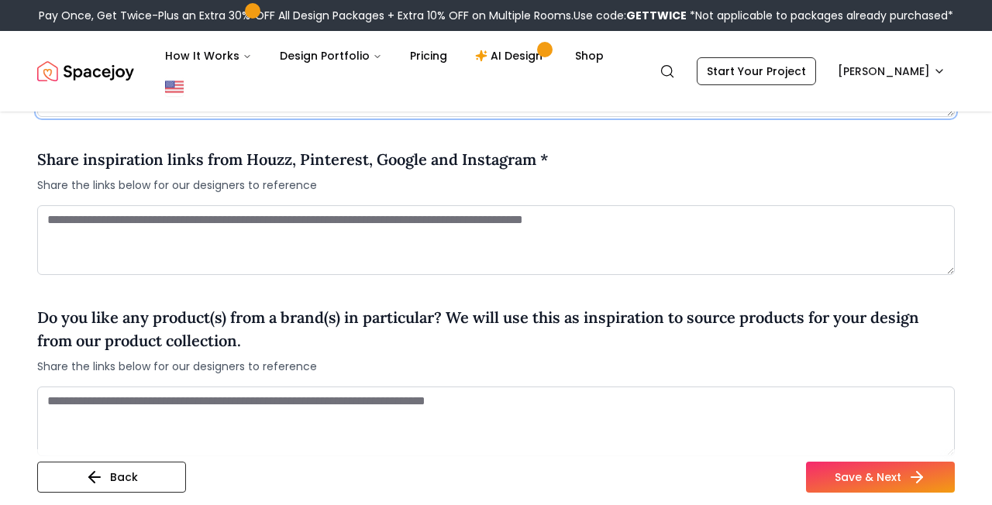
scroll to position [1236, 0]
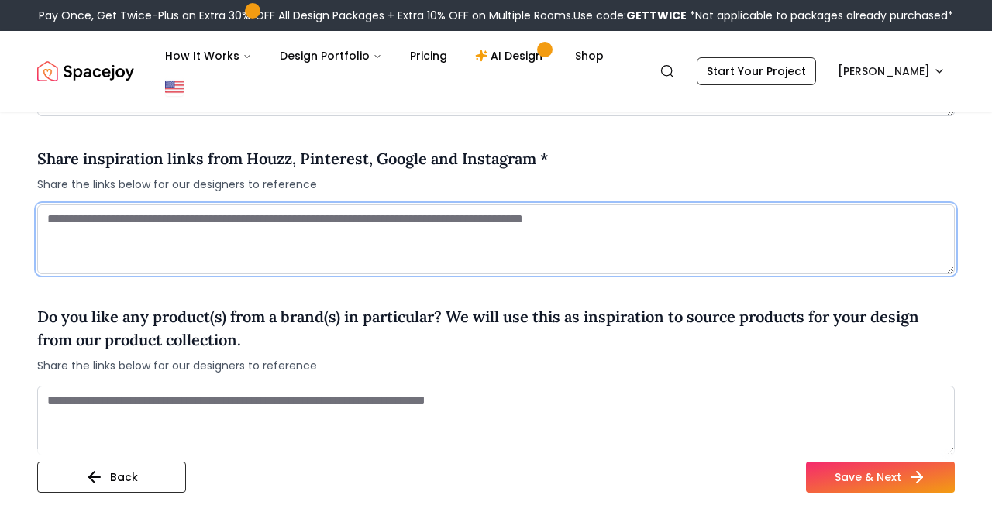
click at [384, 254] on textarea at bounding box center [496, 240] width 918 height 70
paste textarea "**********"
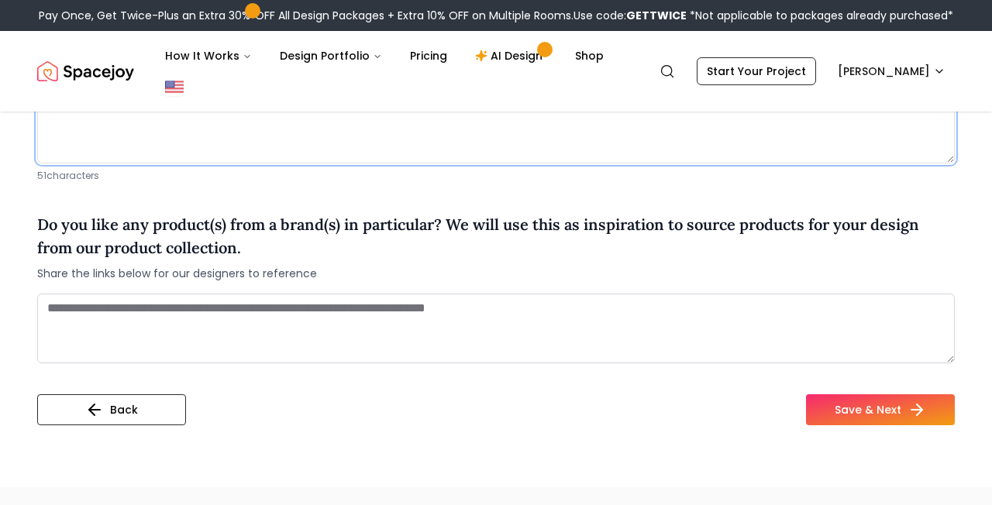
scroll to position [1365, 0]
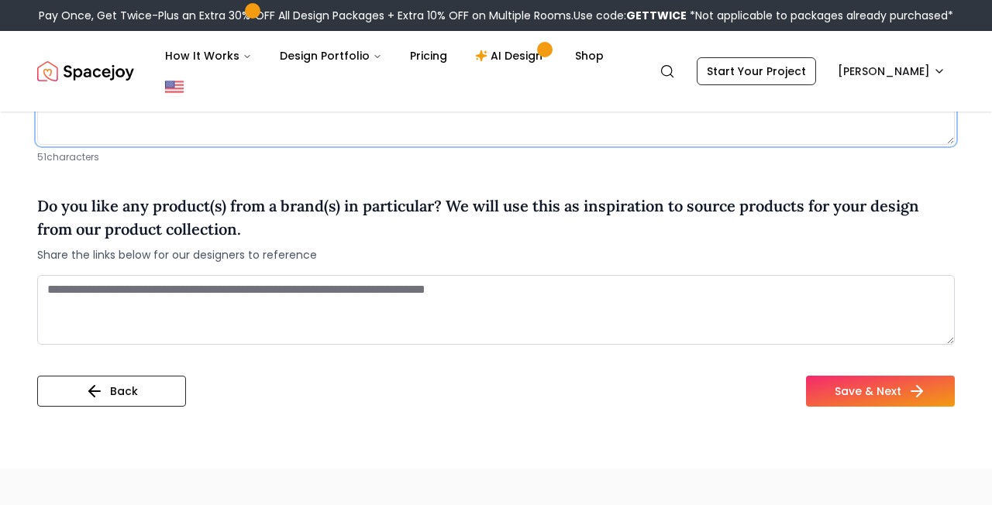
type textarea "**********"
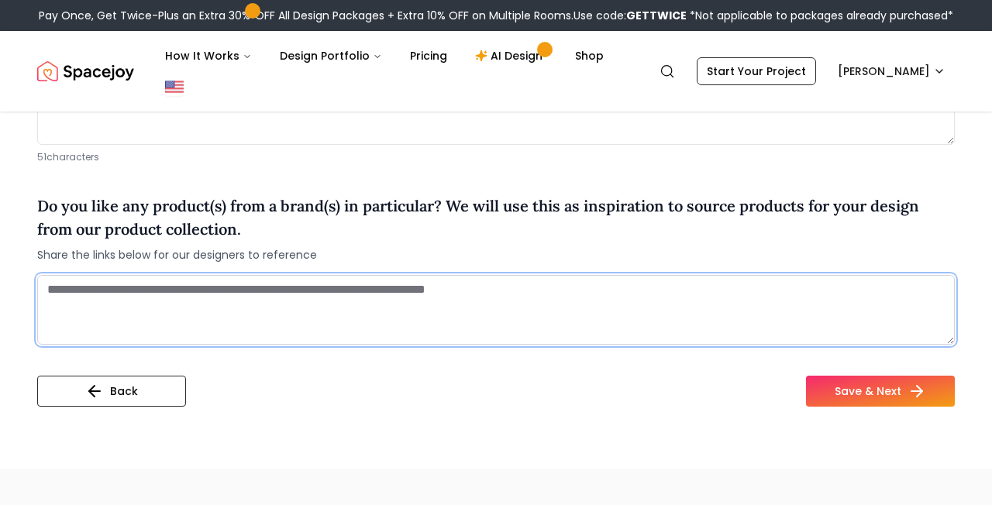
click at [331, 337] on textarea at bounding box center [496, 310] width 918 height 70
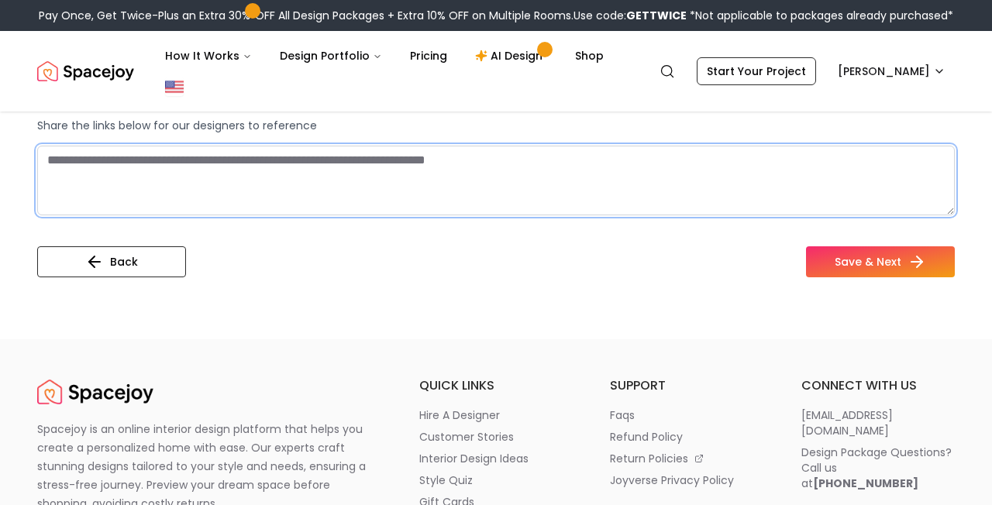
scroll to position [1465, 0]
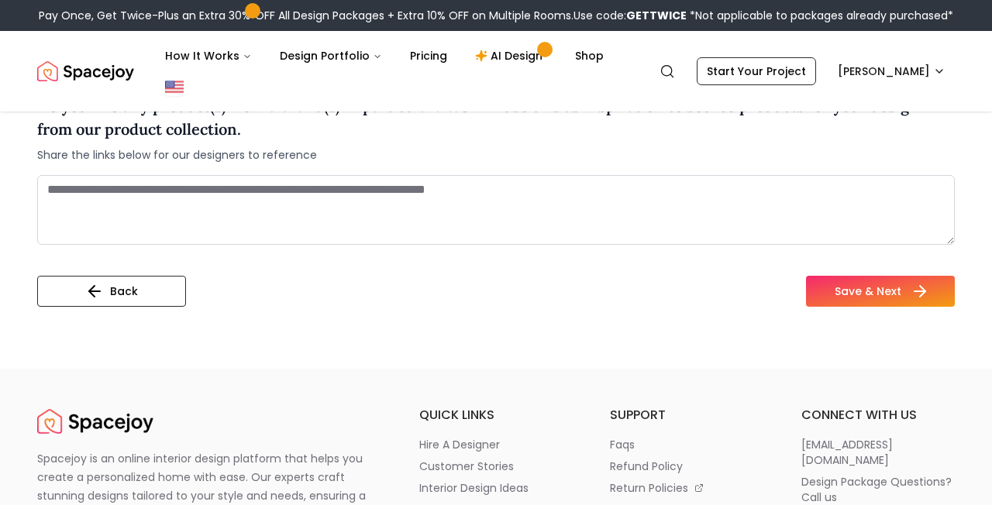
click at [858, 295] on button "Save & Next" at bounding box center [880, 291] width 149 height 31
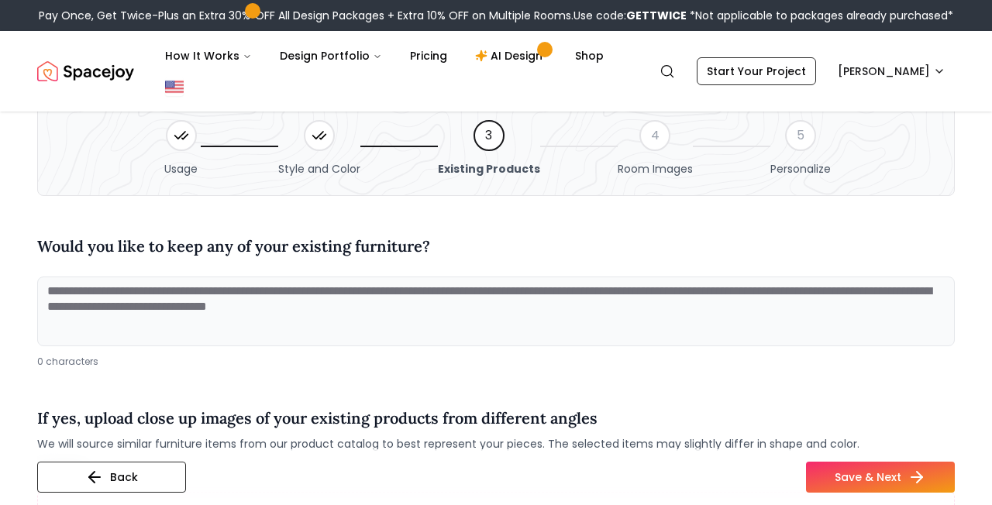
scroll to position [66, 0]
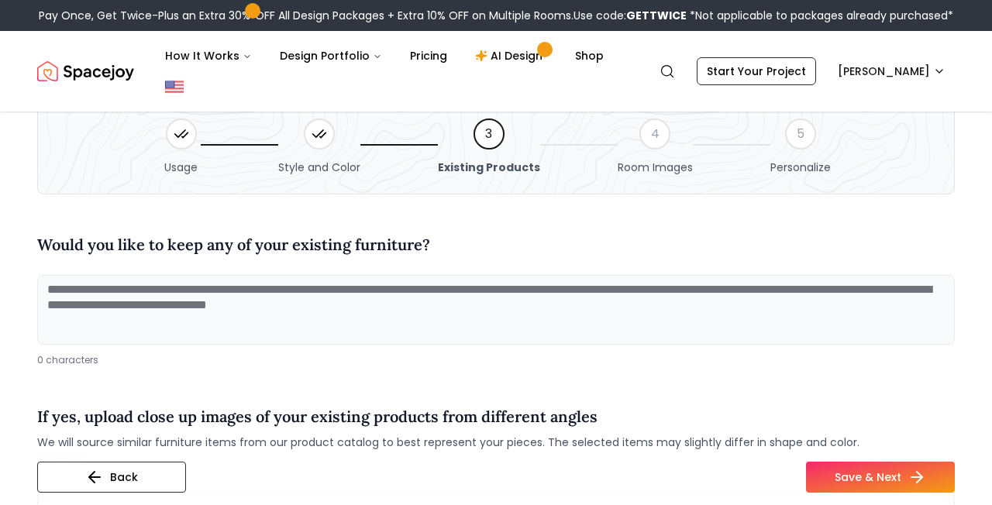
click at [515, 291] on textarea at bounding box center [496, 310] width 918 height 70
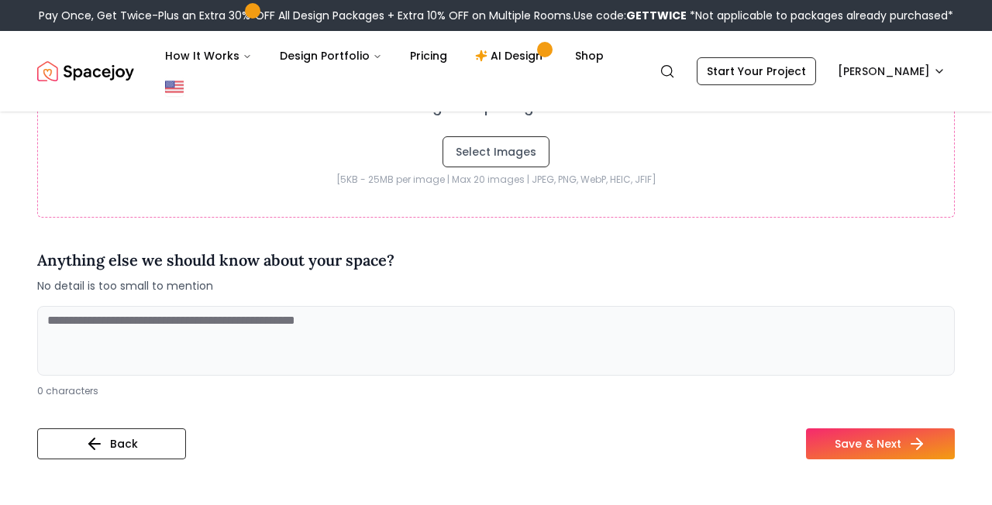
scroll to position [565, 0]
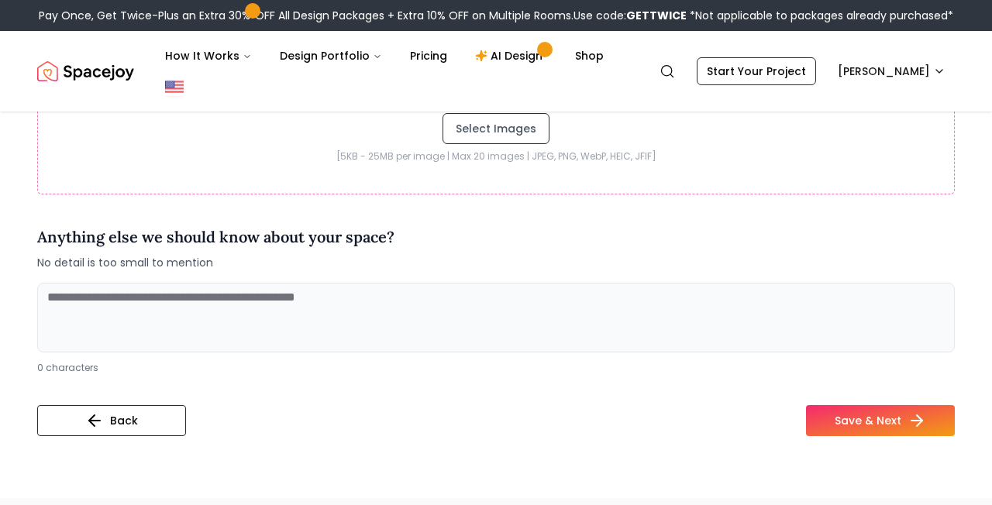
click at [436, 308] on textarea at bounding box center [496, 318] width 918 height 70
click at [112, 300] on textarea "**********" at bounding box center [496, 318] width 918 height 70
click at [371, 306] on textarea "**********" at bounding box center [496, 318] width 918 height 70
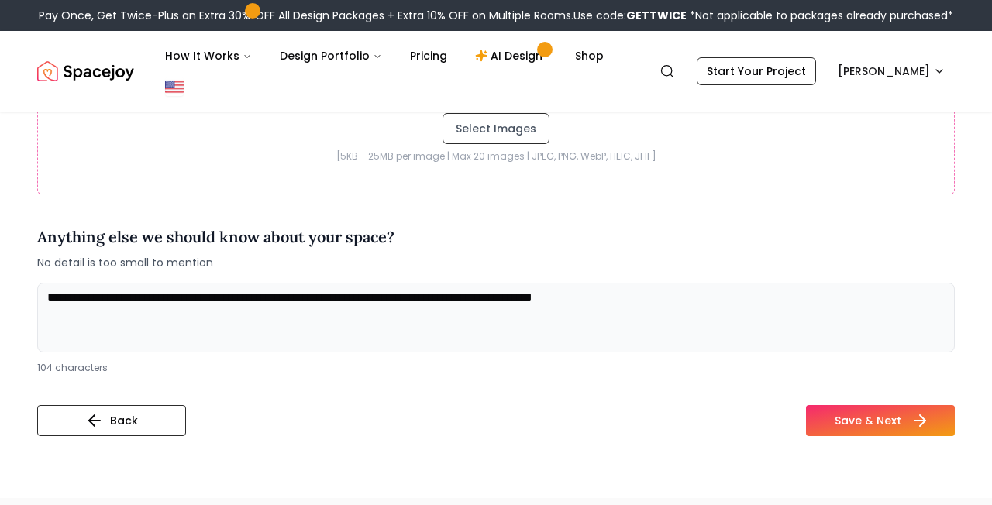
type textarea "**********"
click at [868, 418] on button "Save & Next" at bounding box center [880, 420] width 149 height 31
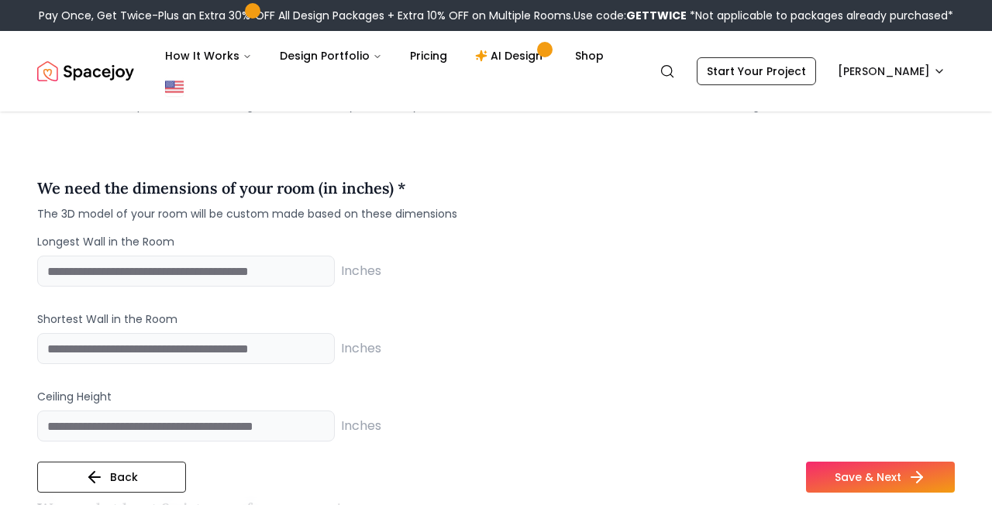
scroll to position [1055, 0]
click at [150, 467] on button "Back" at bounding box center [111, 477] width 149 height 31
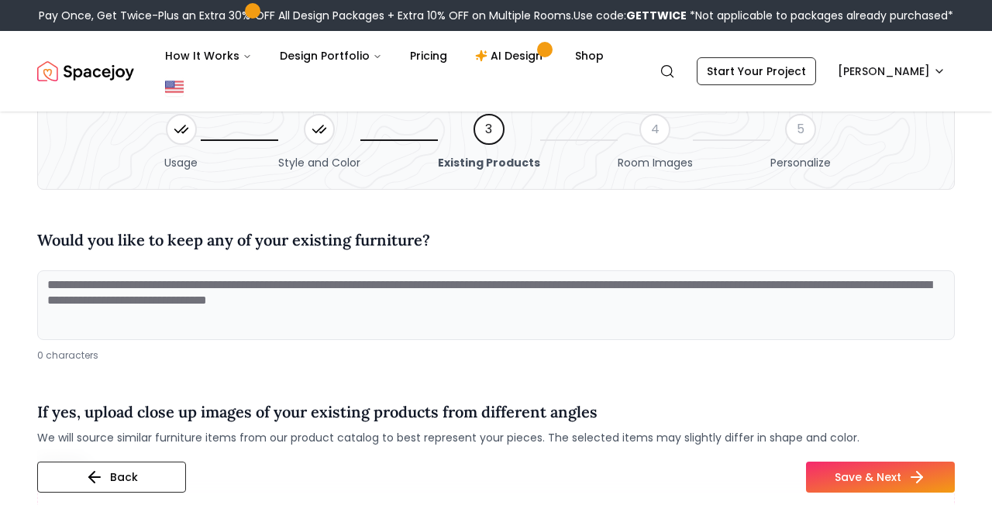
scroll to position [69, 0]
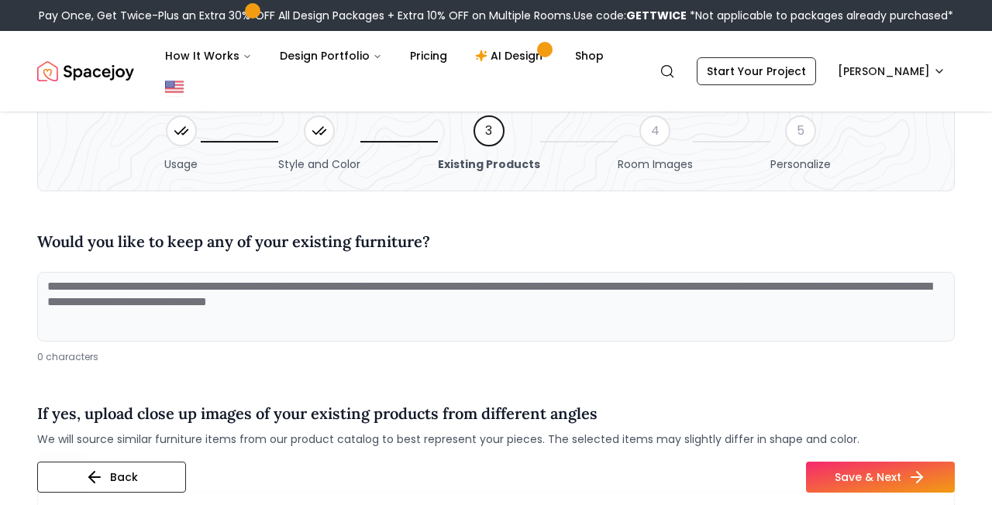
click at [536, 318] on textarea at bounding box center [496, 307] width 918 height 70
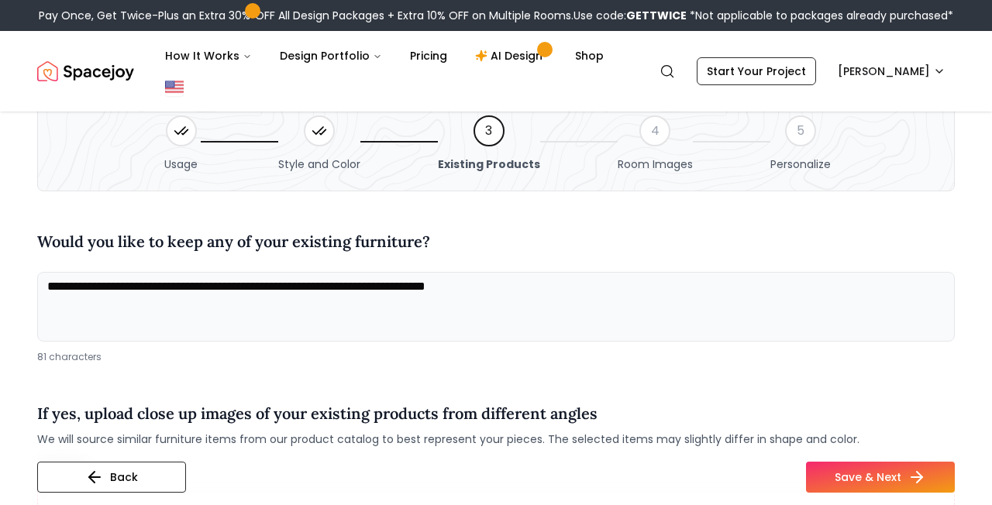
click at [115, 289] on textarea "**********" at bounding box center [496, 307] width 918 height 70
click at [802, 321] on textarea "**********" at bounding box center [496, 307] width 918 height 70
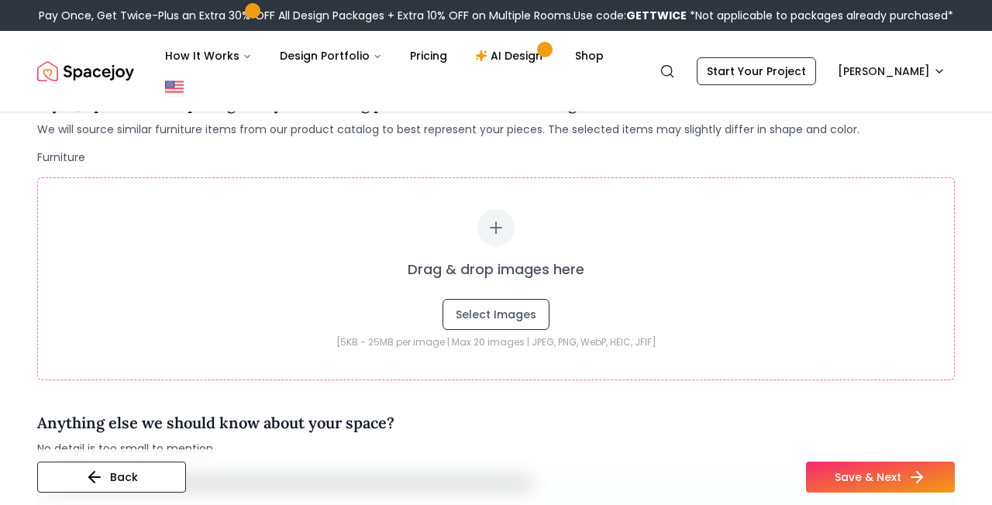
scroll to position [366, 0]
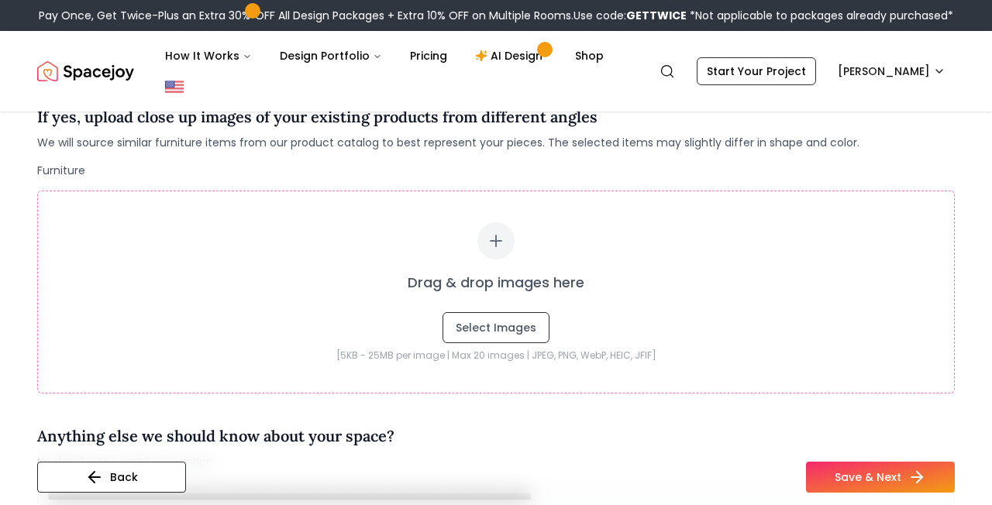
type textarea "**********"
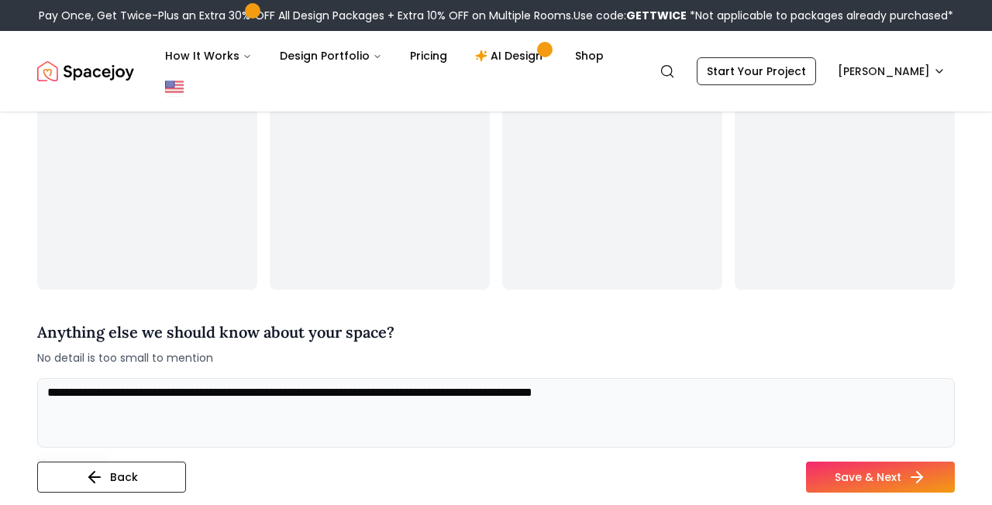
scroll to position [802, 0]
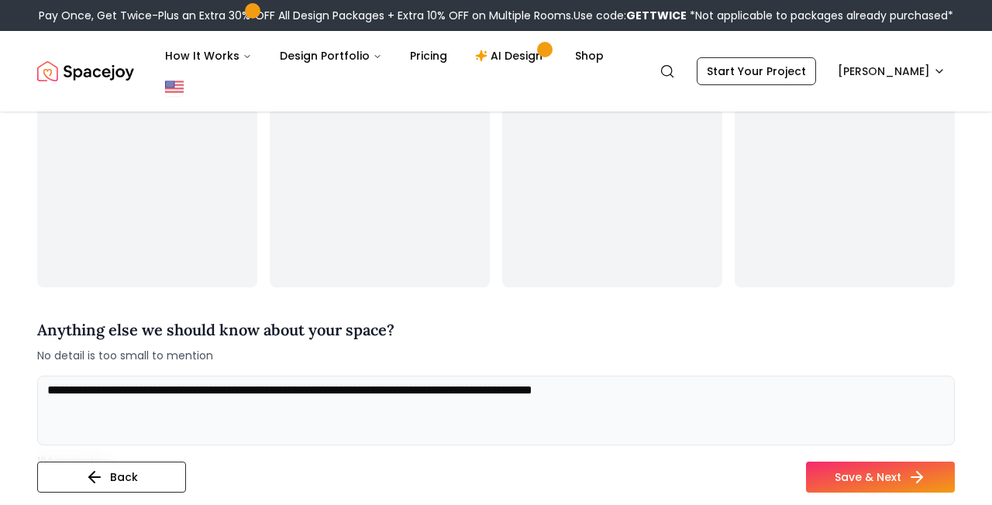
click at [548, 402] on textarea "**********" at bounding box center [496, 411] width 918 height 70
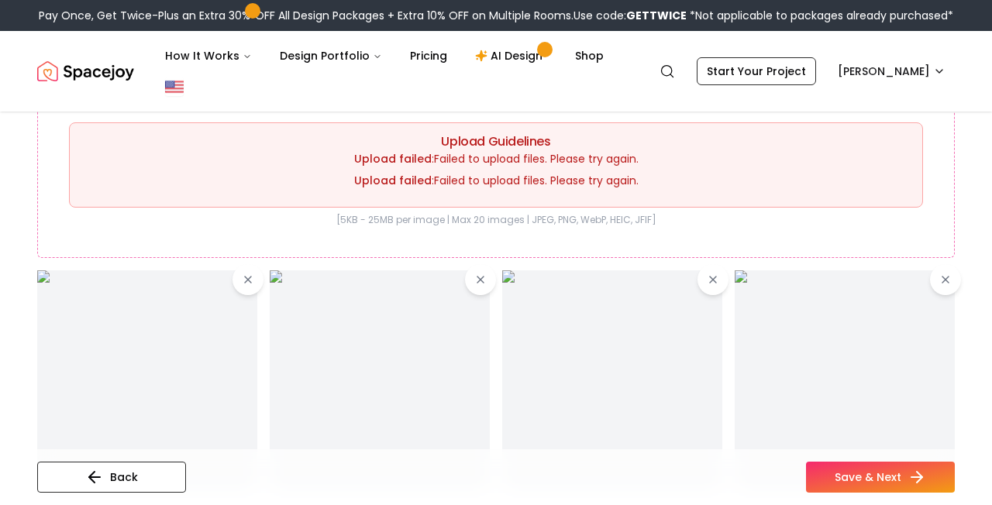
scroll to position [597, 0]
click at [865, 483] on button "Save & Next" at bounding box center [880, 477] width 149 height 31
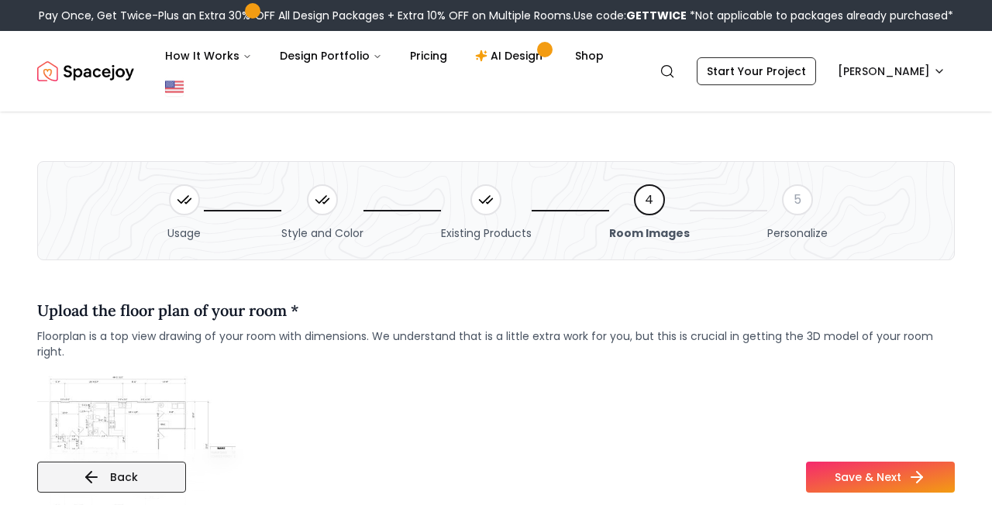
click at [160, 481] on button "Back" at bounding box center [111, 477] width 149 height 31
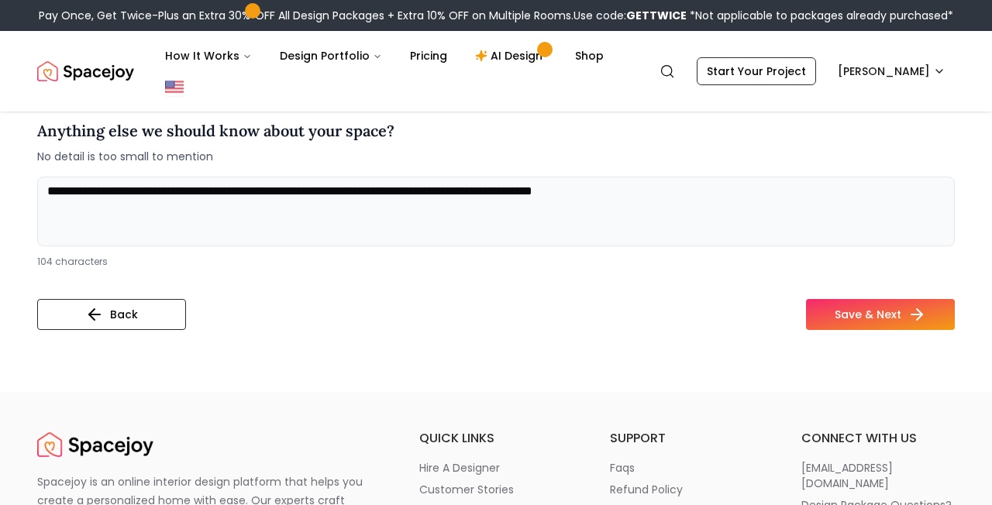
scroll to position [627, 0]
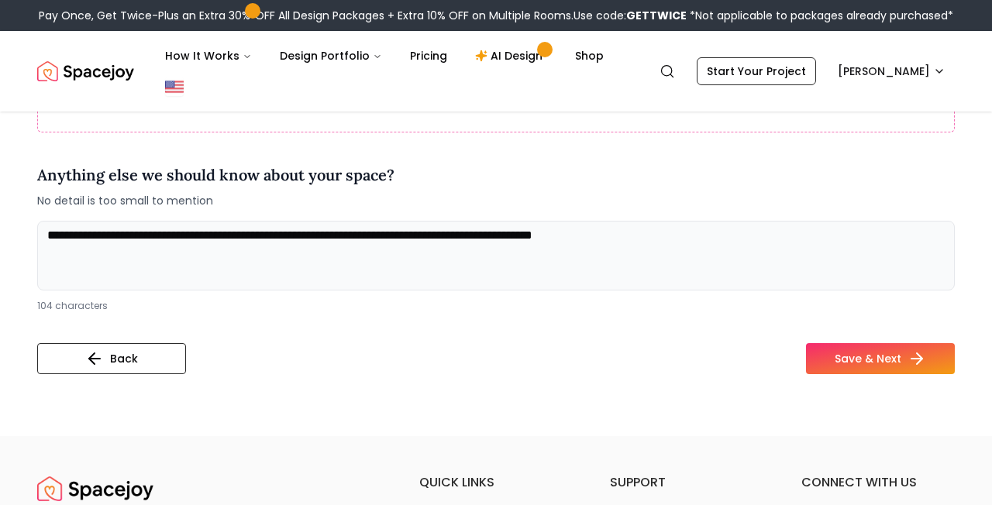
click at [771, 240] on textarea "**********" at bounding box center [496, 256] width 918 height 70
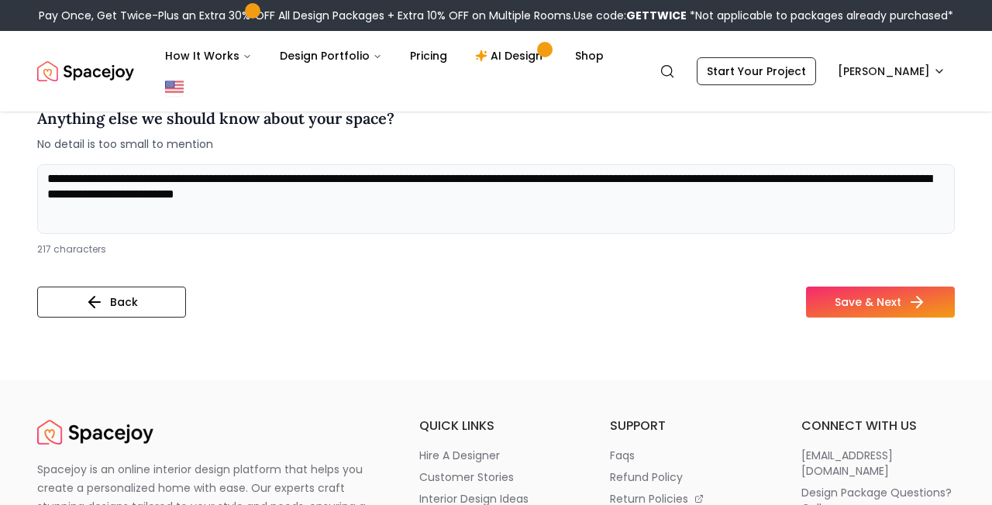
scroll to position [660, 0]
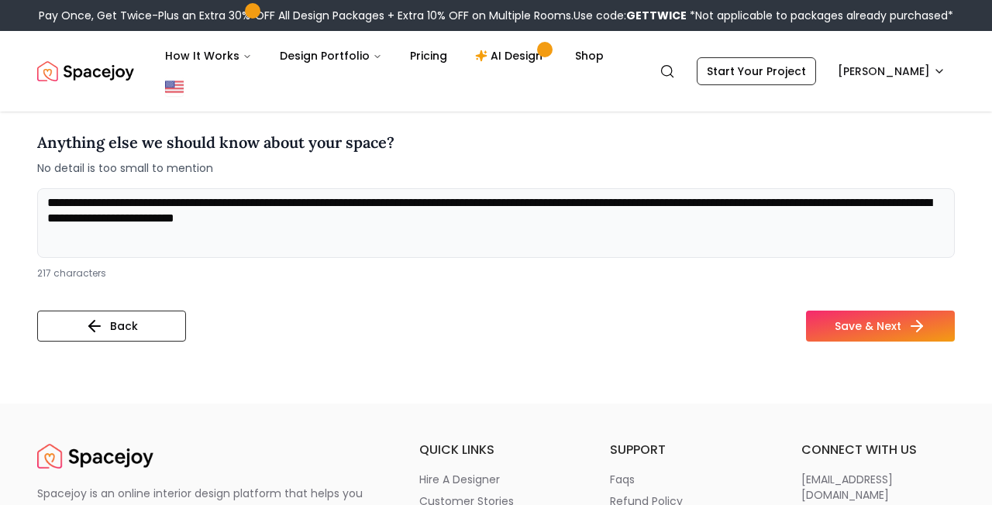
click at [320, 220] on textarea "**********" at bounding box center [496, 223] width 918 height 70
type textarea "**********"
click at [873, 315] on button "Save & Next" at bounding box center [880, 326] width 149 height 31
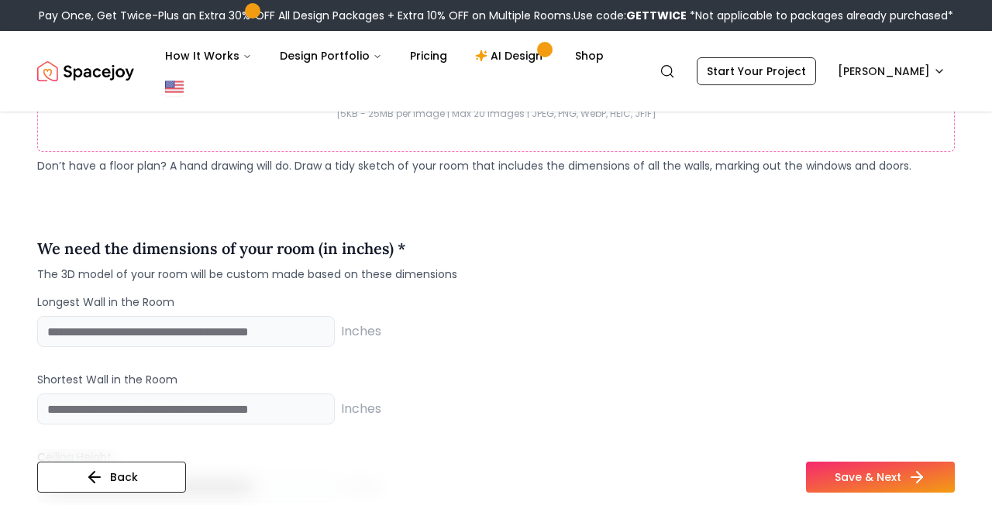
scroll to position [1231, 0]
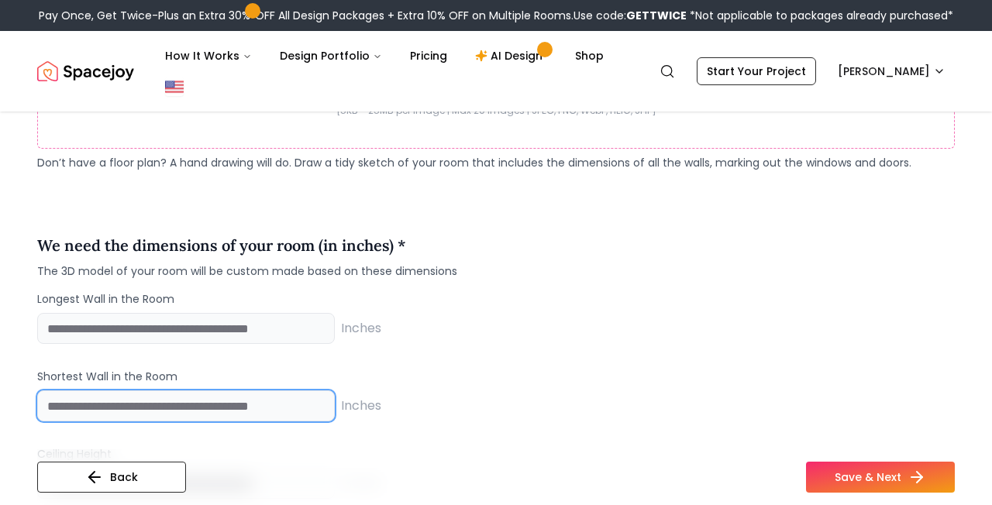
click at [112, 415] on input "number" at bounding box center [186, 406] width 298 height 31
type input "***"
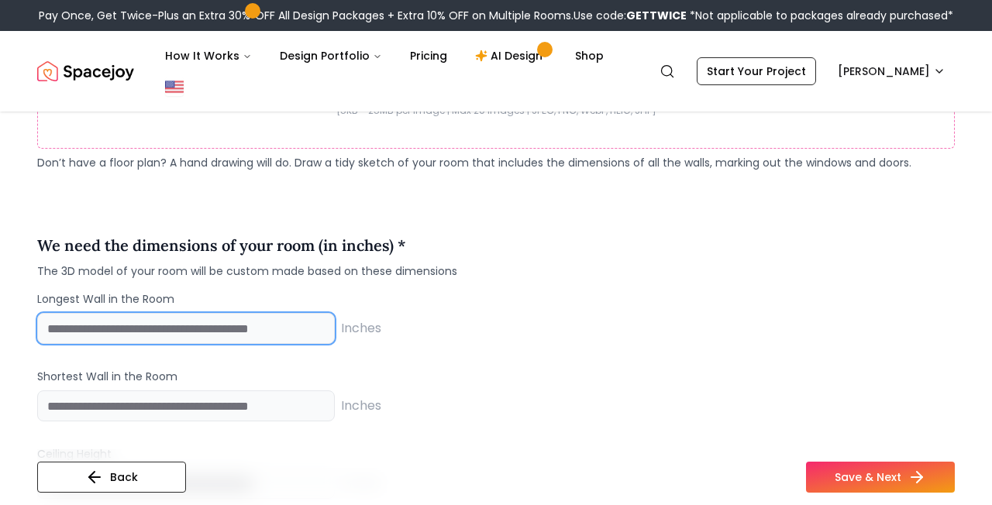
click at [133, 333] on input "number" at bounding box center [186, 328] width 298 height 31
type input "***"
click at [455, 364] on div "Longest Wall in the Room *** Inches Shortest Wall in the Room *** Inches Ceilin…" at bounding box center [496, 395] width 918 height 208
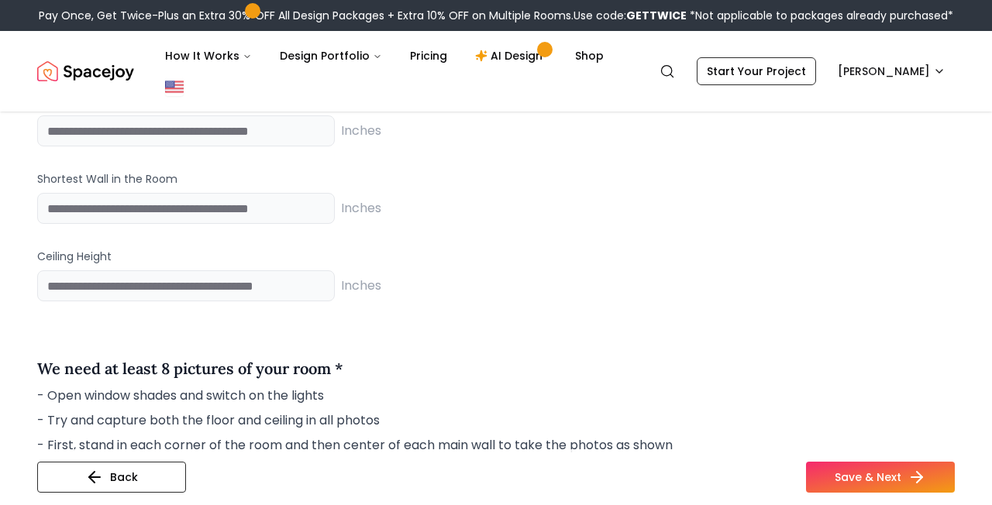
scroll to position [1435, 0]
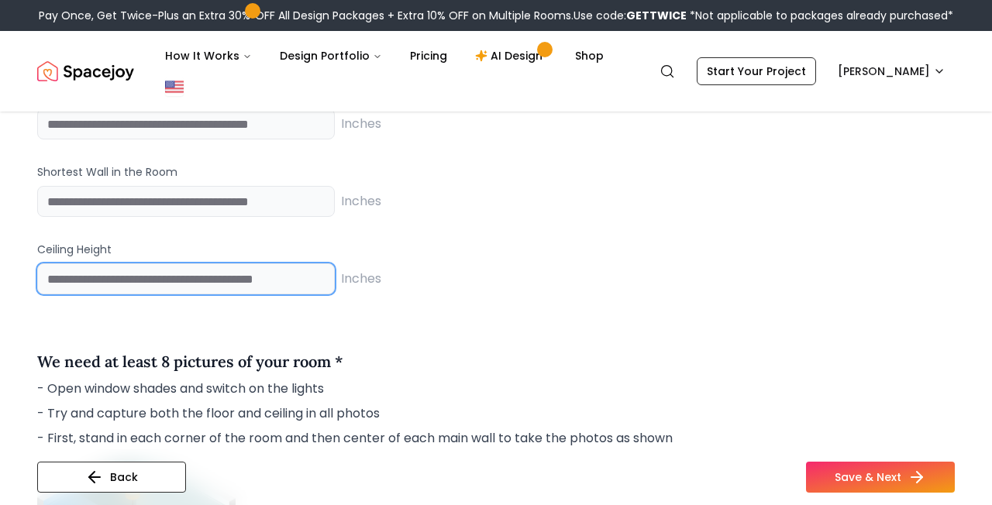
click at [202, 271] on input "number" at bounding box center [186, 279] width 298 height 31
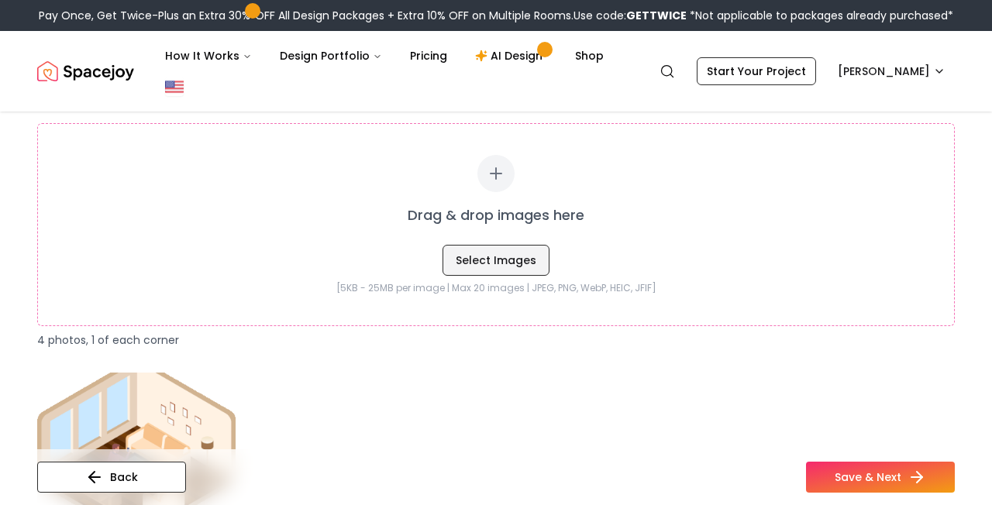
scroll to position [1908, 0]
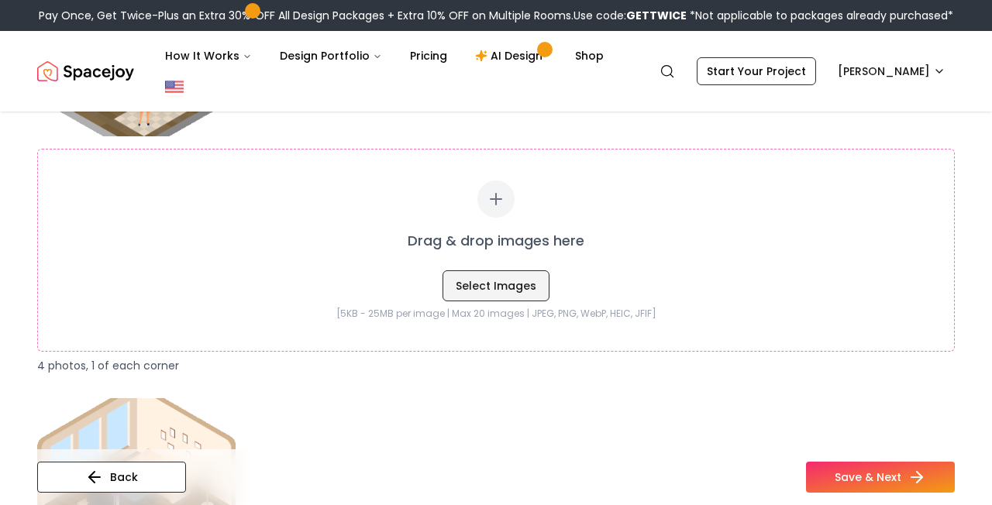
type input "**"
click at [501, 289] on button "Select Images" at bounding box center [496, 286] width 107 height 31
type input "**********"
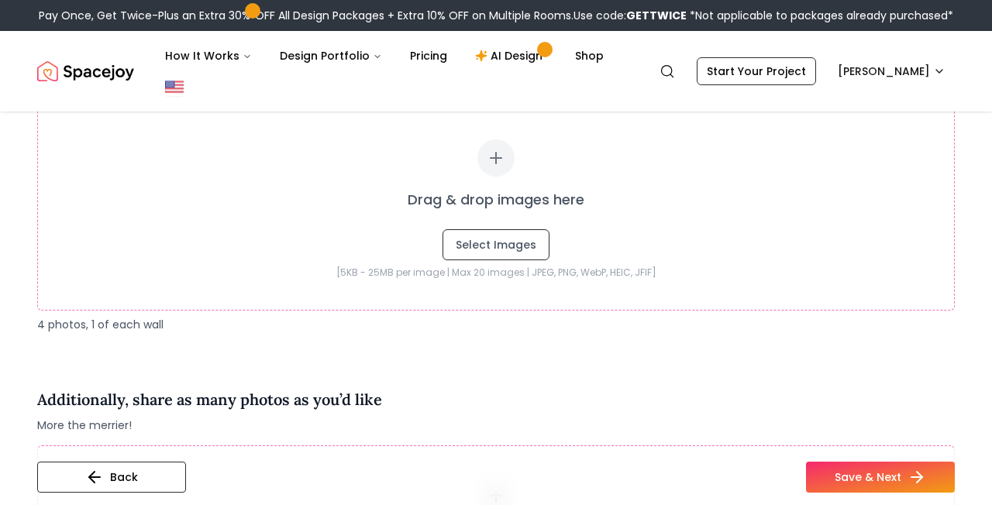
scroll to position [2593, 0]
click at [525, 243] on button "Select Images" at bounding box center [496, 244] width 107 height 31
type input "**********"
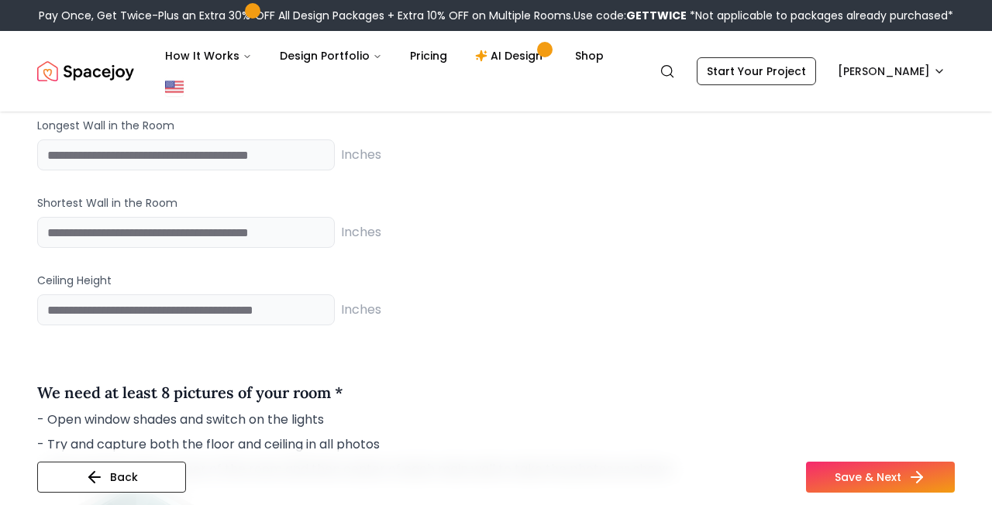
scroll to position [1418, 0]
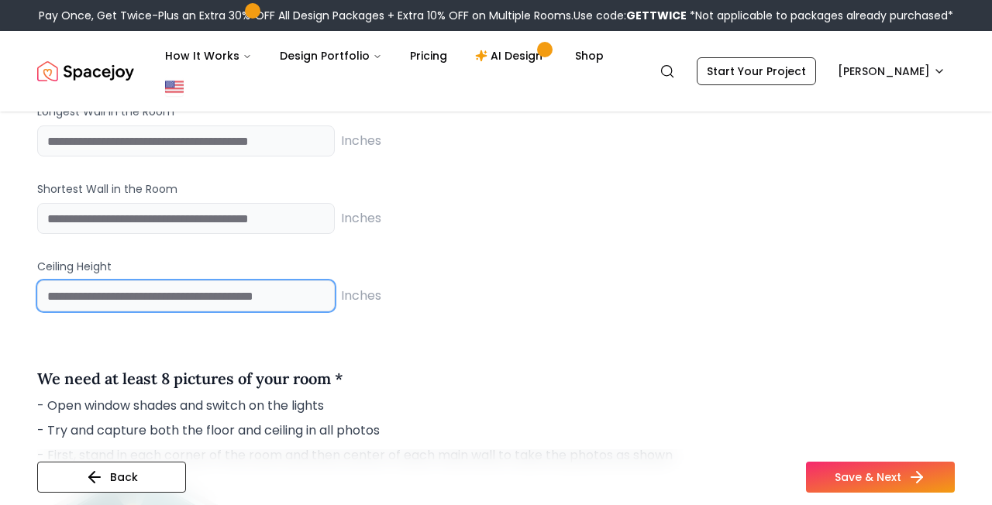
click at [127, 293] on input "**" at bounding box center [186, 296] width 298 height 31
type input "***"
click at [470, 330] on div "We need the dimensions of your room (in inches) * The 3D model of your room wil…" at bounding box center [496, 185] width 918 height 302
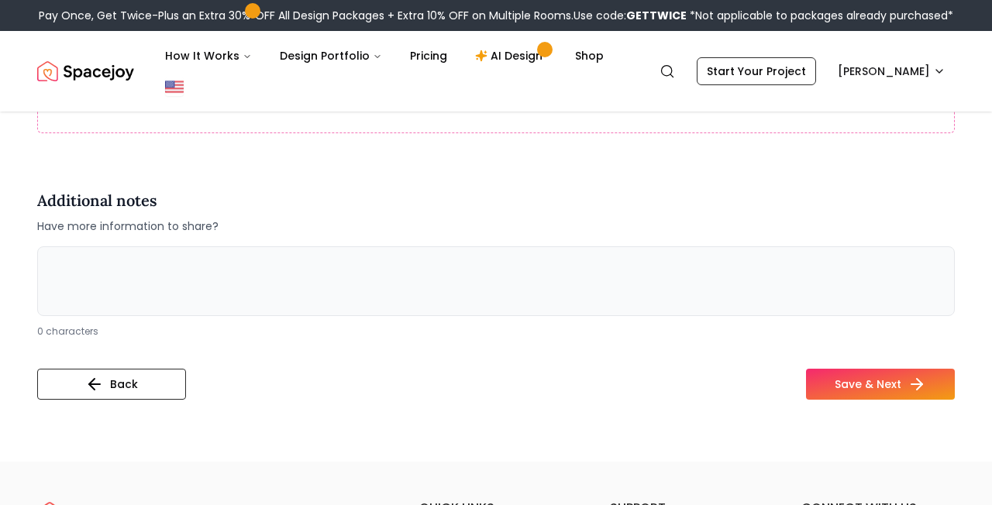
scroll to position [3342, 0]
click at [450, 294] on textarea at bounding box center [496, 280] width 918 height 70
click at [873, 381] on button "Save & Next" at bounding box center [880, 382] width 149 height 31
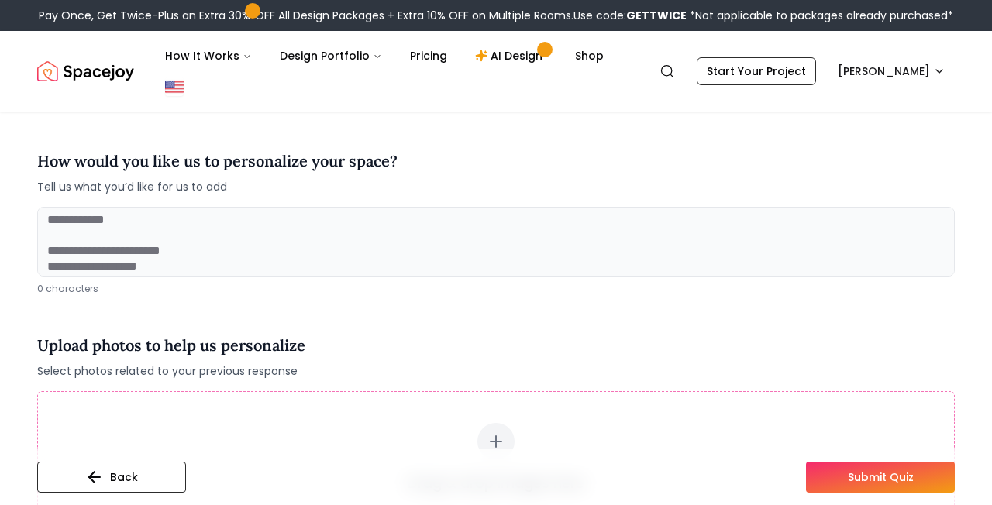
scroll to position [37, 0]
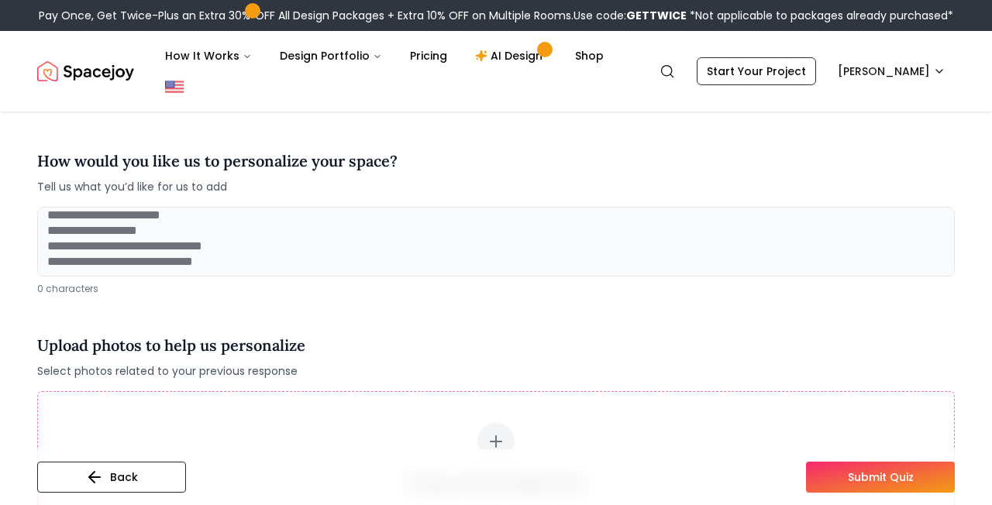
drag, startPoint x: 277, startPoint y: 272, endPoint x: 81, endPoint y: 173, distance: 219.8
click at [81, 173] on div "How would you like us to personalize your space? Tell us what you’d like for us…" at bounding box center [496, 216] width 918 height 158
click at [140, 241] on textarea at bounding box center [496, 242] width 918 height 70
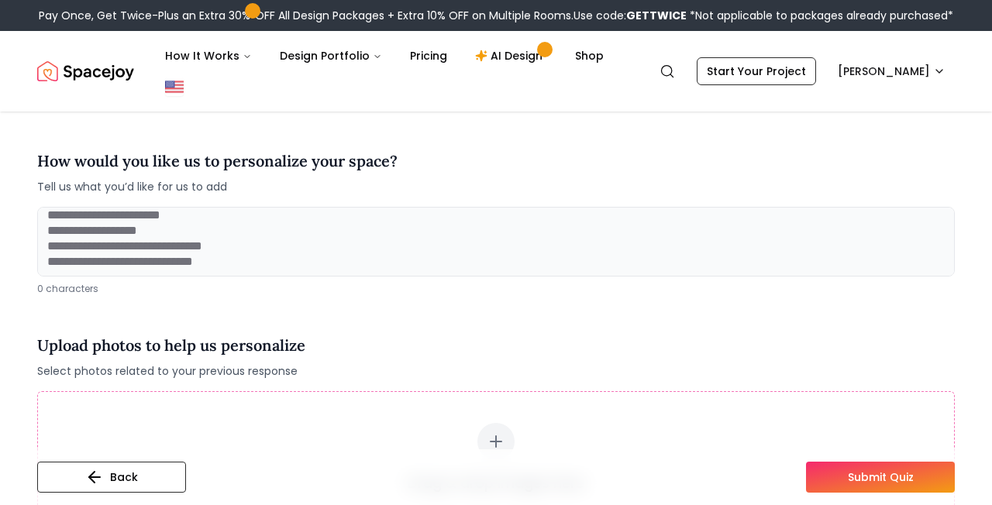
click at [260, 241] on textarea at bounding box center [496, 242] width 918 height 70
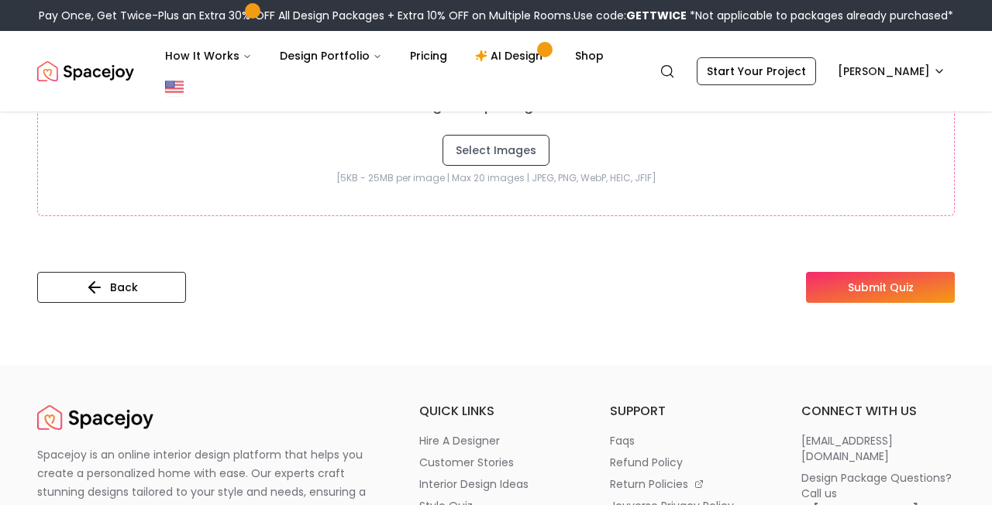
scroll to position [529, 0]
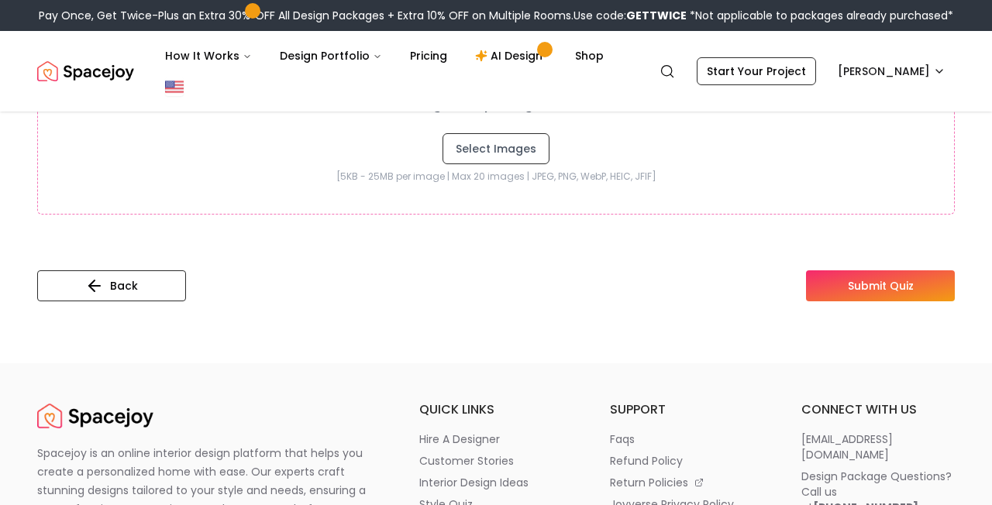
type textarea "**********"
click at [861, 281] on button "Submit Quiz" at bounding box center [880, 286] width 149 height 31
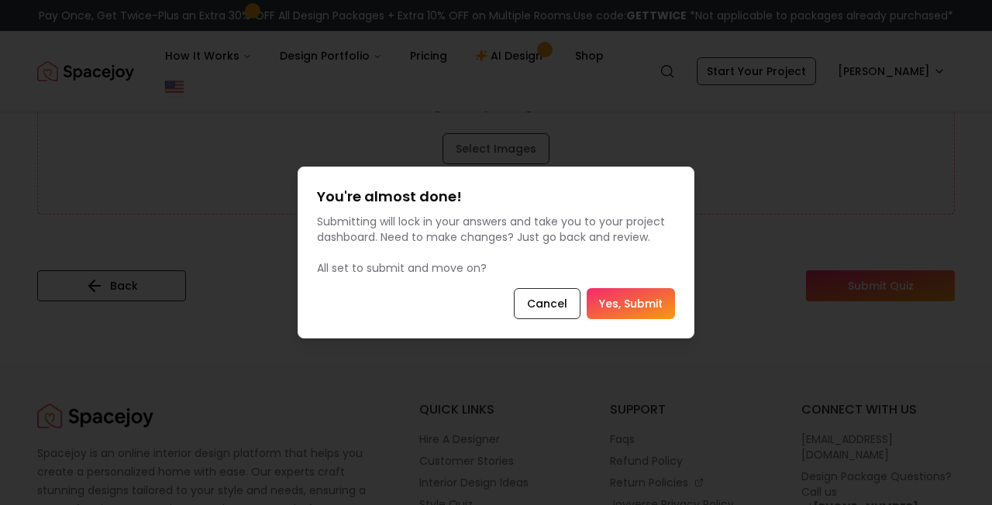
click at [632, 306] on button "Yes, Submit" at bounding box center [631, 303] width 88 height 31
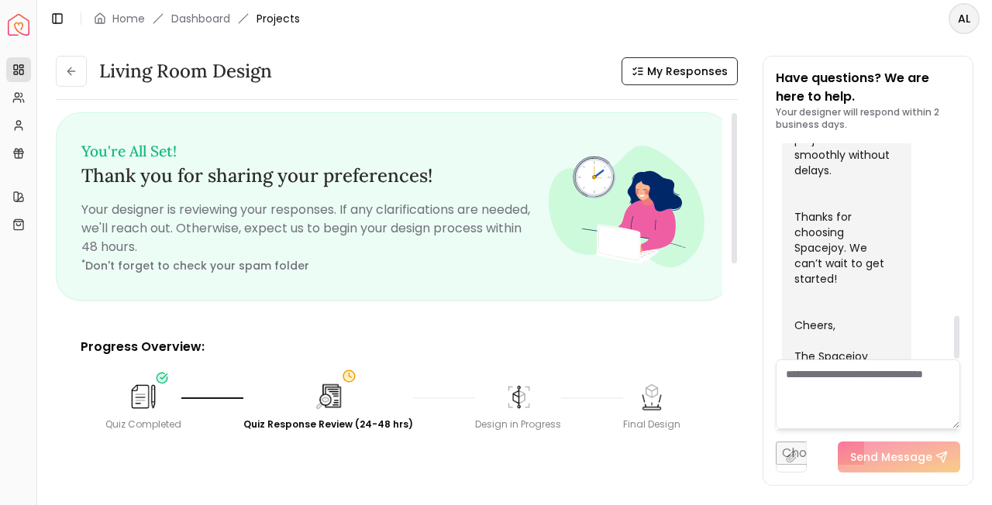
click at [870, 413] on textarea at bounding box center [868, 395] width 184 height 70
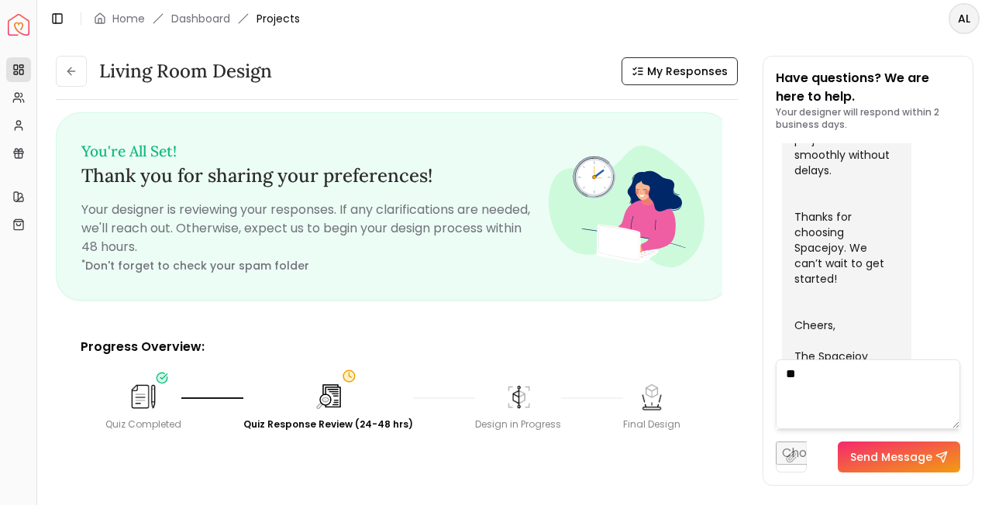
type textarea "*"
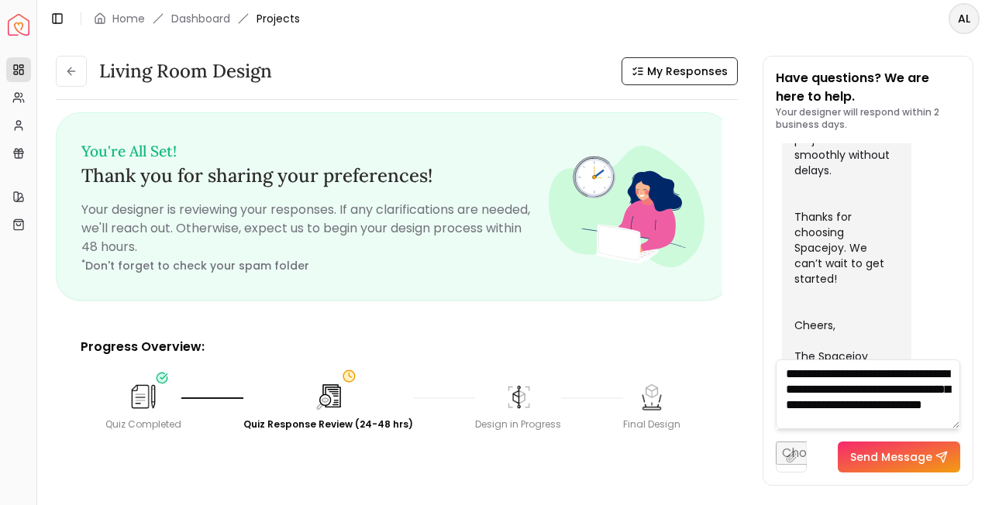
scroll to position [16, 0]
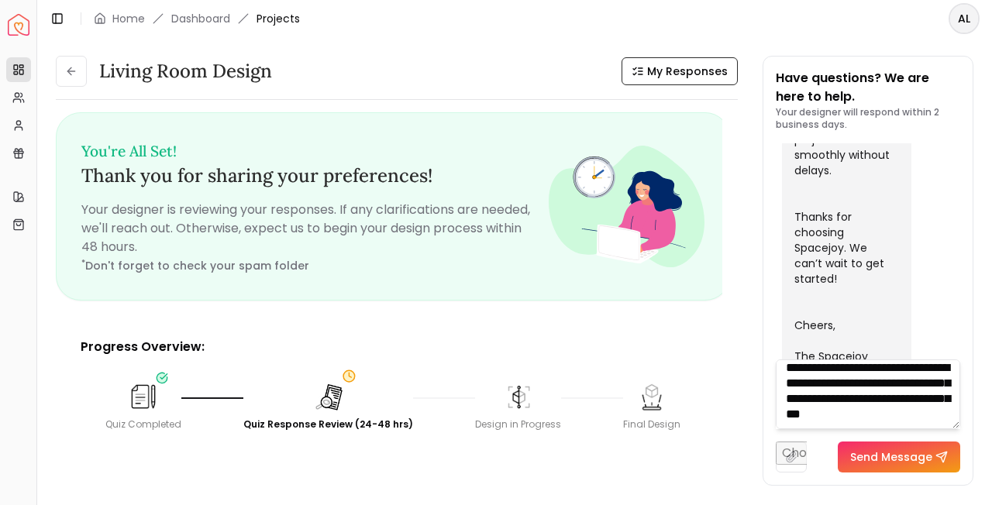
click at [878, 374] on textarea "**********" at bounding box center [868, 395] width 184 height 70
click at [880, 416] on textarea "**********" at bounding box center [868, 395] width 184 height 70
type textarea "**********"
click at [923, 455] on button "Send Message" at bounding box center [899, 457] width 122 height 31
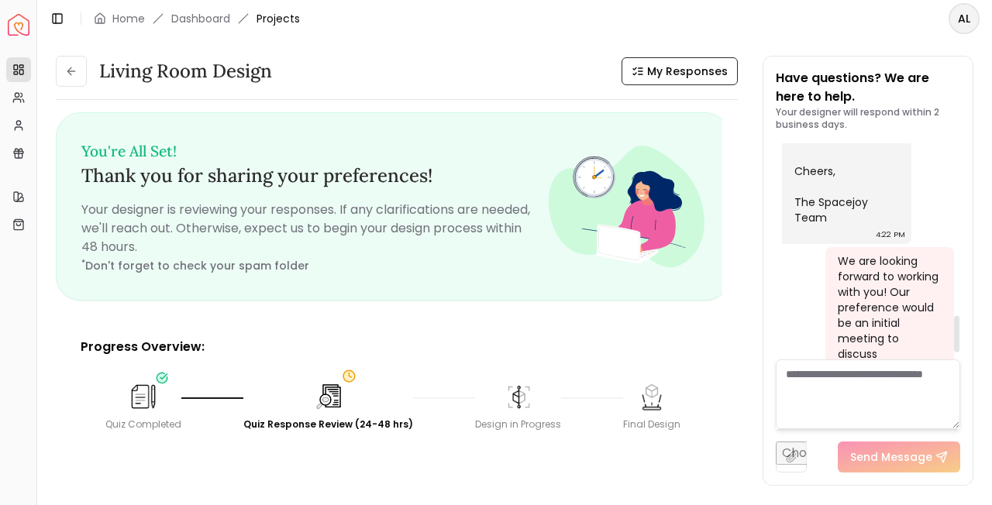
scroll to position [1067, 0]
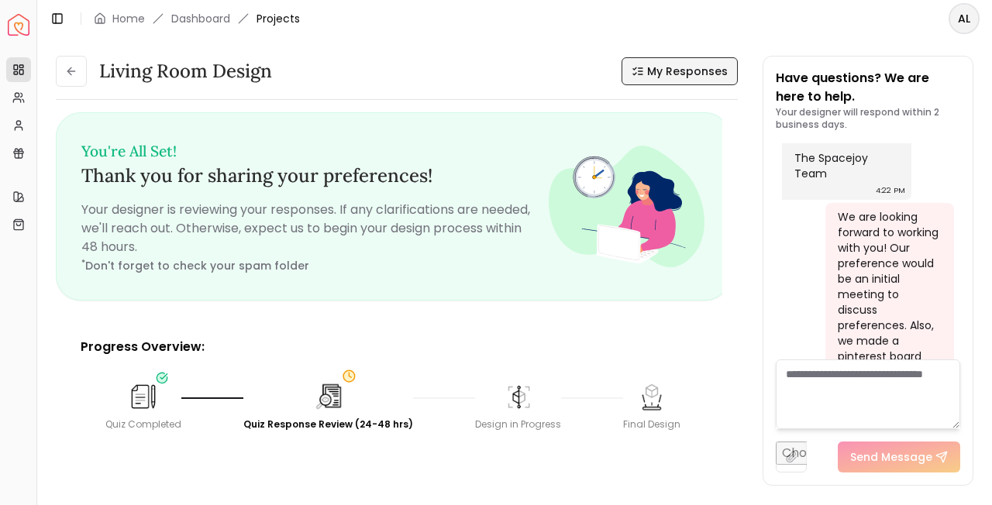
click at [643, 71] on icon at bounding box center [641, 71] width 4 height 0
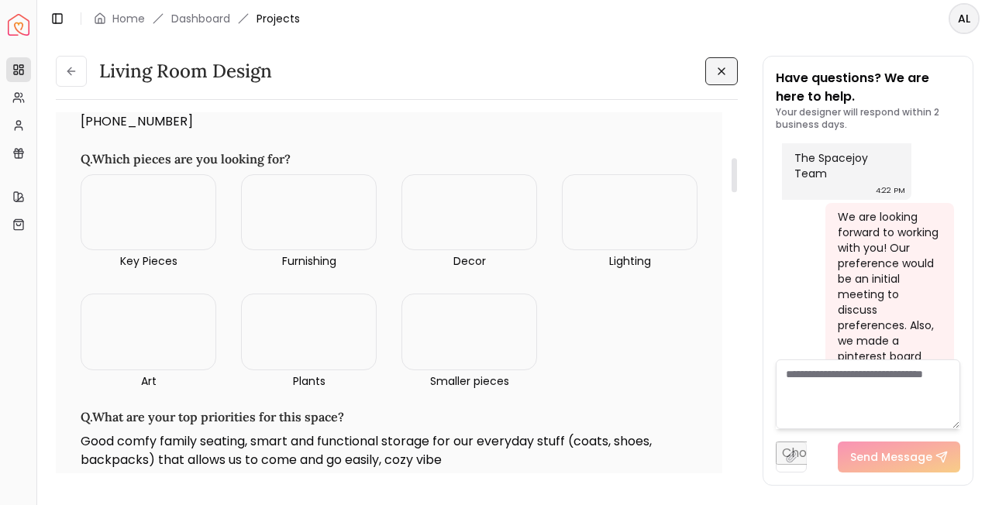
scroll to position [447, 0]
